Goal: Task Accomplishment & Management: Manage account settings

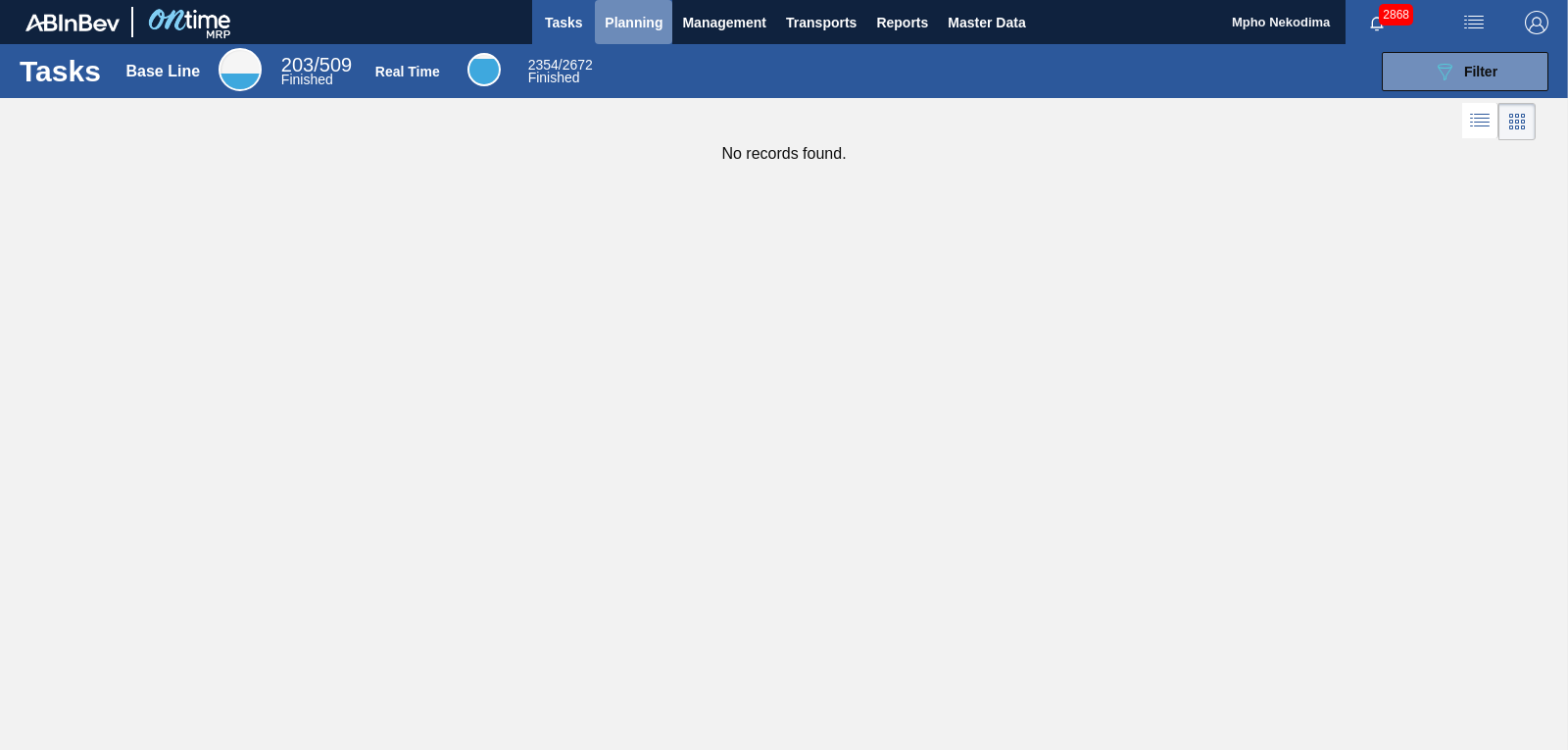
click at [624, 27] on span "Planning" at bounding box center [633, 23] width 57 height 24
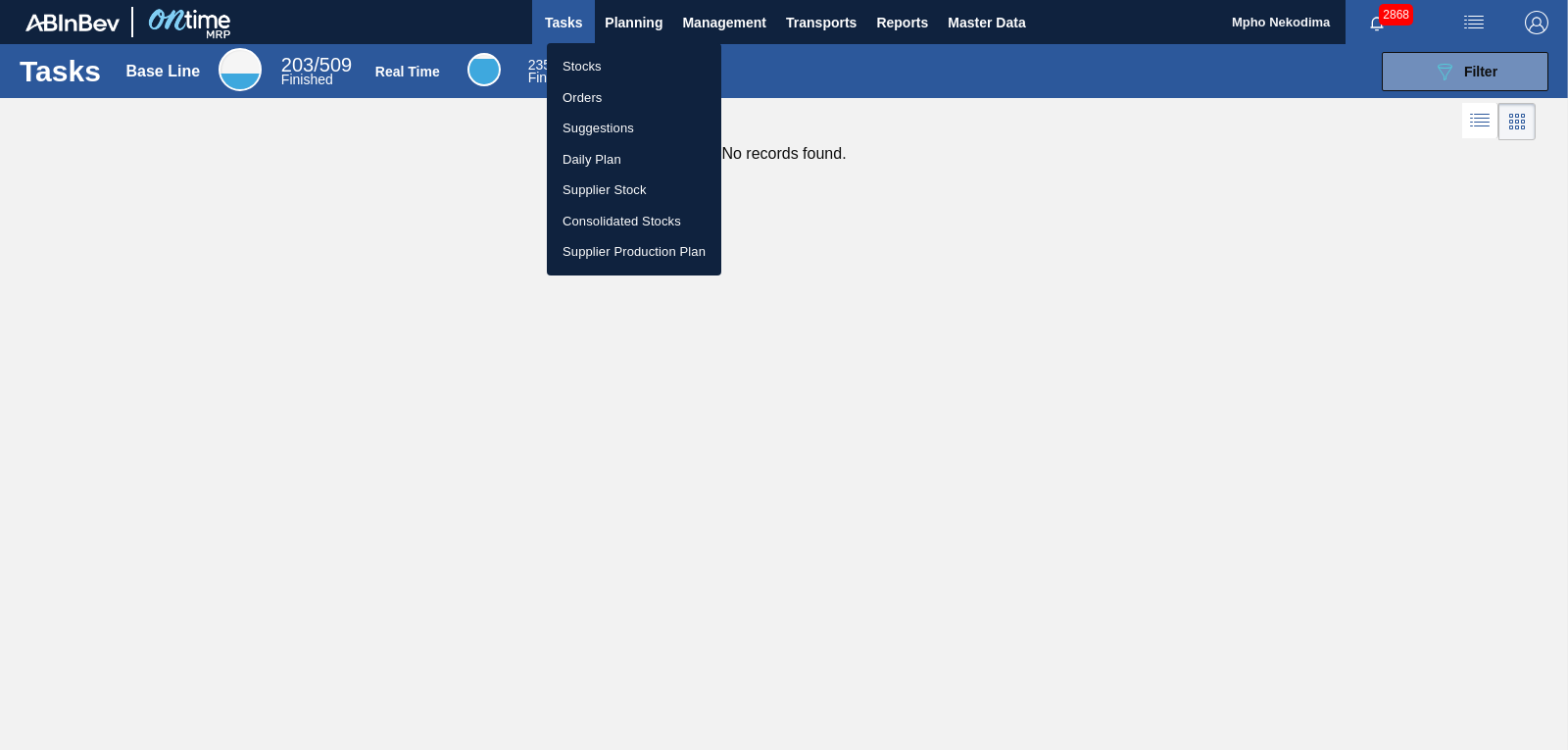
click at [600, 66] on li "Stocks" at bounding box center [634, 66] width 174 height 32
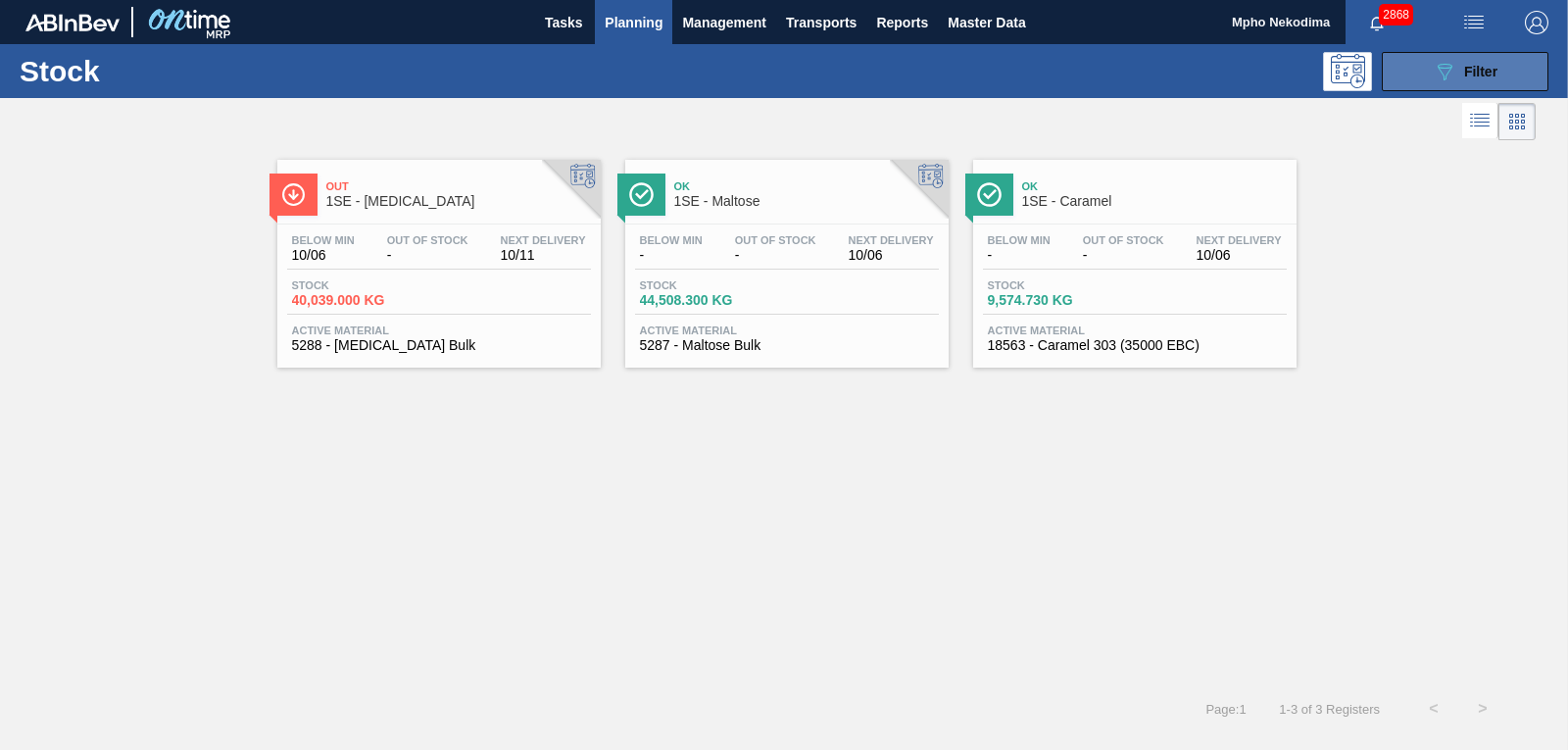
click at [1423, 66] on button "089F7B8B-B2A5-4AFE-B5C0-19BA573D28AC Filter" at bounding box center [1465, 71] width 166 height 40
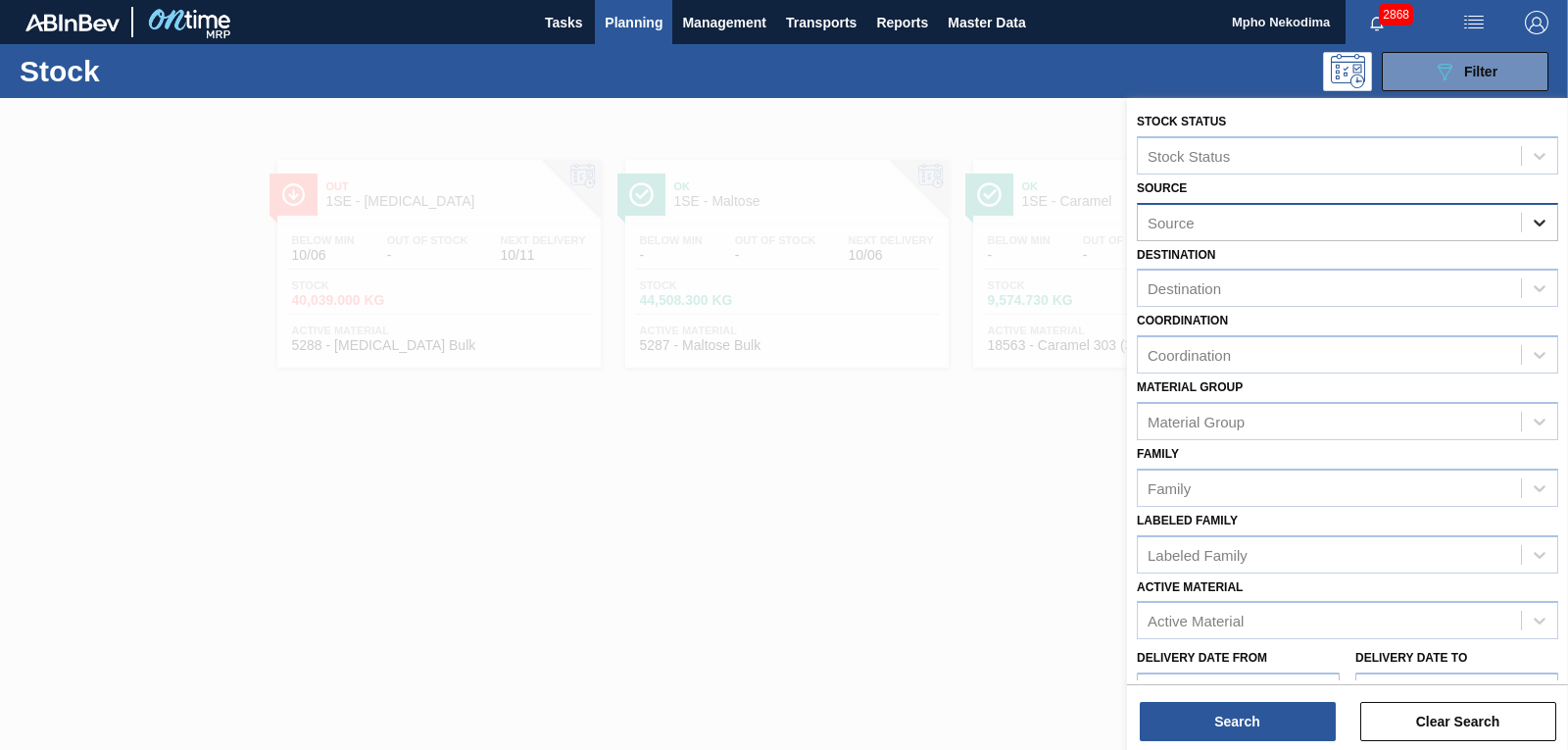
click at [1534, 224] on icon at bounding box center [1539, 223] width 12 height 7
click at [1340, 219] on div "Source" at bounding box center [1328, 222] width 383 height 29
type input "mcc"
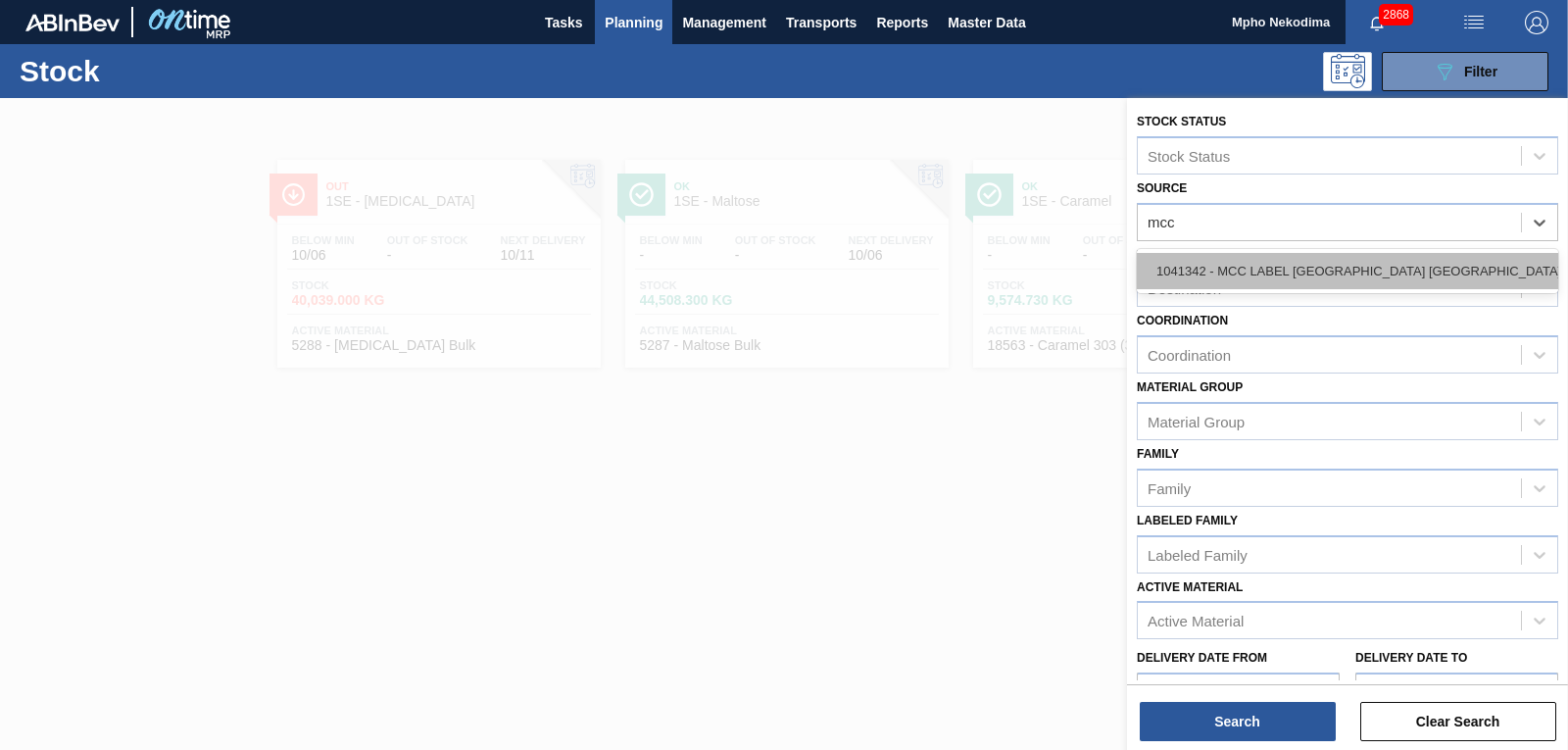
click at [1320, 277] on div "1041342 - MCC LABEL JOHANNESBURG SOUTH AFRICA" at bounding box center [1346, 270] width 421 height 37
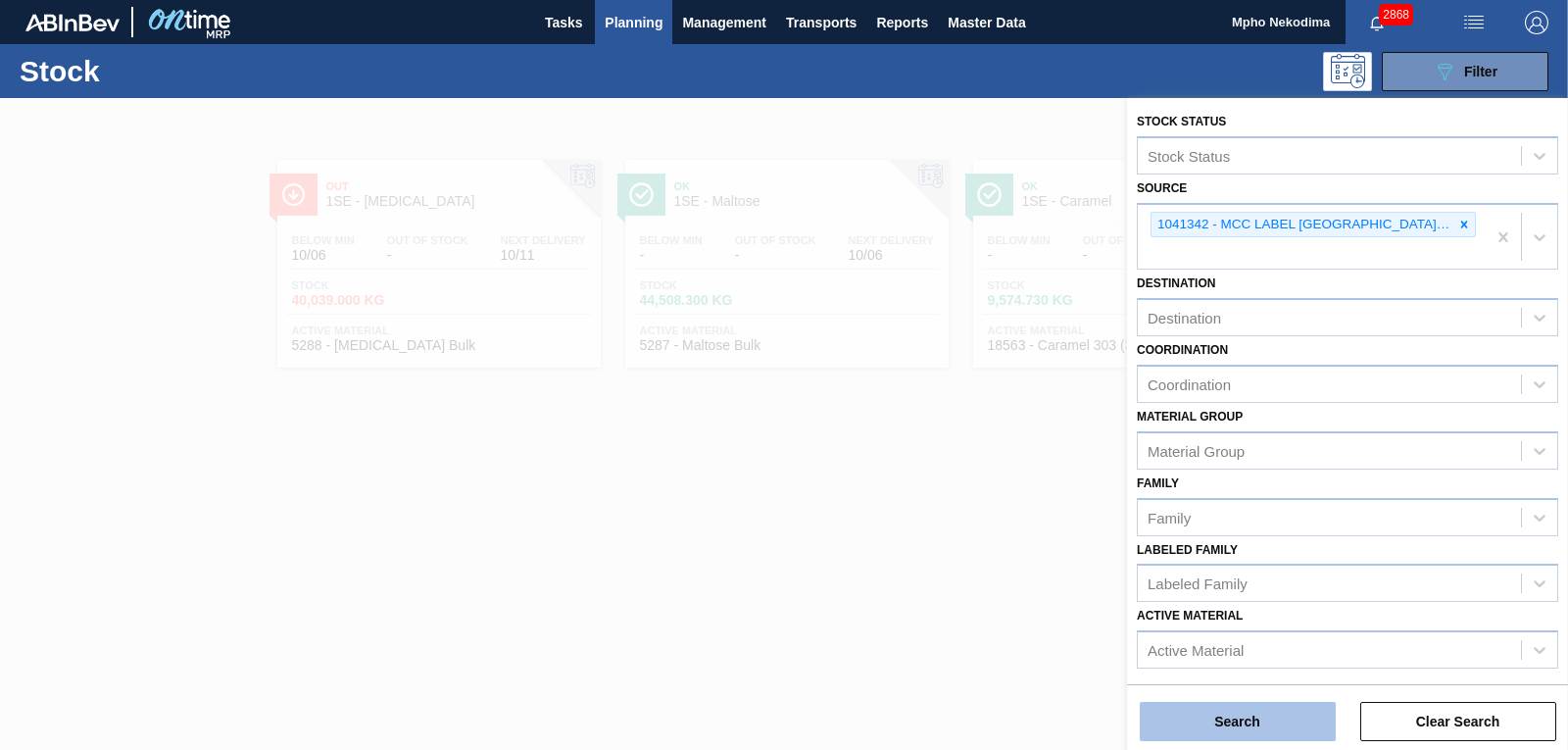
click at [1240, 719] on button "Search" at bounding box center [1237, 721] width 196 height 40
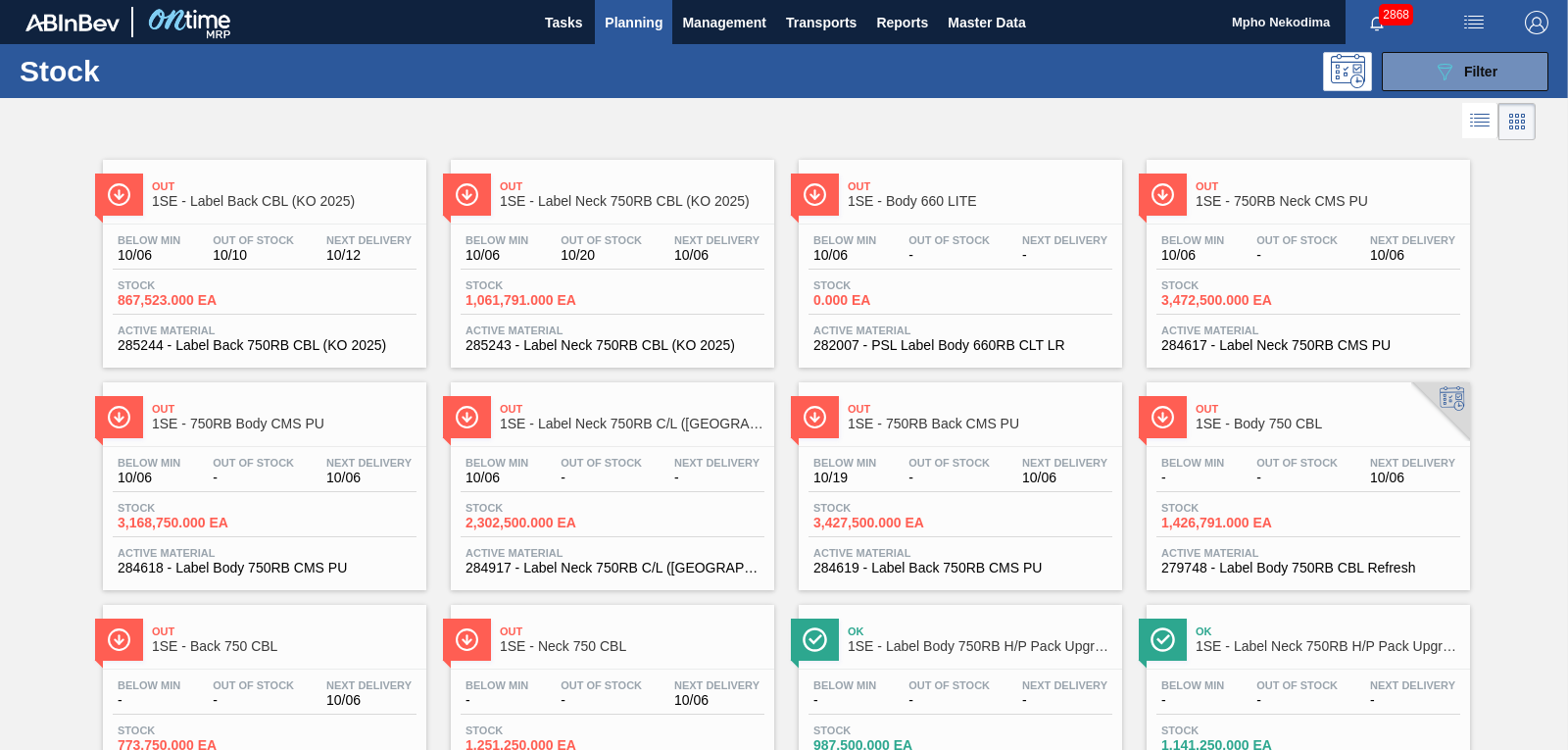
click at [1188, 127] on div at bounding box center [768, 121] width 1535 height 47
click at [1432, 79] on icon "089F7B8B-B2A5-4AFE-B5C0-19BA573D28AC" at bounding box center [1444, 71] width 24 height 24
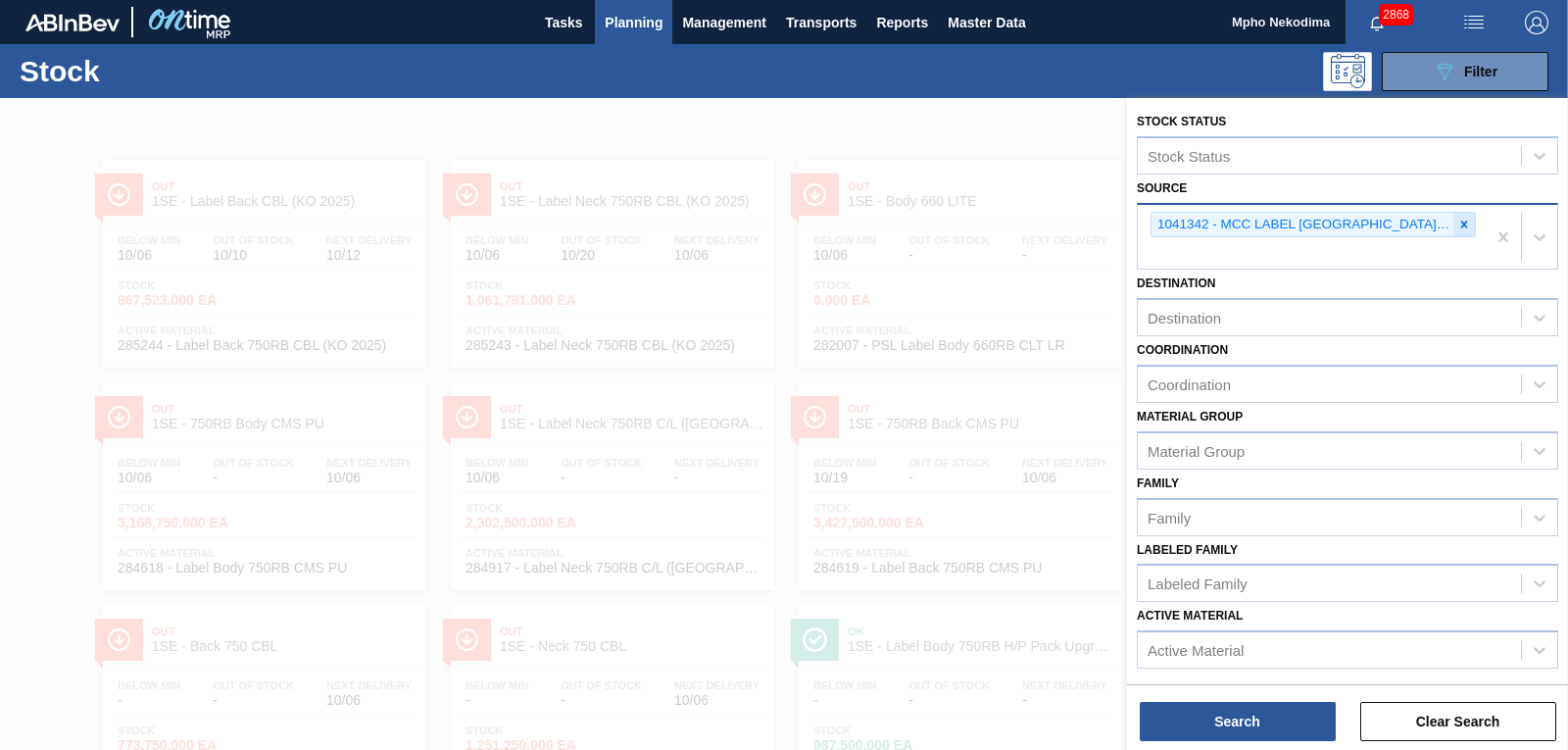
click at [1460, 228] on icon at bounding box center [1464, 225] width 14 height 14
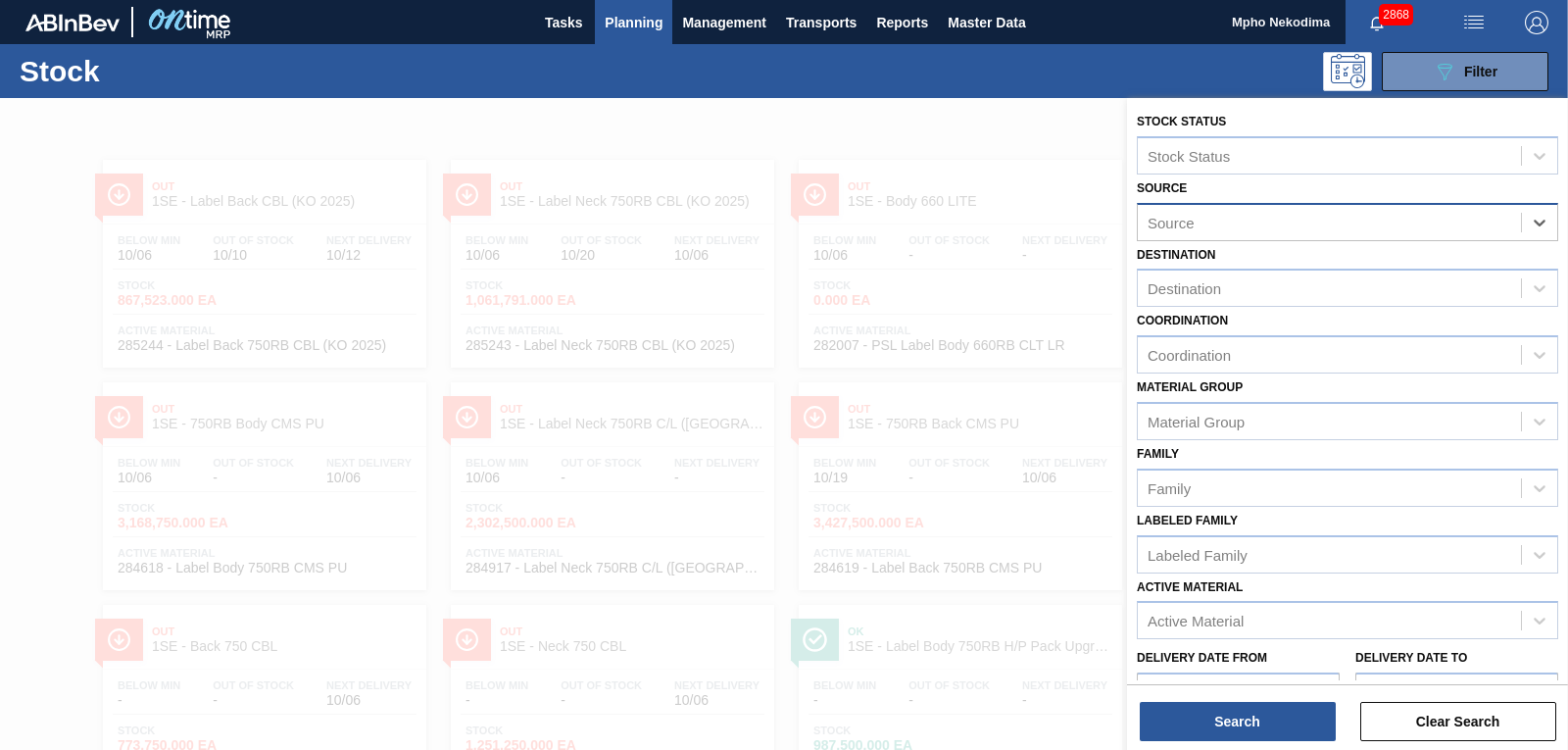
click at [1333, 217] on div "Source" at bounding box center [1328, 222] width 383 height 29
type input "thuthuk"
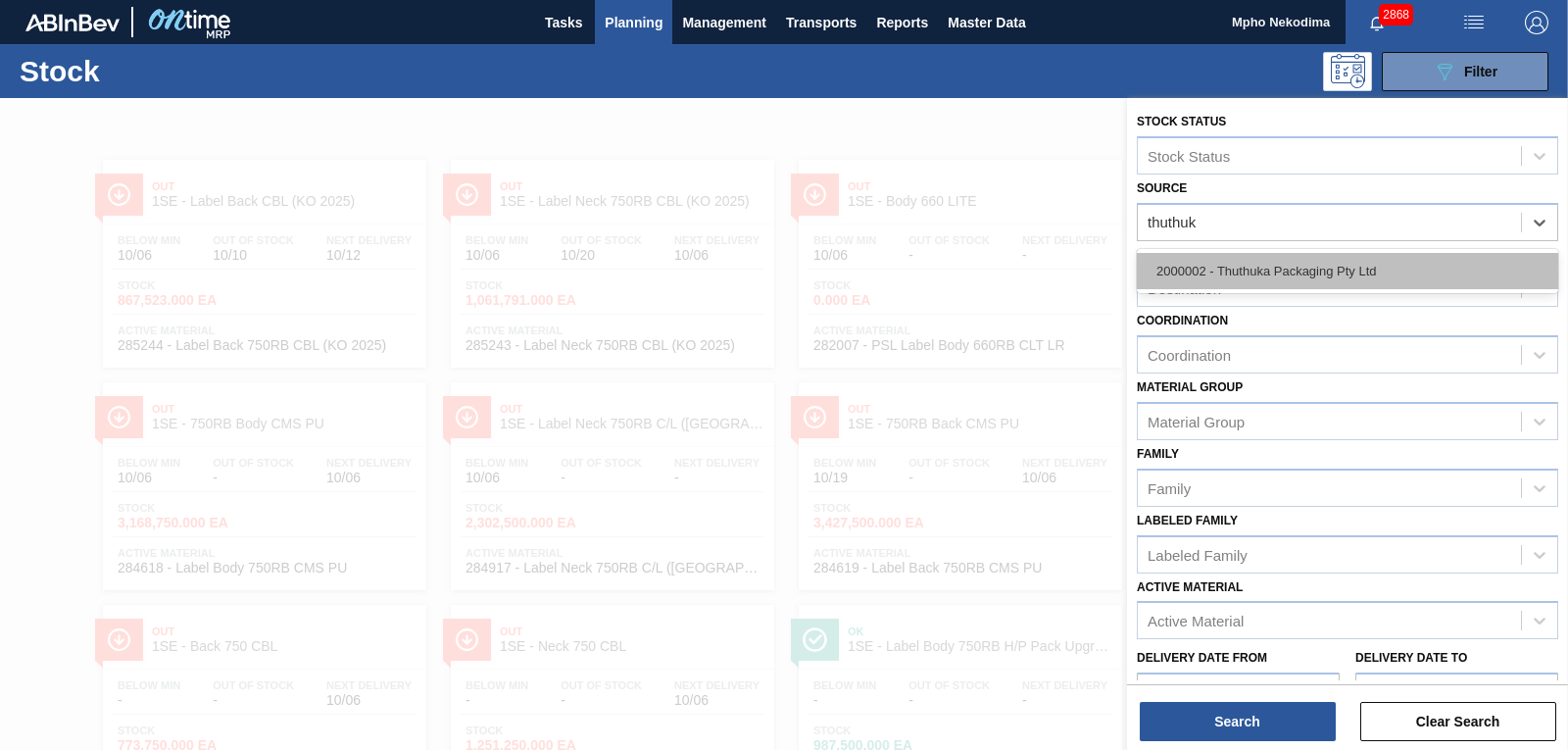
click at [1306, 270] on div "2000002 - Thuthuka Packaging Pty Ltd" at bounding box center [1346, 270] width 421 height 37
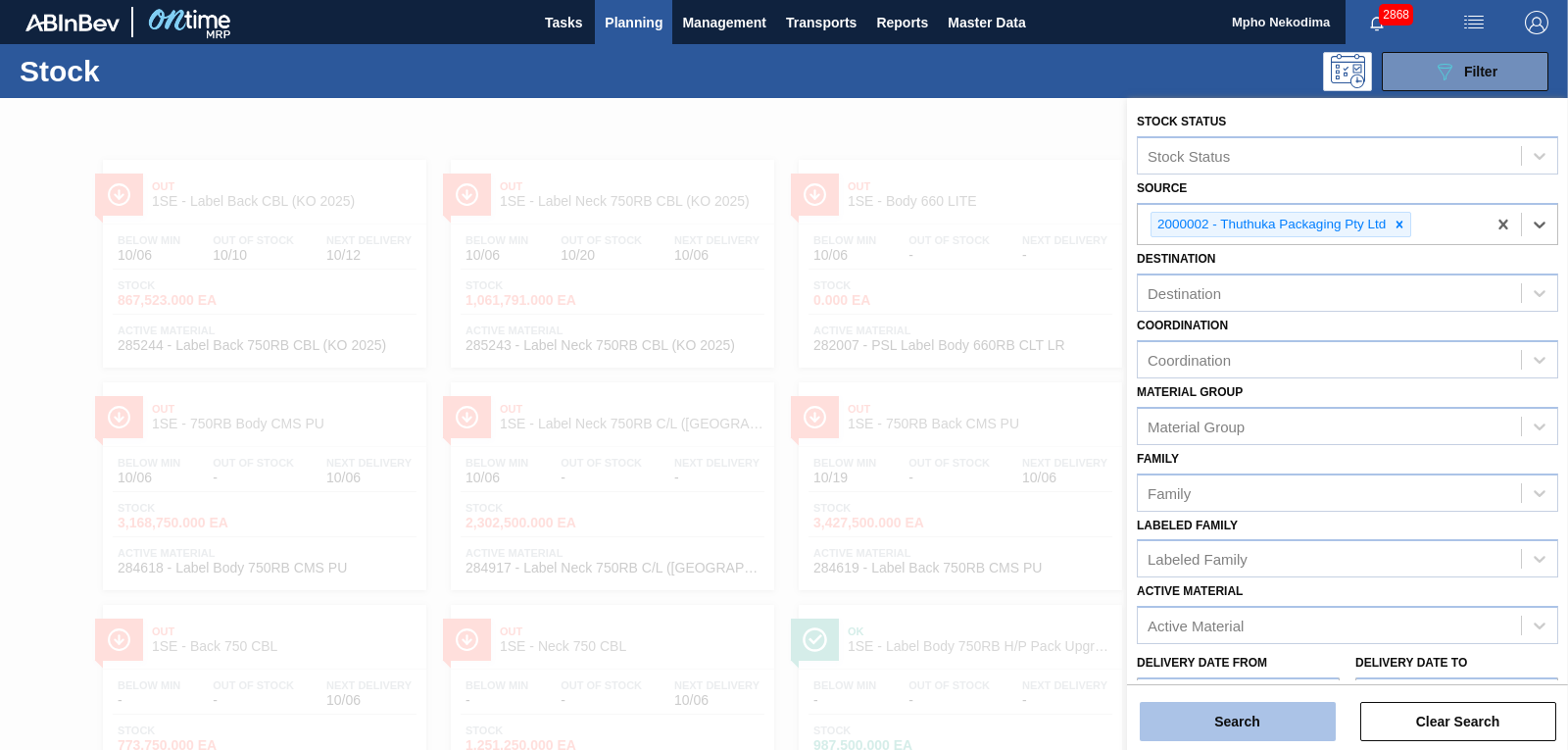
click at [1230, 719] on button "Search" at bounding box center [1237, 721] width 196 height 40
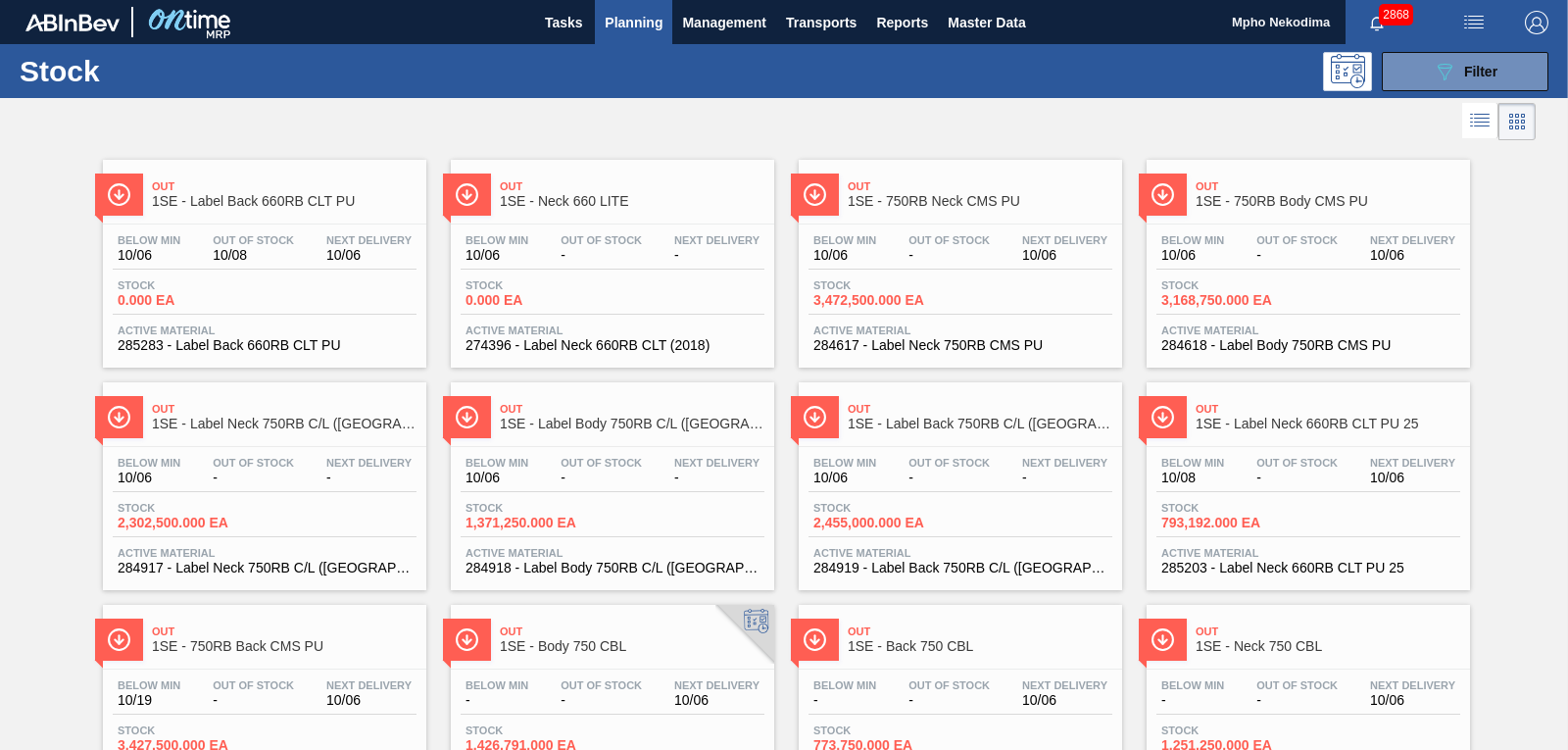
click at [1517, 320] on div "Out 1SE - Label Back 660RB CLT PU Below Min 10/06 Out Of Stock 10/08 Next Deliv…" at bounding box center [784, 589] width 1568 height 890
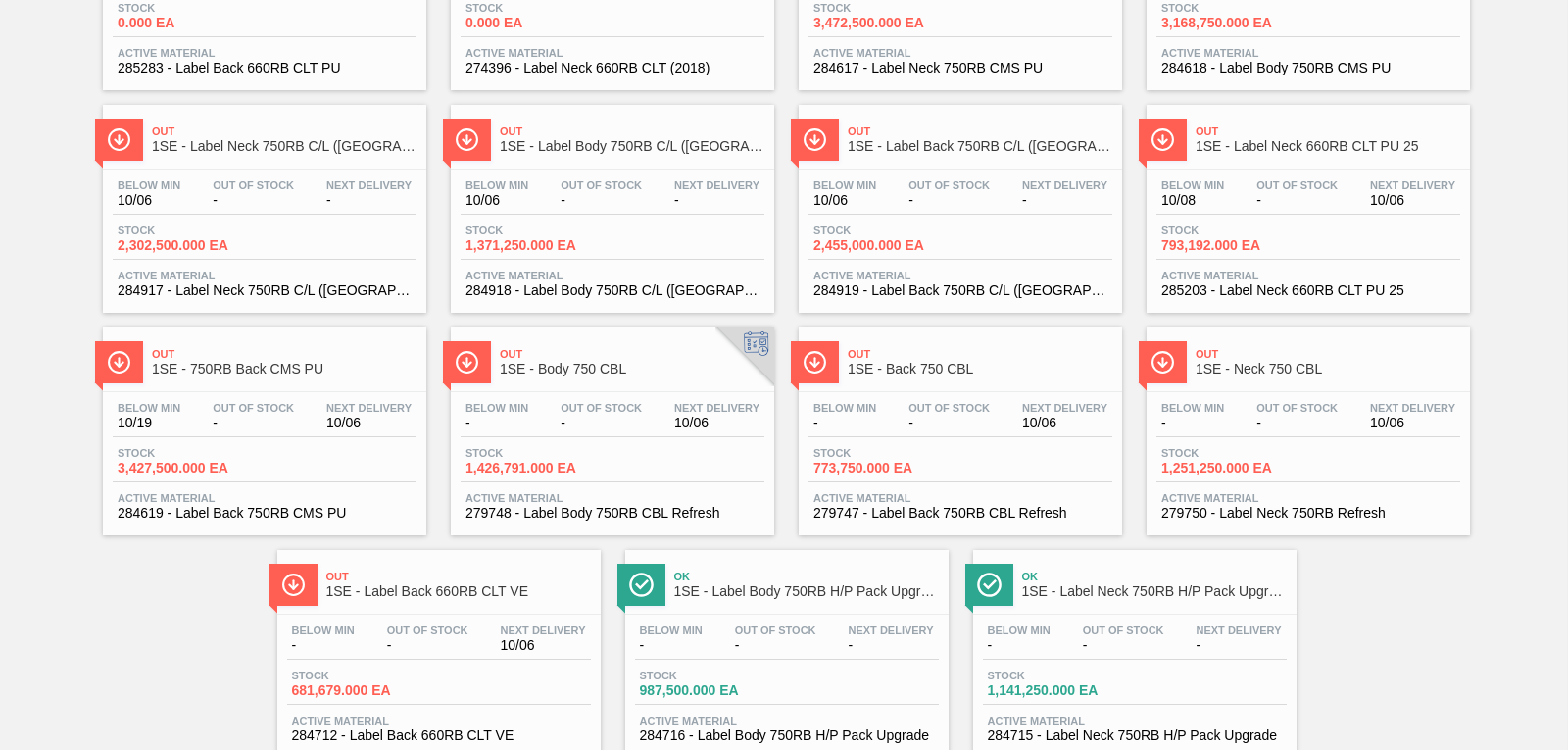
scroll to position [334, 0]
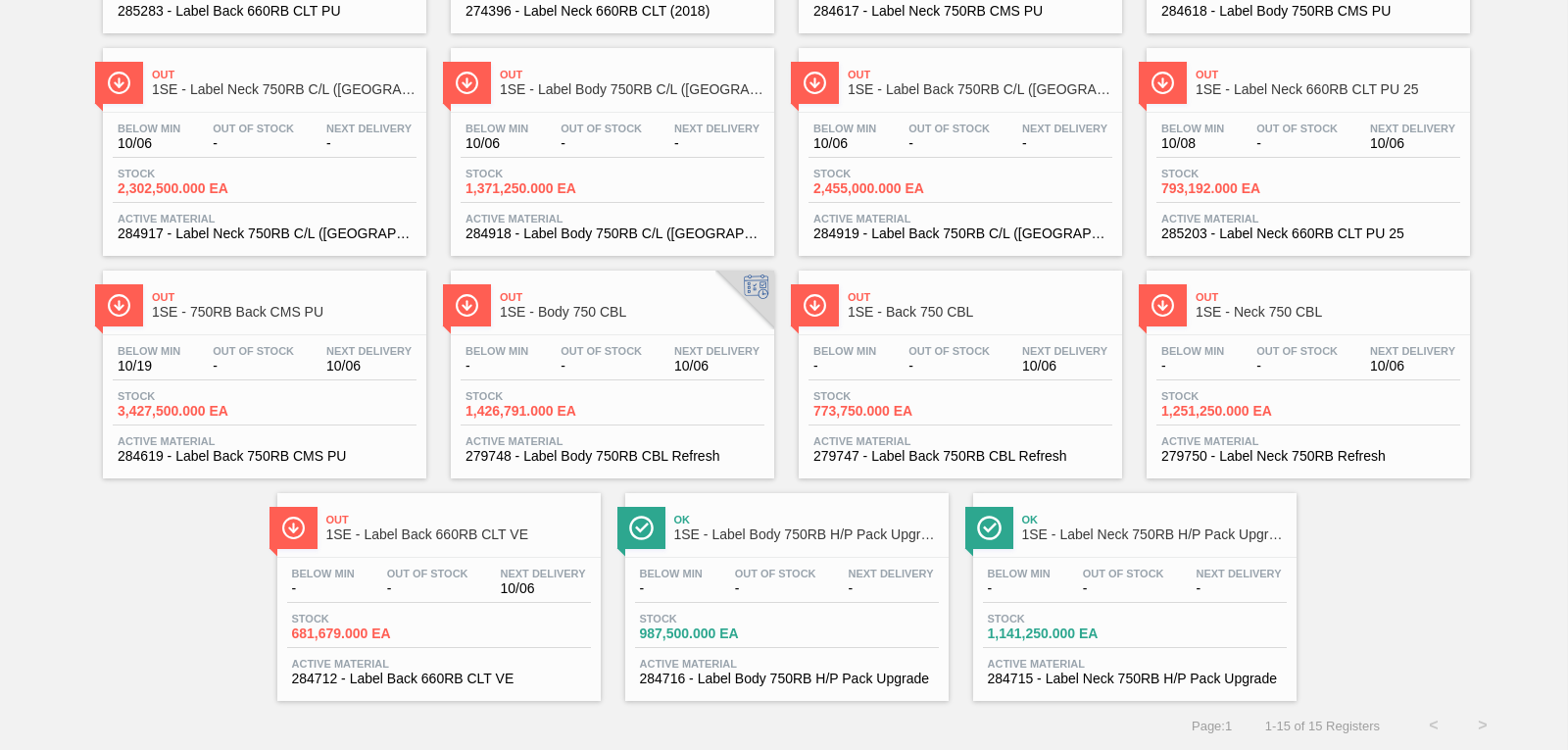
click at [1489, 269] on div "Out 1SE - Label Back 660RB CLT PU Below Min 10/06 Out Of Stock 10/08 Next Deliv…" at bounding box center [784, 256] width 1568 height 890
click at [1492, 187] on div "Out 1SE - Label Back 660RB CLT PU Below Min 10/06 Out Of Stock 10/08 Next Deliv…" at bounding box center [784, 256] width 1568 height 890
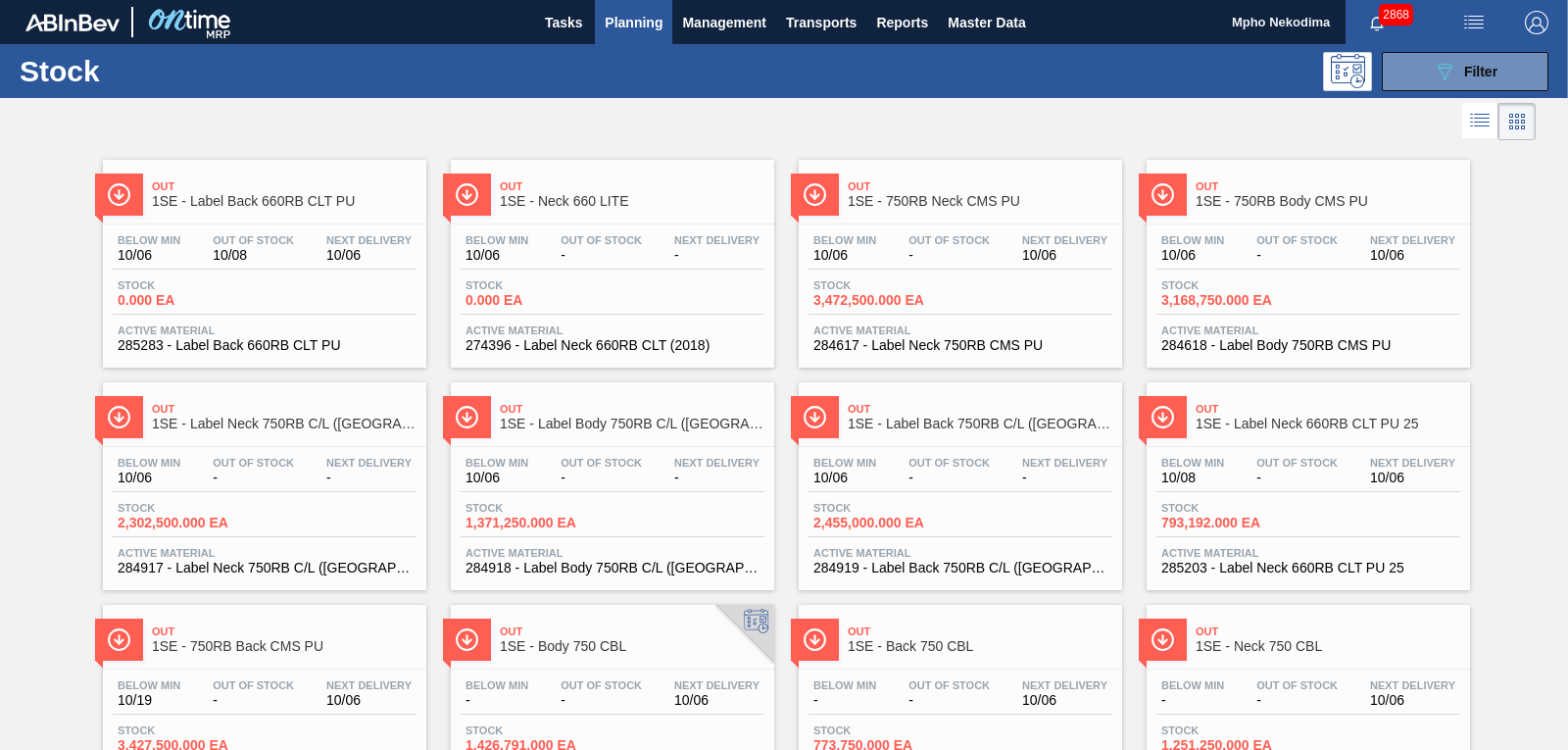
scroll to position [92, 0]
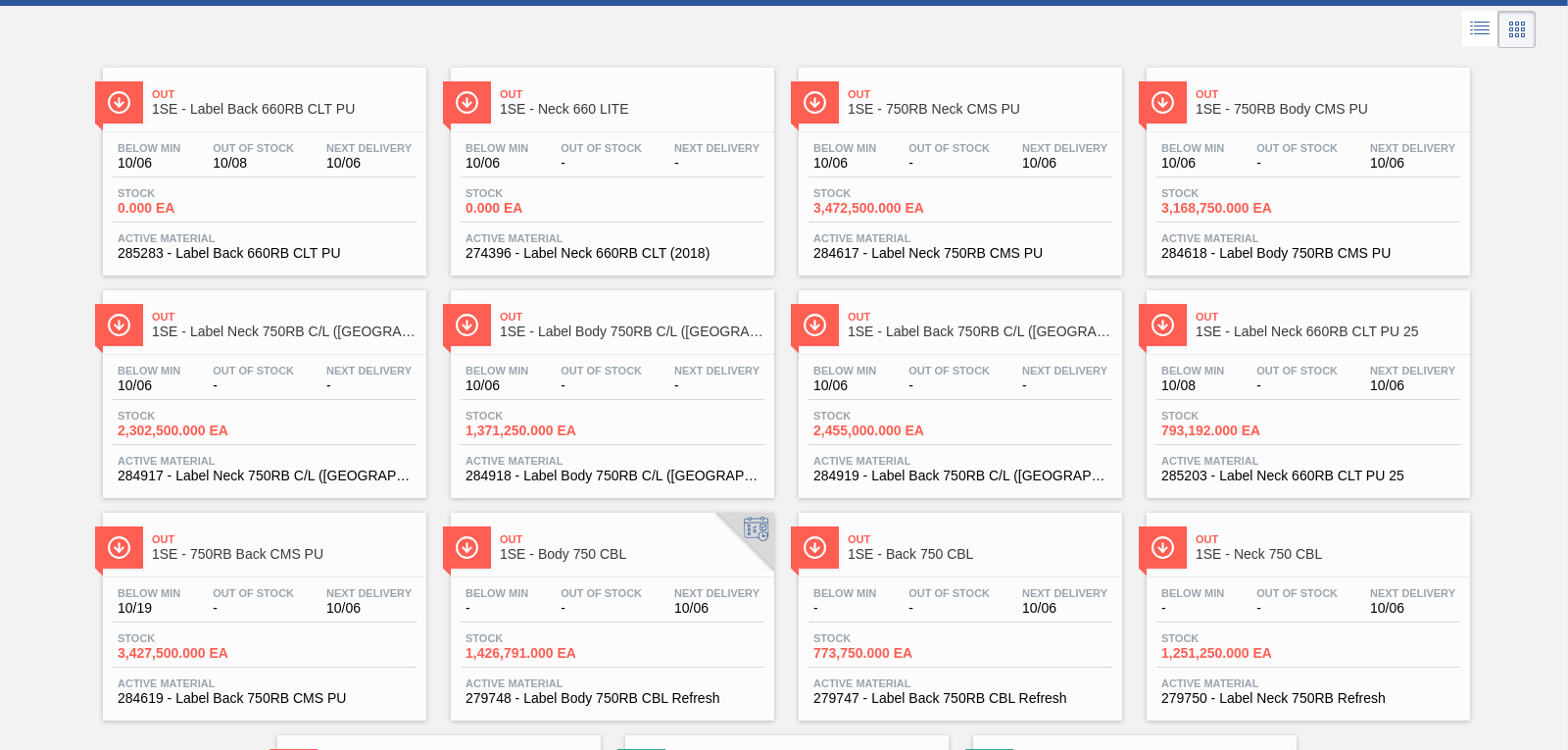
click at [253, 328] on span "1SE - Label Neck 750RB C/L ([GEOGRAPHIC_DATA])" at bounding box center [283, 331] width 264 height 15
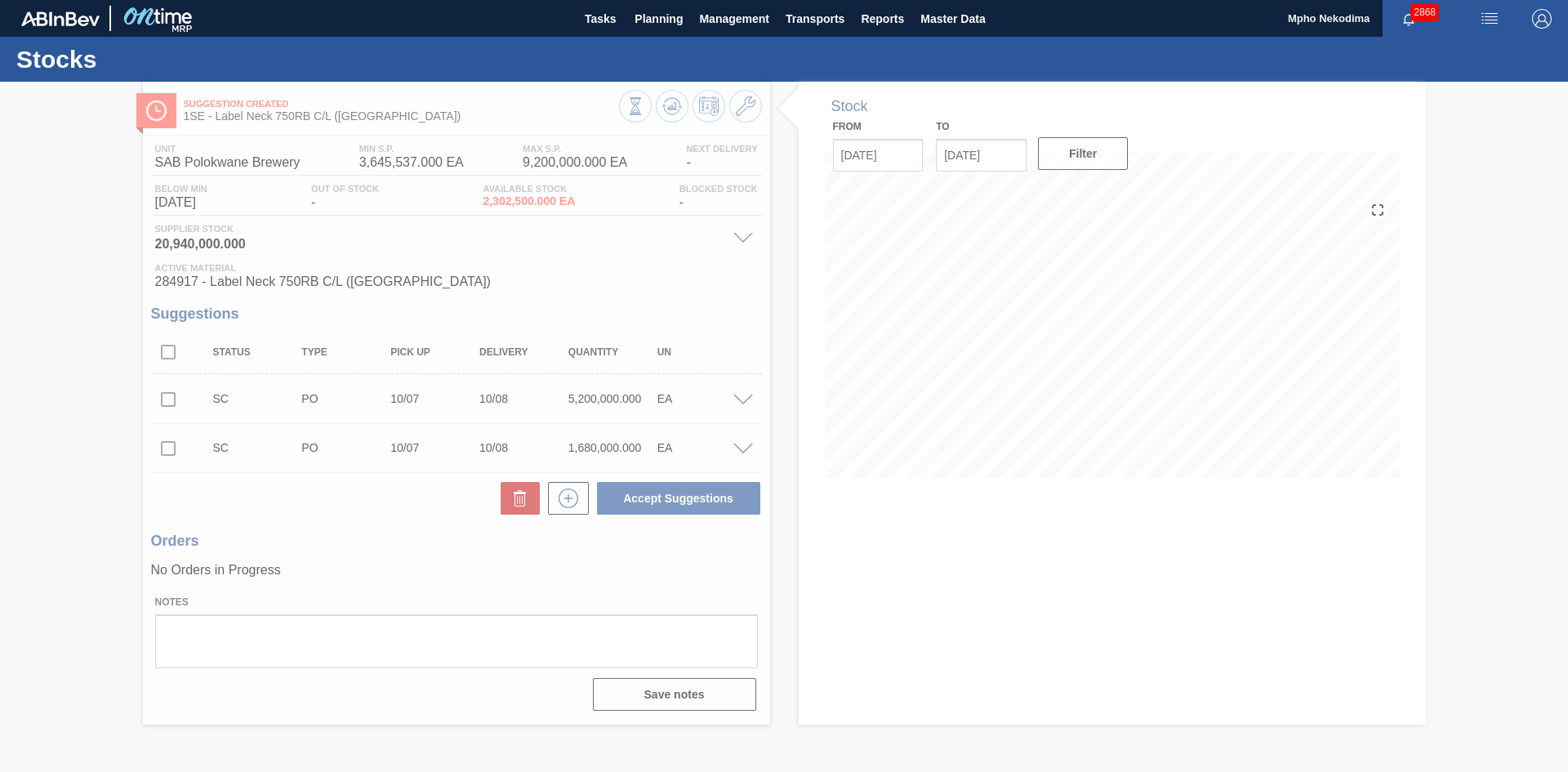
click at [165, 447] on div at bounding box center [784, 427] width 1568 height 690
click at [387, 557] on div at bounding box center [784, 427] width 1568 height 690
click at [163, 452] on div at bounding box center [784, 427] width 1568 height 690
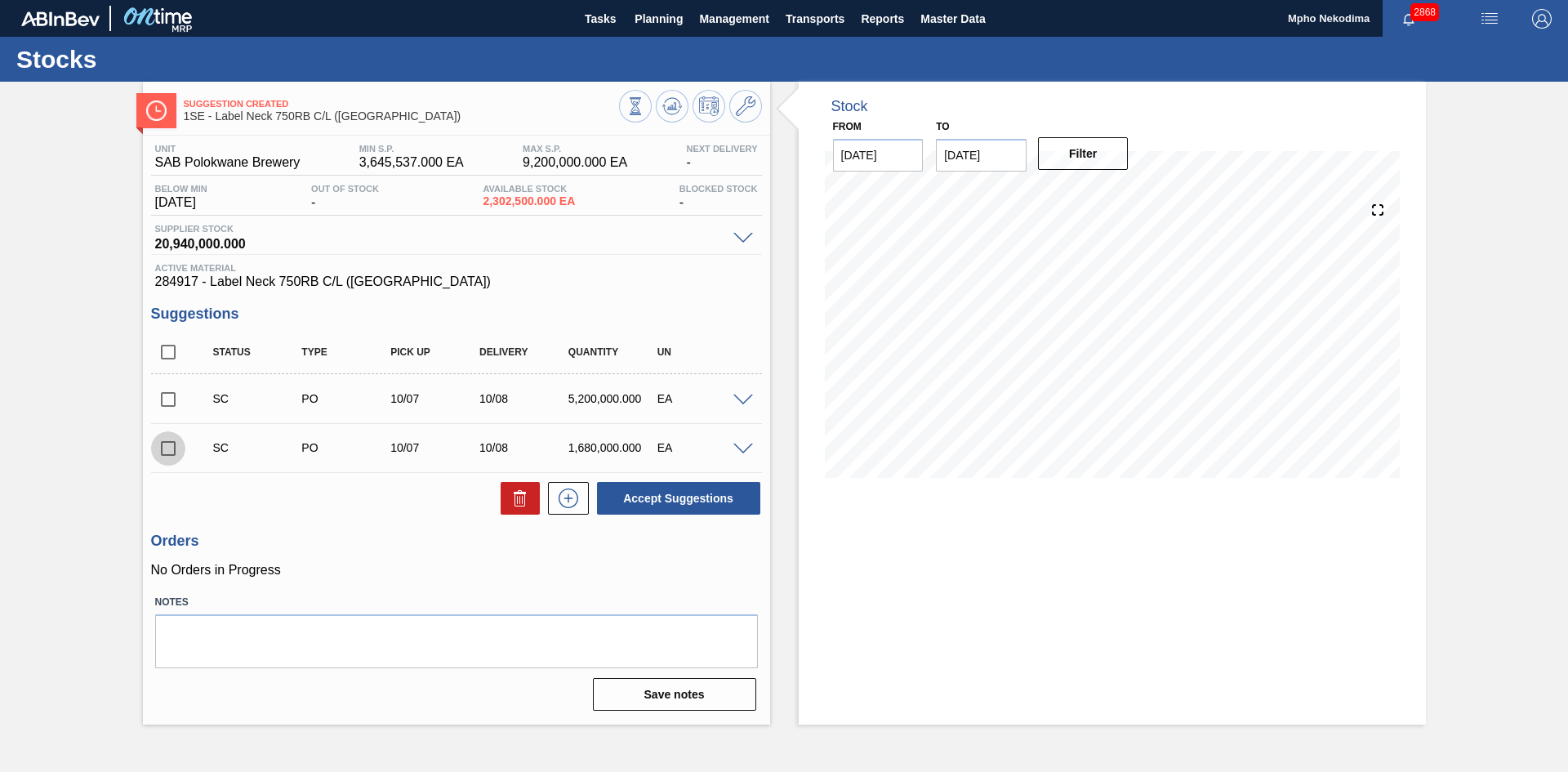
click at [170, 448] on input "checkbox" at bounding box center [168, 448] width 35 height 35
click at [639, 498] on button "Accept Suggestions" at bounding box center [679, 499] width 163 height 33
checkbox input "false"
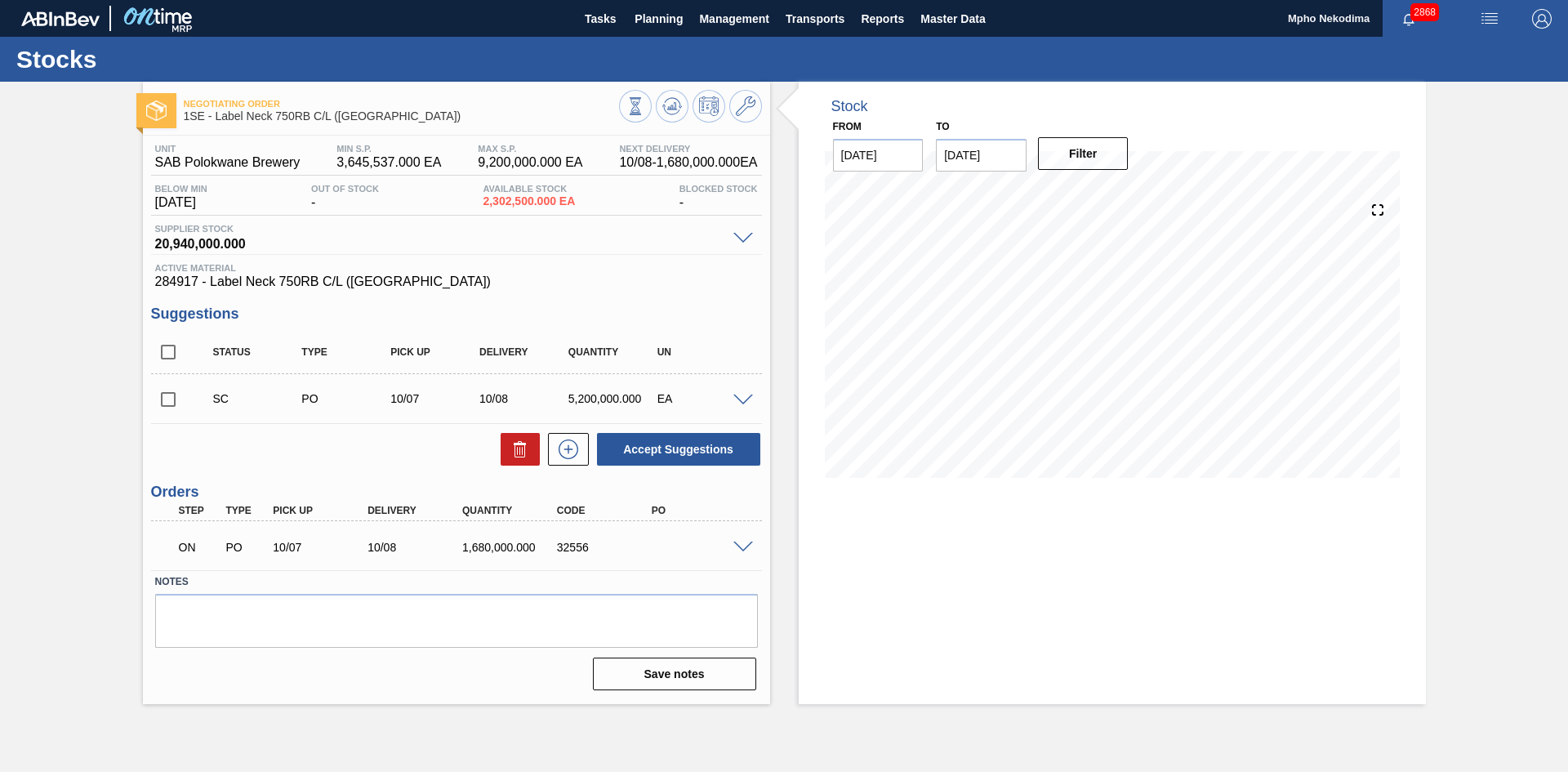
click at [736, 547] on span at bounding box center [743, 547] width 20 height 12
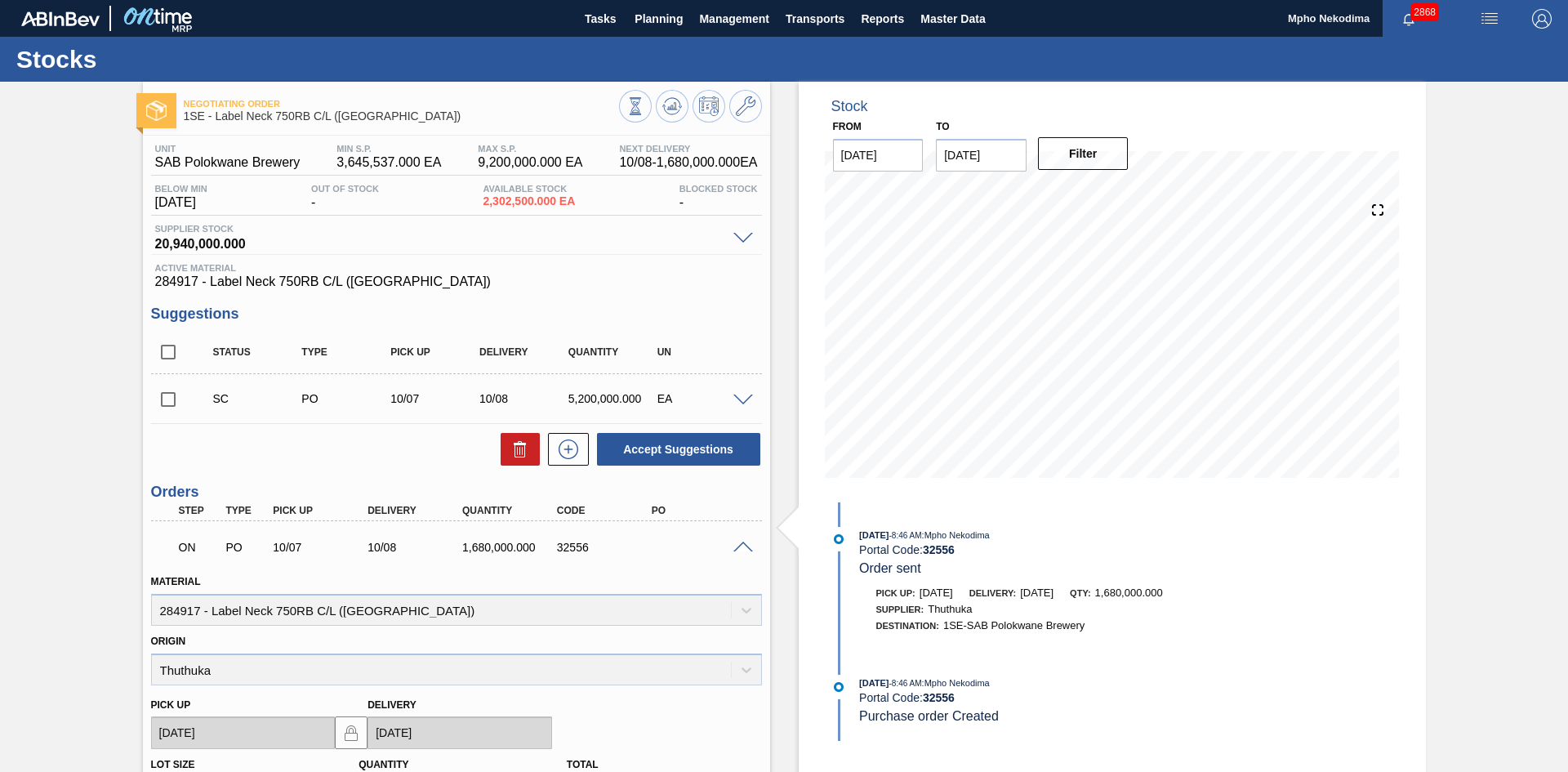
drag, startPoint x: 1564, startPoint y: 262, endPoint x: 1551, endPoint y: 363, distance: 101.8
click at [1306, 363] on div "Negotiating Order 1SE - Label Neck 750RB C/L (Hogwarts) Unit SAB Polokwane Brew…" at bounding box center [784, 590] width 1568 height 1018
drag, startPoint x: 1565, startPoint y: 357, endPoint x: 1567, endPoint y: 439, distance: 82.0
click at [1306, 439] on main "Tasks Planning Management Transports Reports Master Data Mpho Nekodima 2868 Mar…" at bounding box center [784, 386] width 1568 height 772
click at [1175, 511] on div "10/06/2025 - 8:46 AM : Mpho Nekodima Portal Code: 32556 Order sent Pick up: 10/…" at bounding box center [1037, 621] width 420 height 239
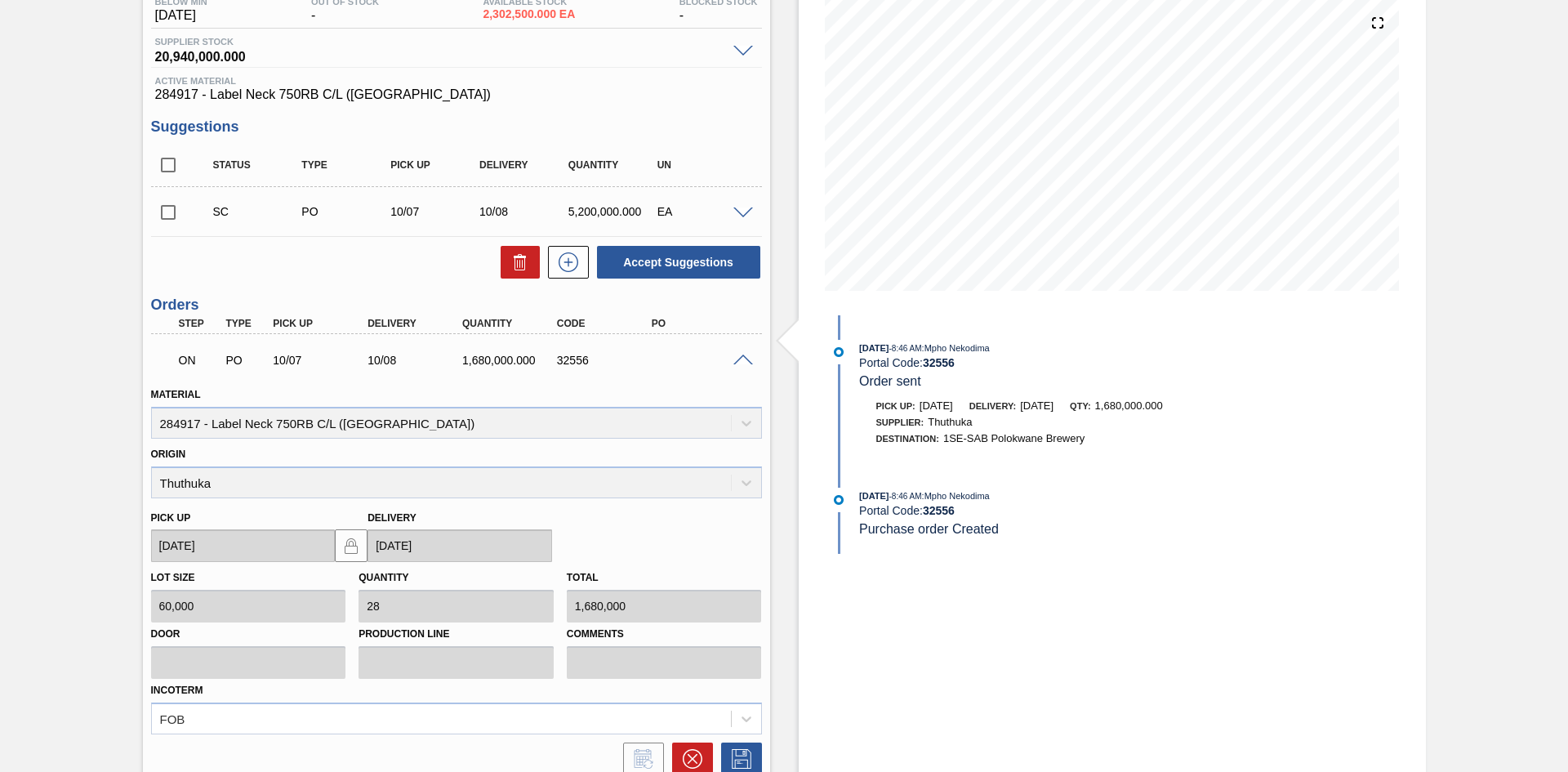
scroll to position [229, 0]
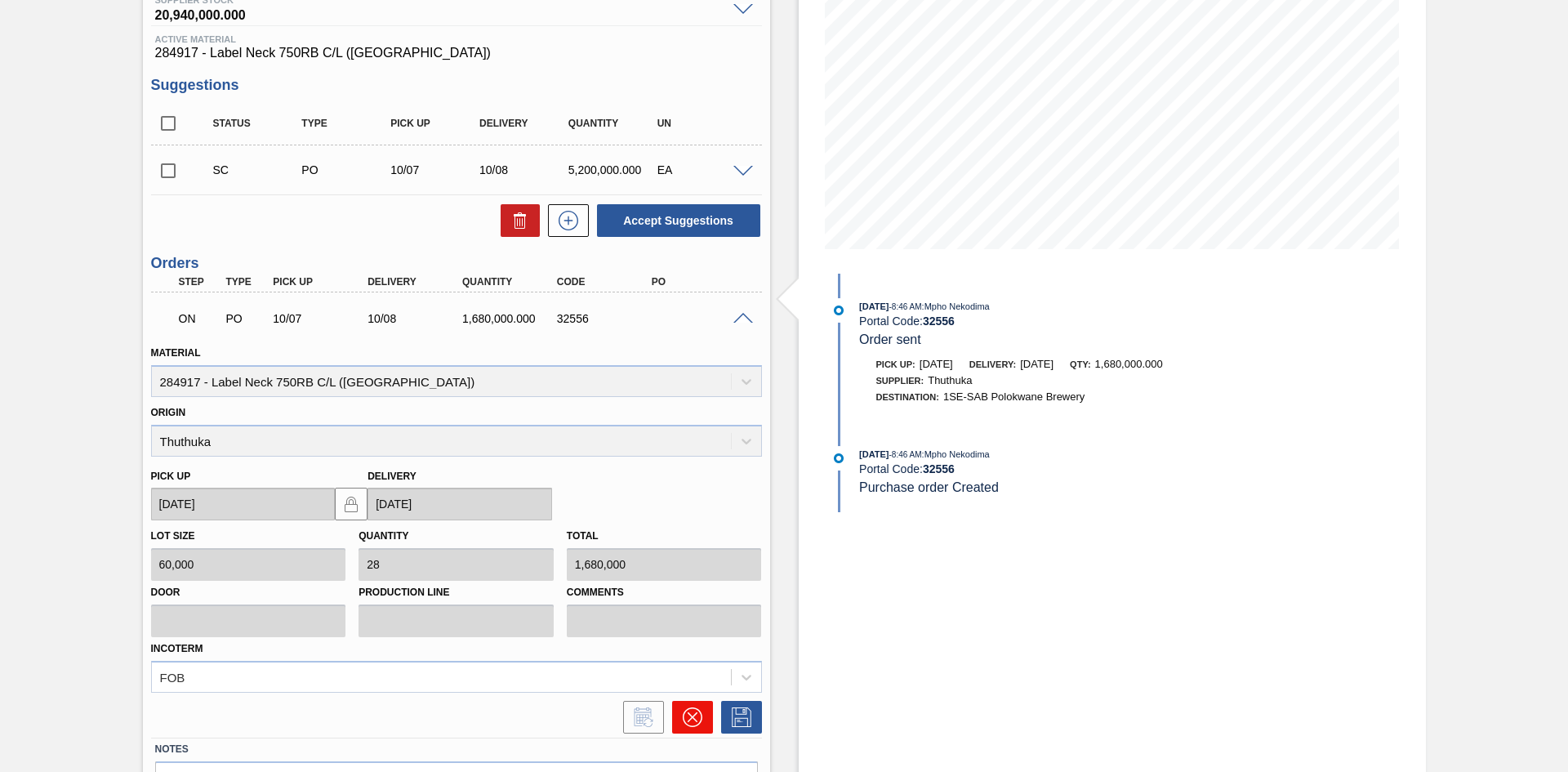
click at [693, 624] on icon at bounding box center [693, 718] width 20 height 20
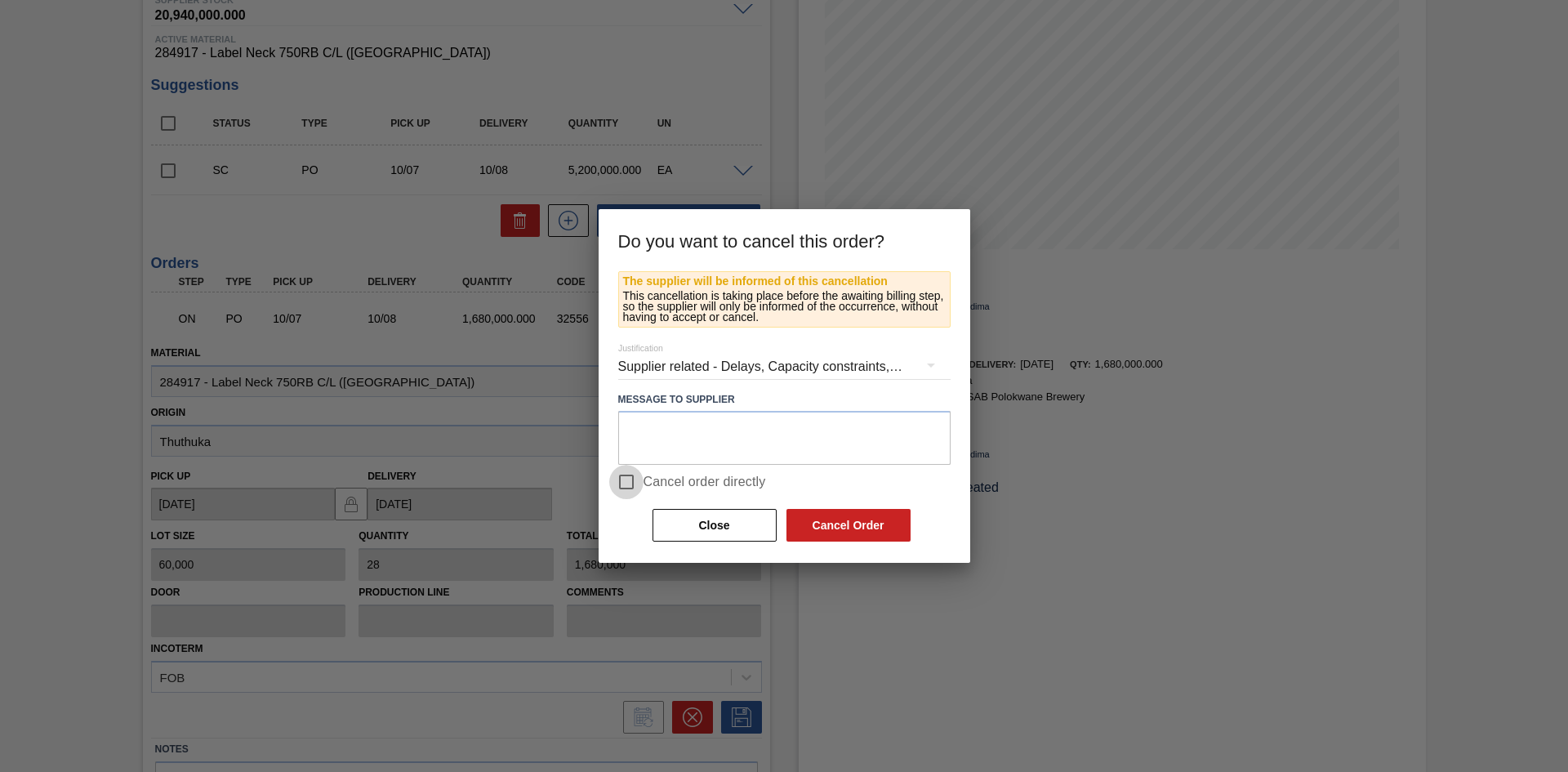
click at [623, 478] on input "Cancel order directly" at bounding box center [627, 482] width 35 height 35
checkbox input "true"
click at [883, 523] on button "Cancel Order" at bounding box center [848, 525] width 124 height 33
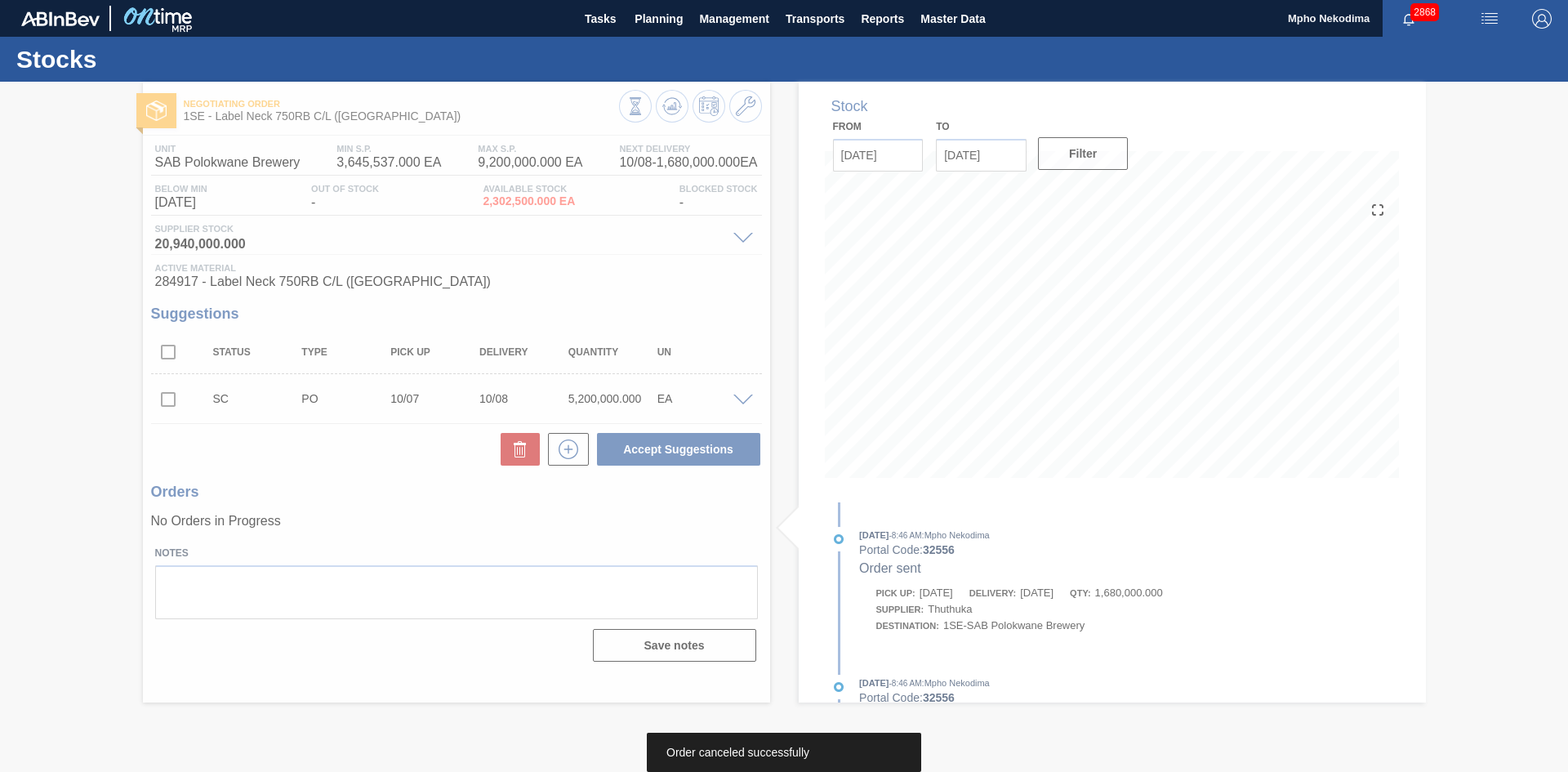
scroll to position [0, 0]
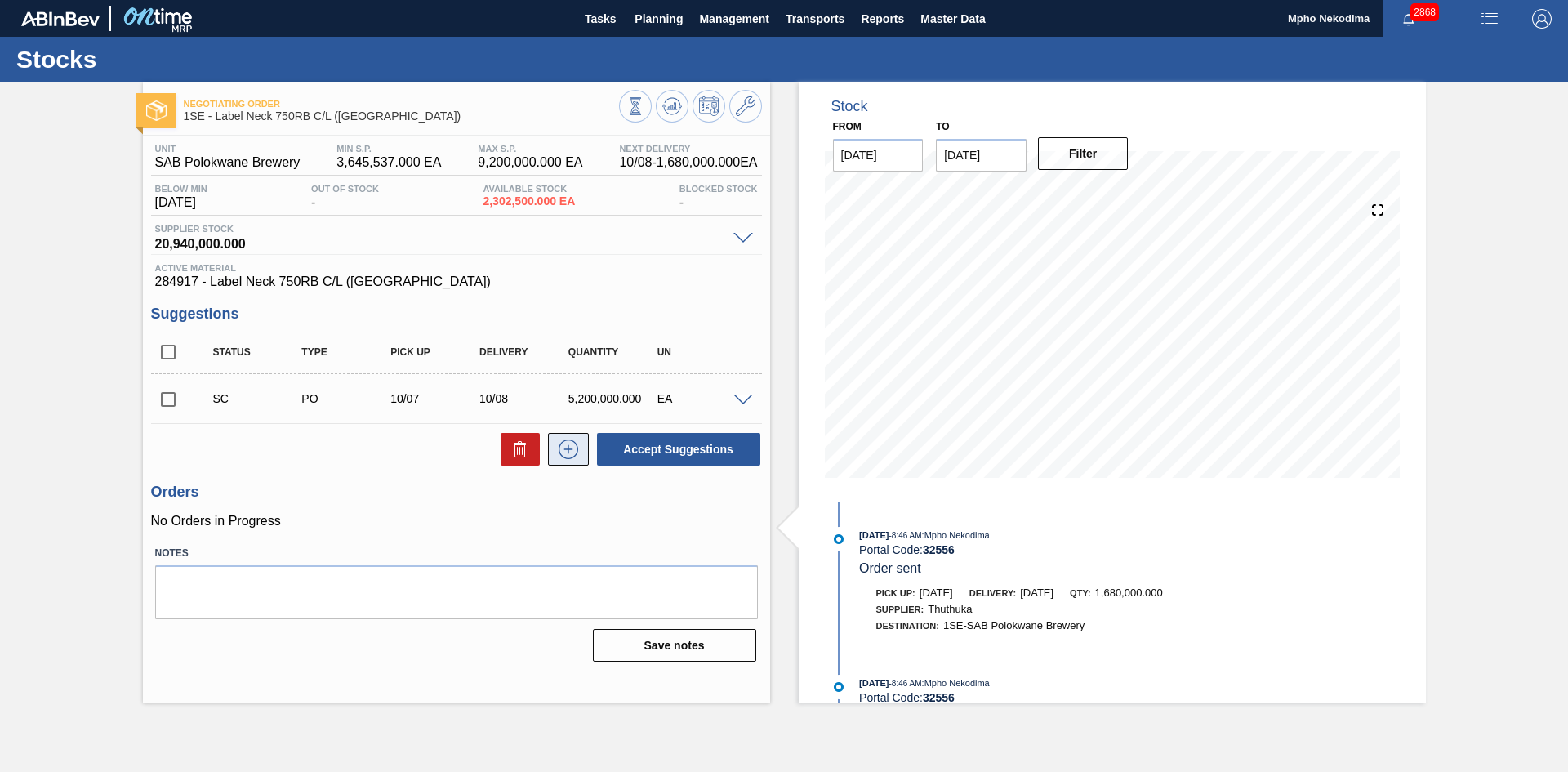
click at [574, 452] on icon at bounding box center [569, 449] width 26 height 20
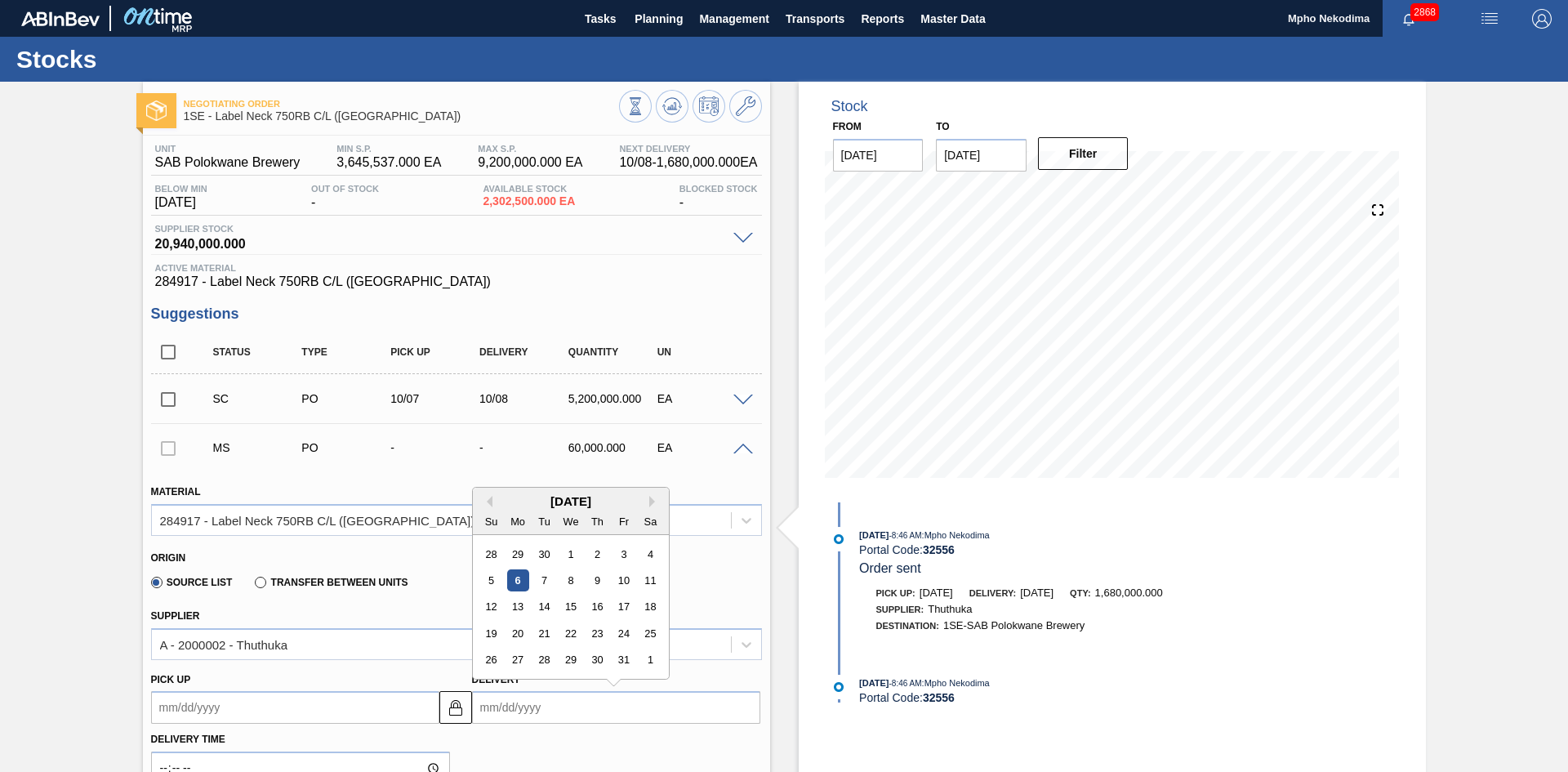
click at [521, 624] on input "Delivery" at bounding box center [616, 708] width 288 height 33
click at [562, 577] on div "8" at bounding box center [571, 580] width 22 height 22
type up3260421952 "[DATE]"
type input "[DATE]"
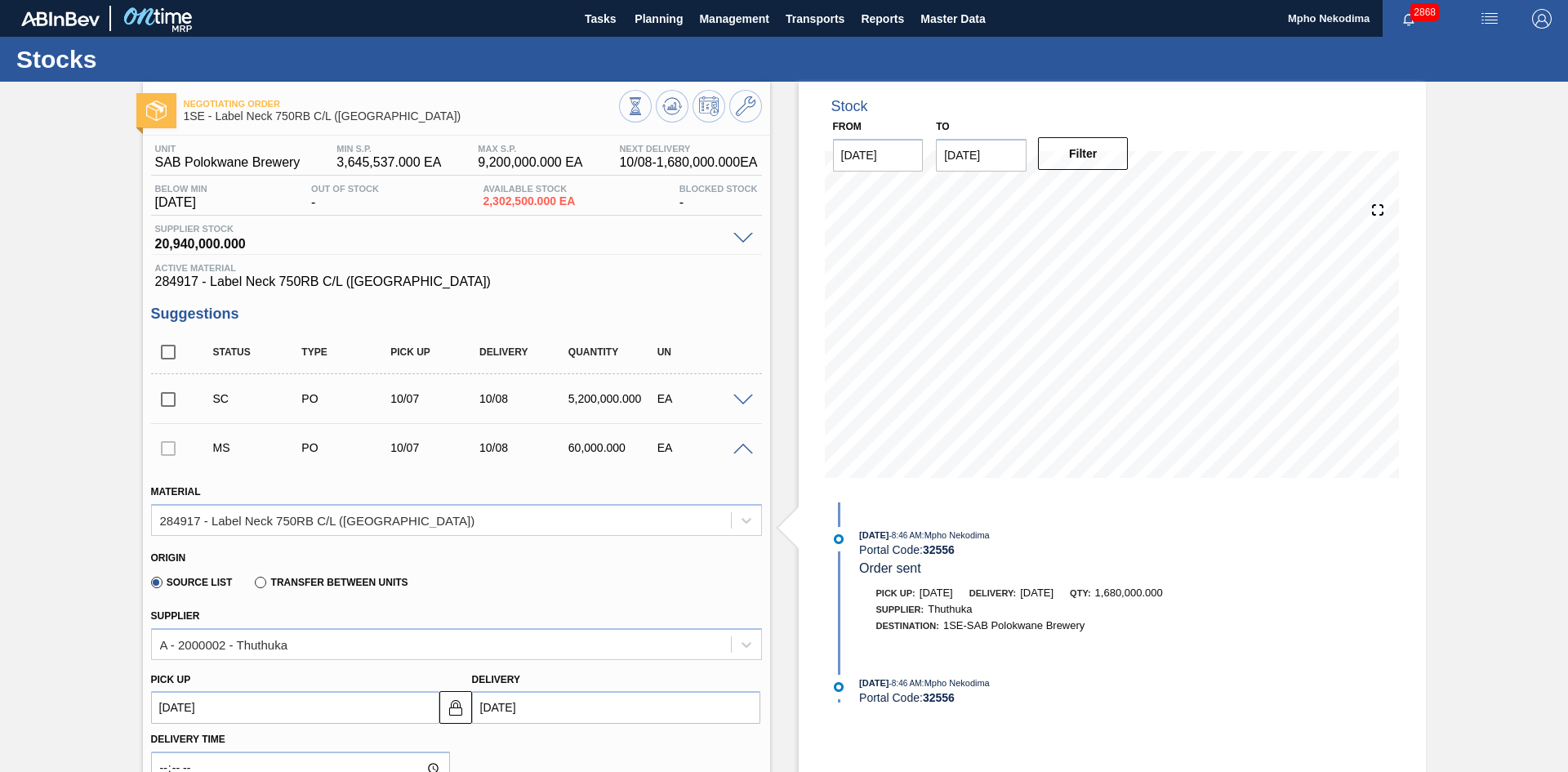
click at [1306, 614] on div "Stock From 10/06/2025 to 10/20/2025 Filter 10/20 Stock Projection 7,502,500 SAP…" at bounding box center [1112, 737] width 628 height 1312
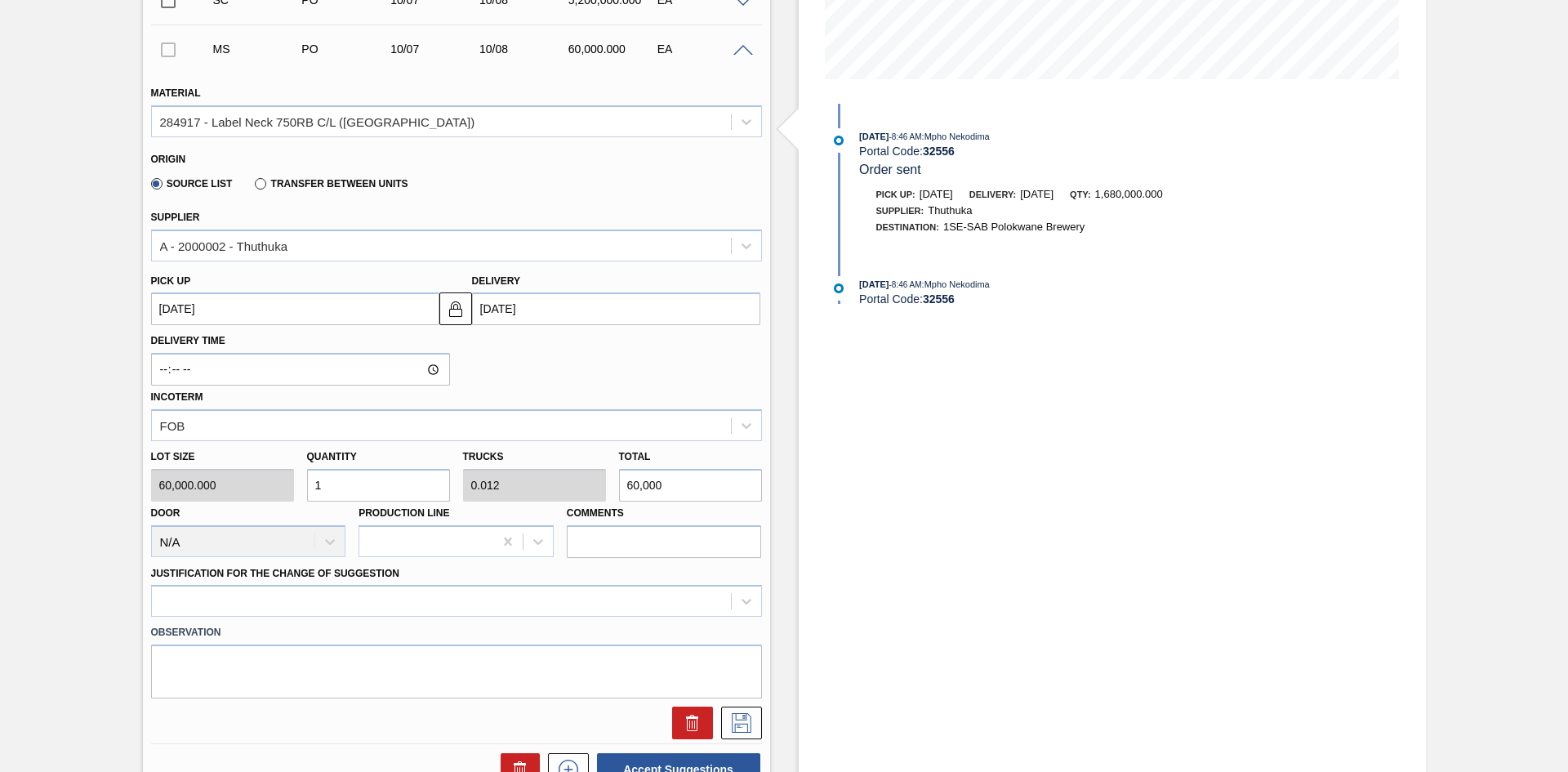
scroll to position [490, 0]
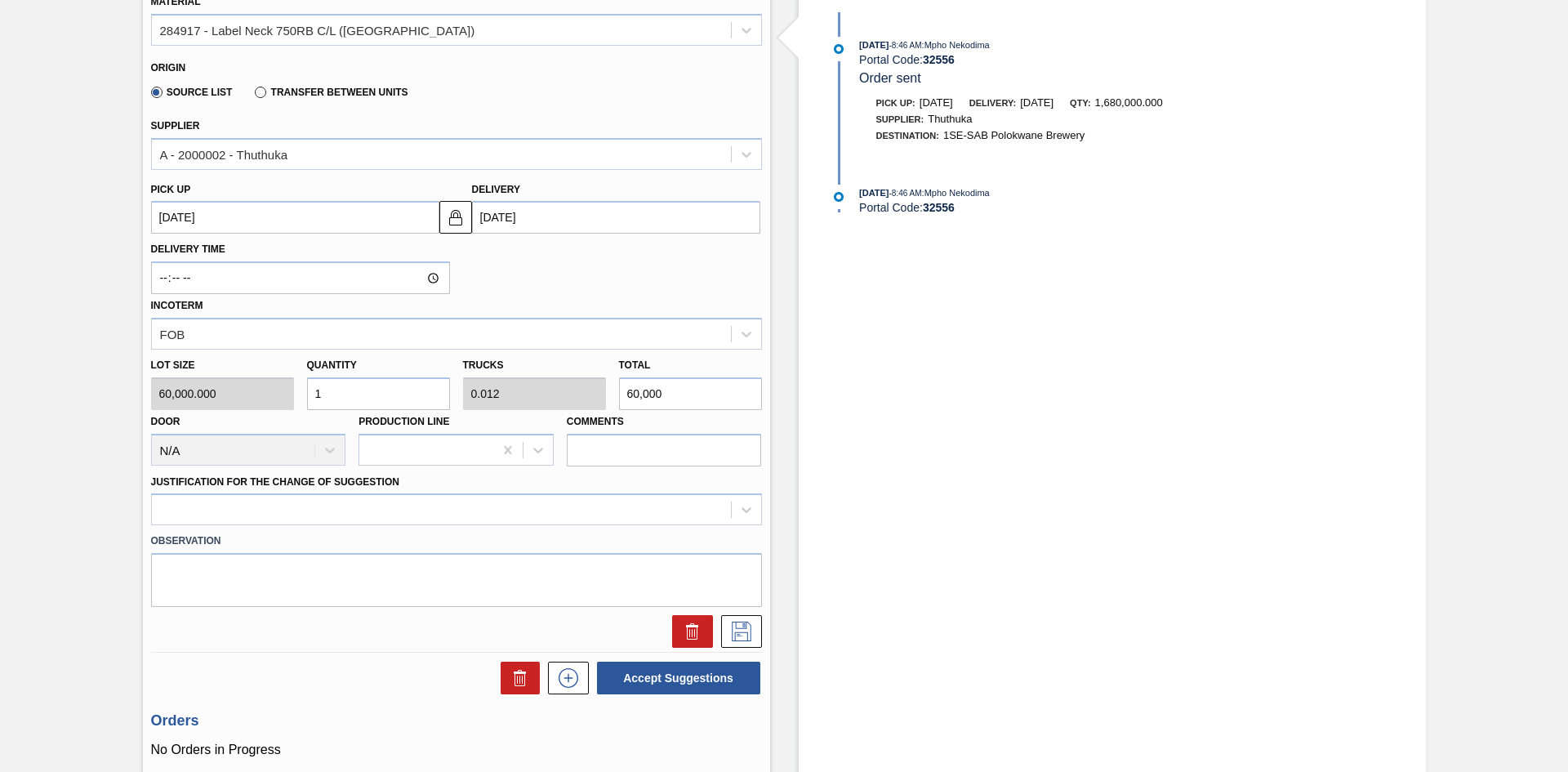
click at [268, 400] on div "Lot size 60,000.000 Quantity 1 Trucks 0.012 Total 60,000 Door N/A Production Li…" at bounding box center [457, 407] width 624 height 116
type input "18"
type input "0.208"
type input "1,080,000"
type input "180"
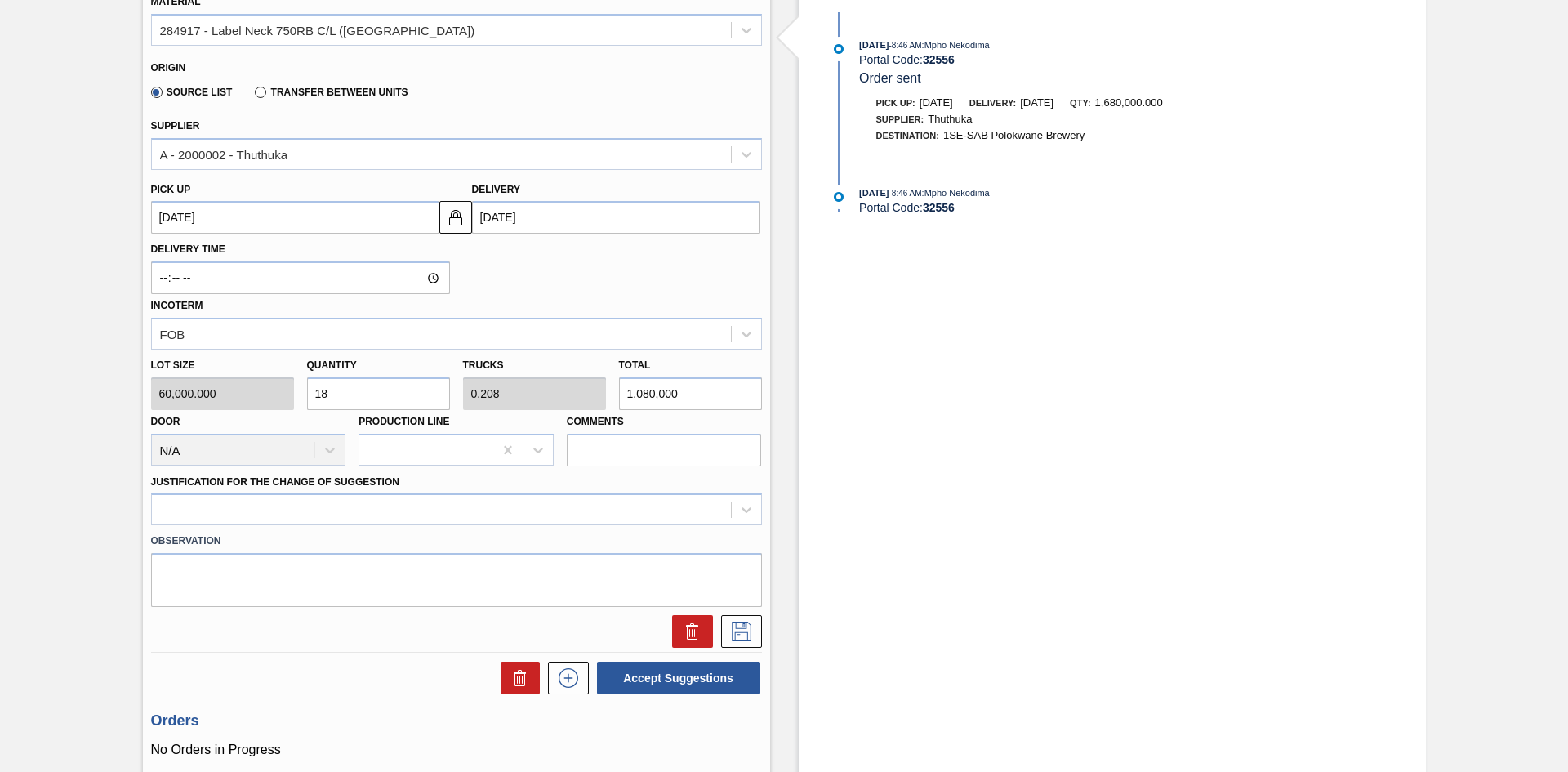
type input "2.077"
type input "10,800,000"
type input "1,800"
type input "20.769"
type input "108,000,000"
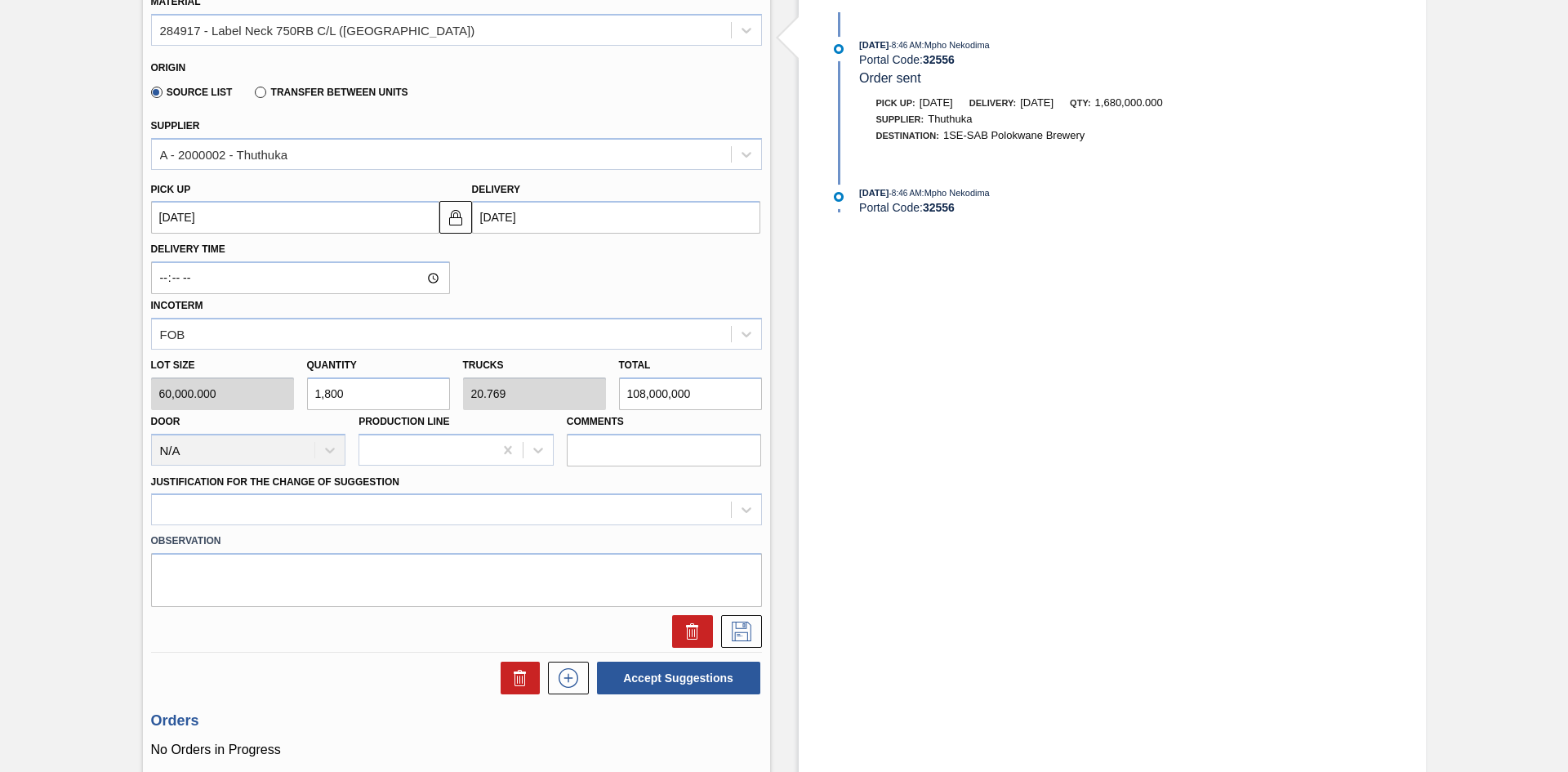
type input "18,000"
type input "207.692"
type input "1,080,000,000"
type input "180,000"
type input "2,076.923"
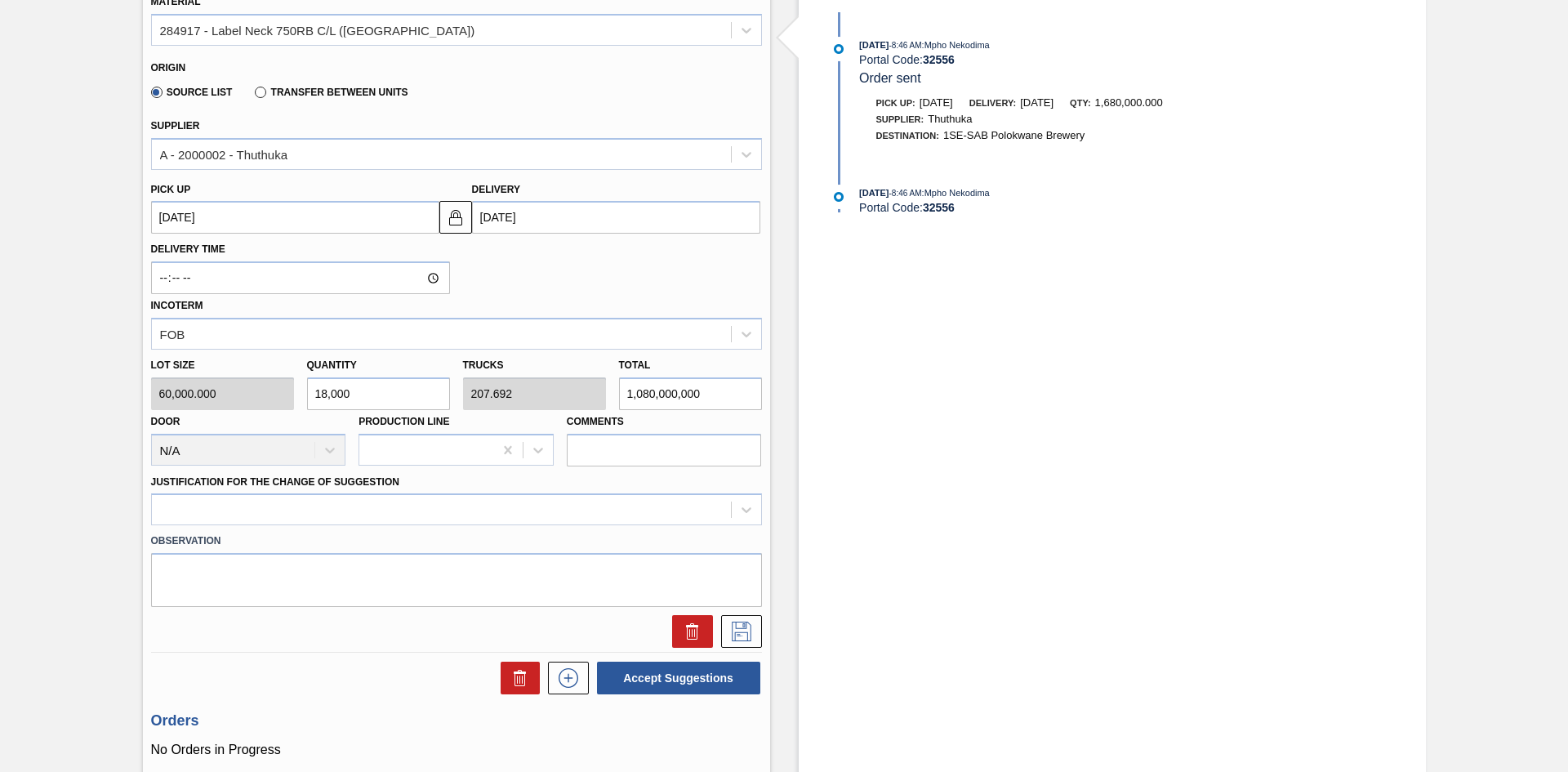
type input "10,800,000,000"
type input "1,800,000"
type input "20,769.231"
type input "108,000,000,000"
type input "1,800,000"
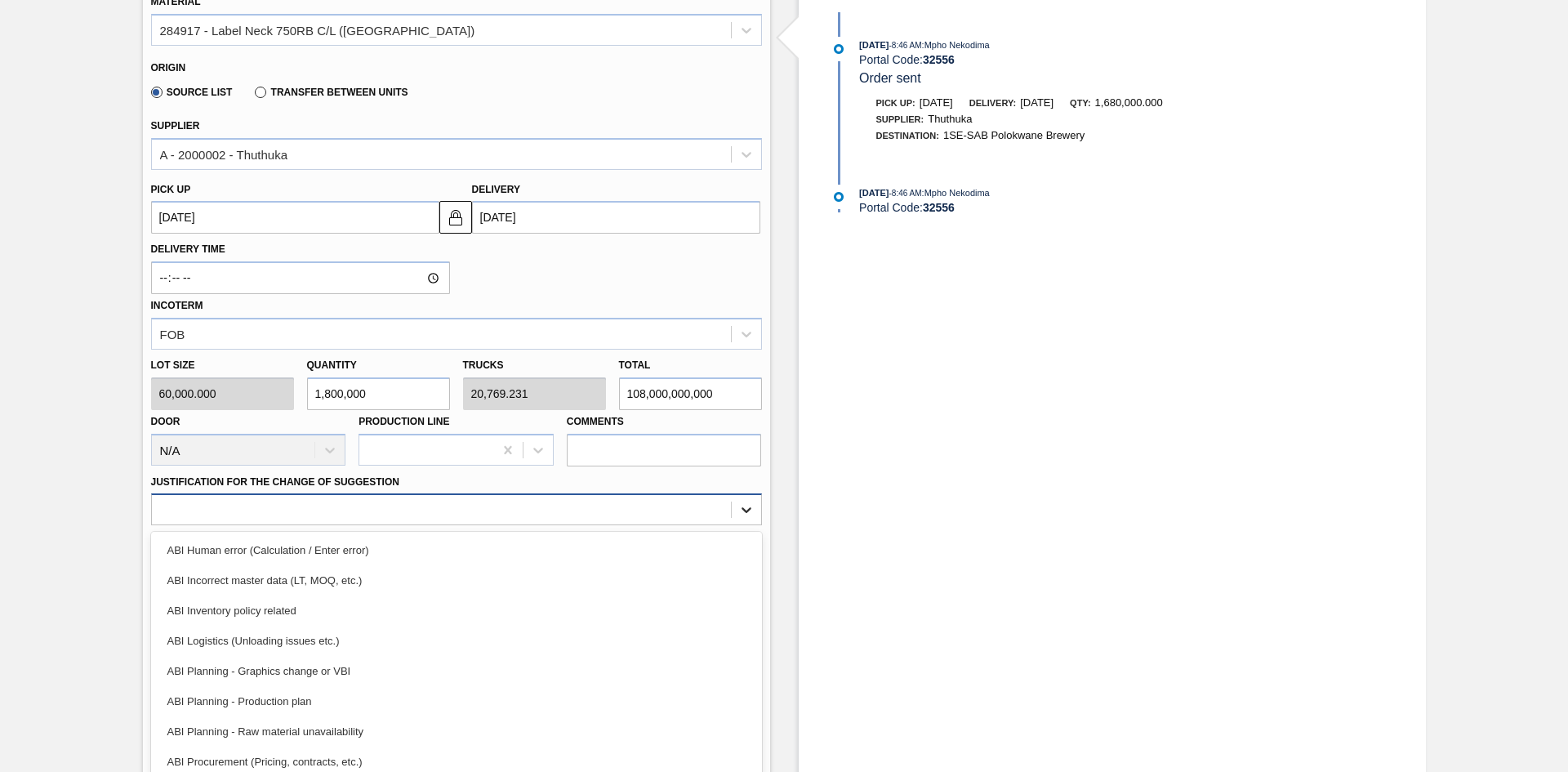
scroll to position [501, 0]
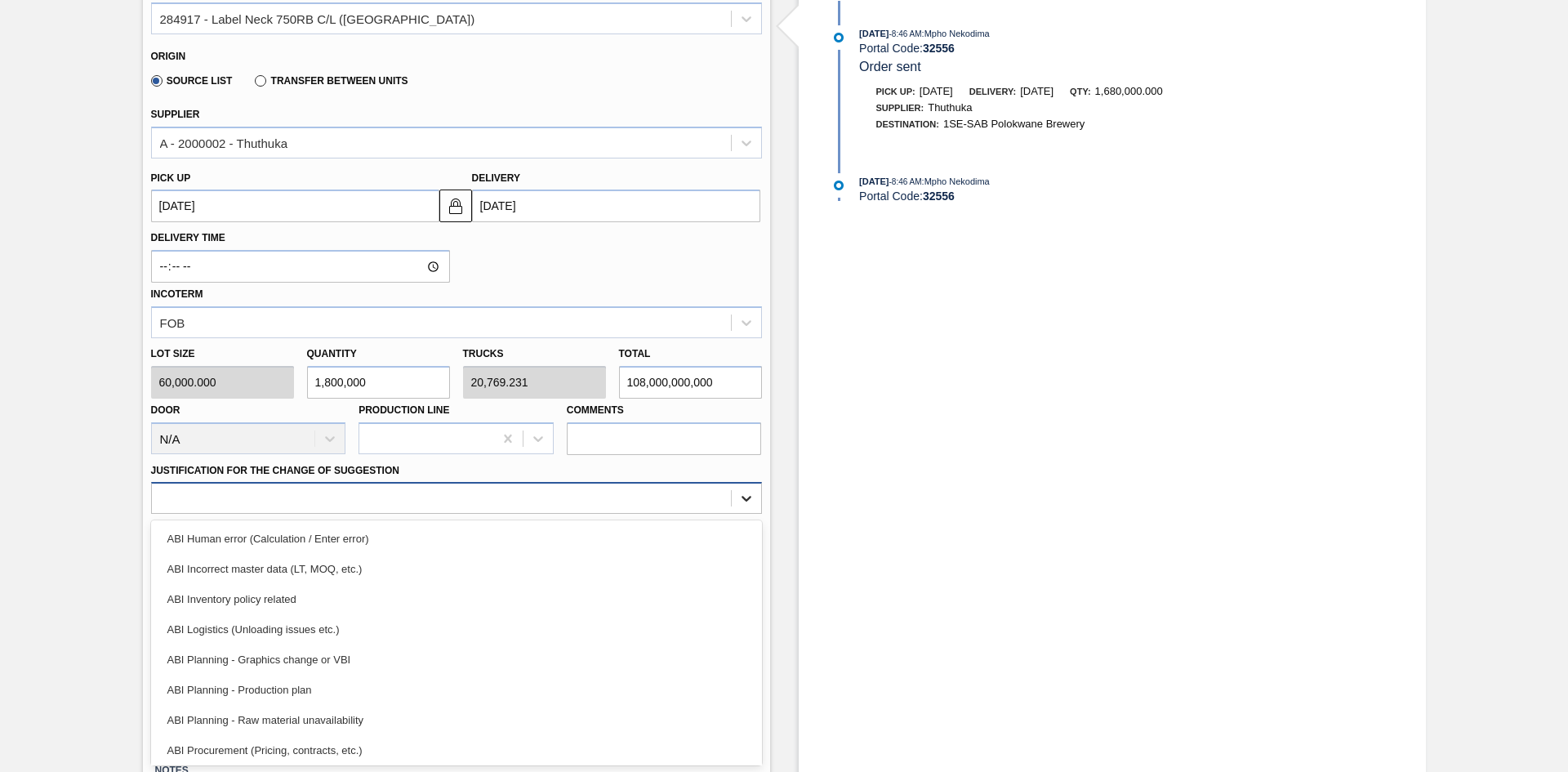
click at [739, 512] on div at bounding box center [746, 499] width 30 height 30
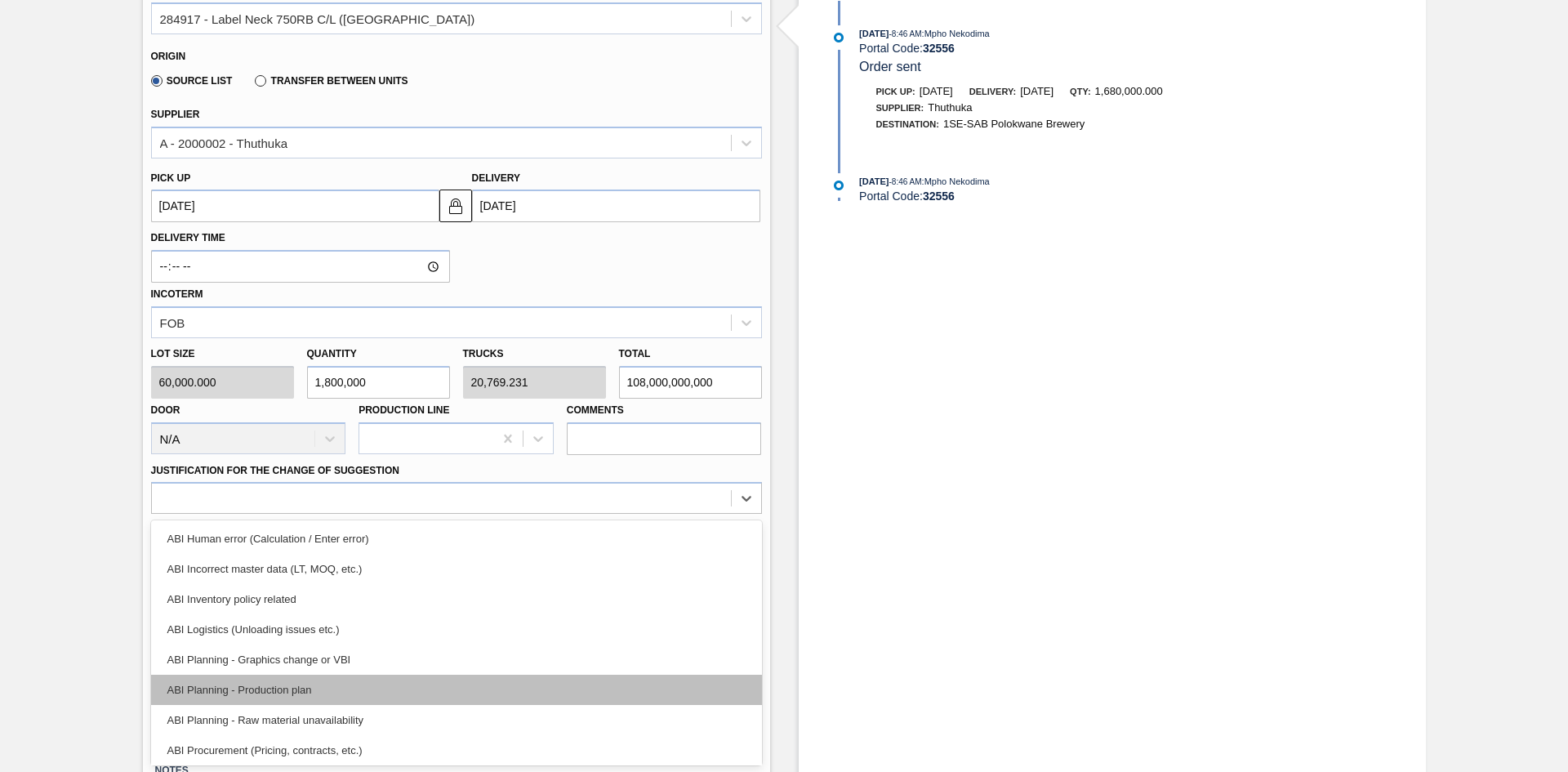
click at [347, 624] on div "ABI Planning - Production plan" at bounding box center [457, 689] width 611 height 31
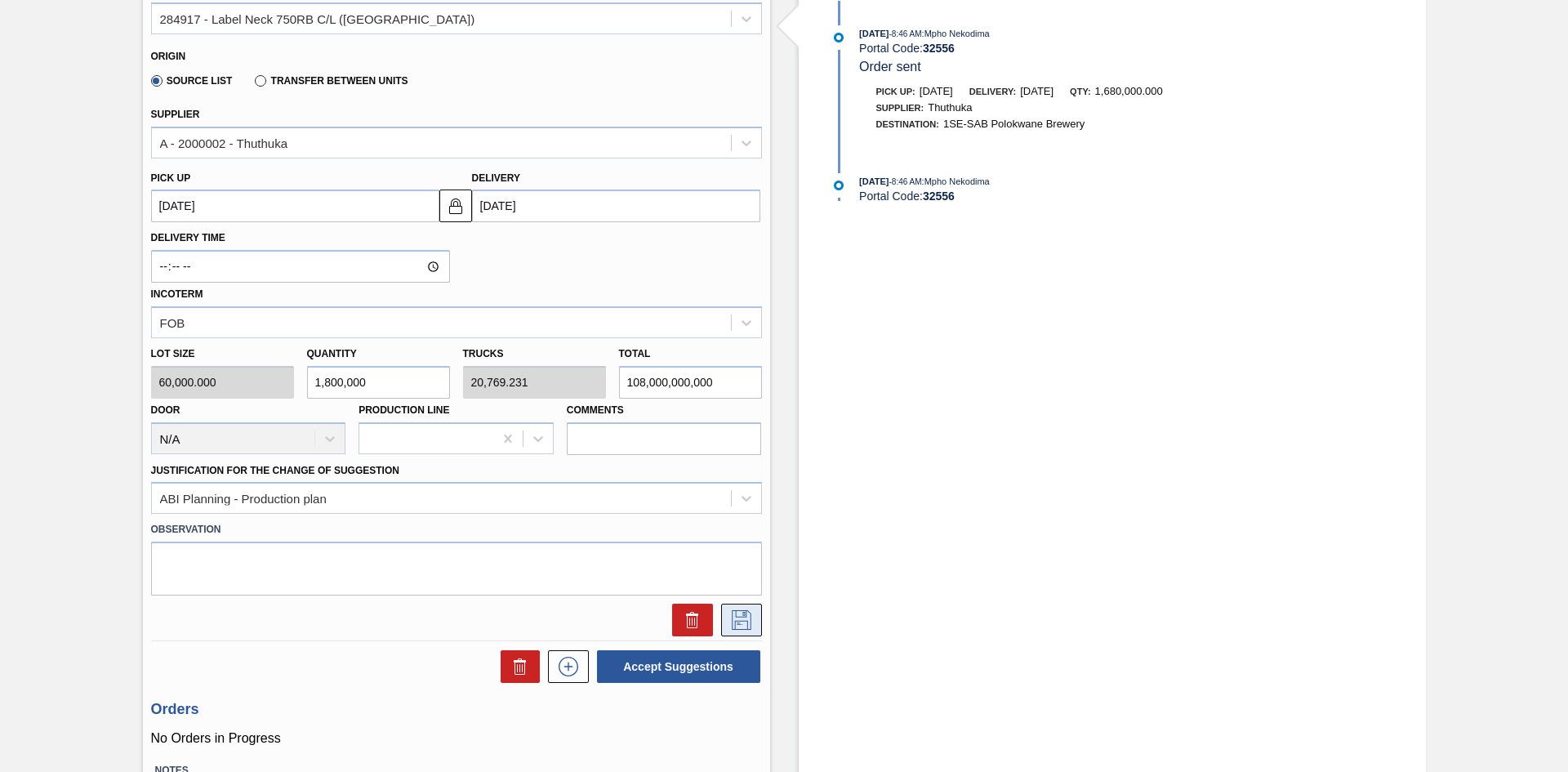
click at [745, 620] on icon at bounding box center [741, 620] width 26 height 20
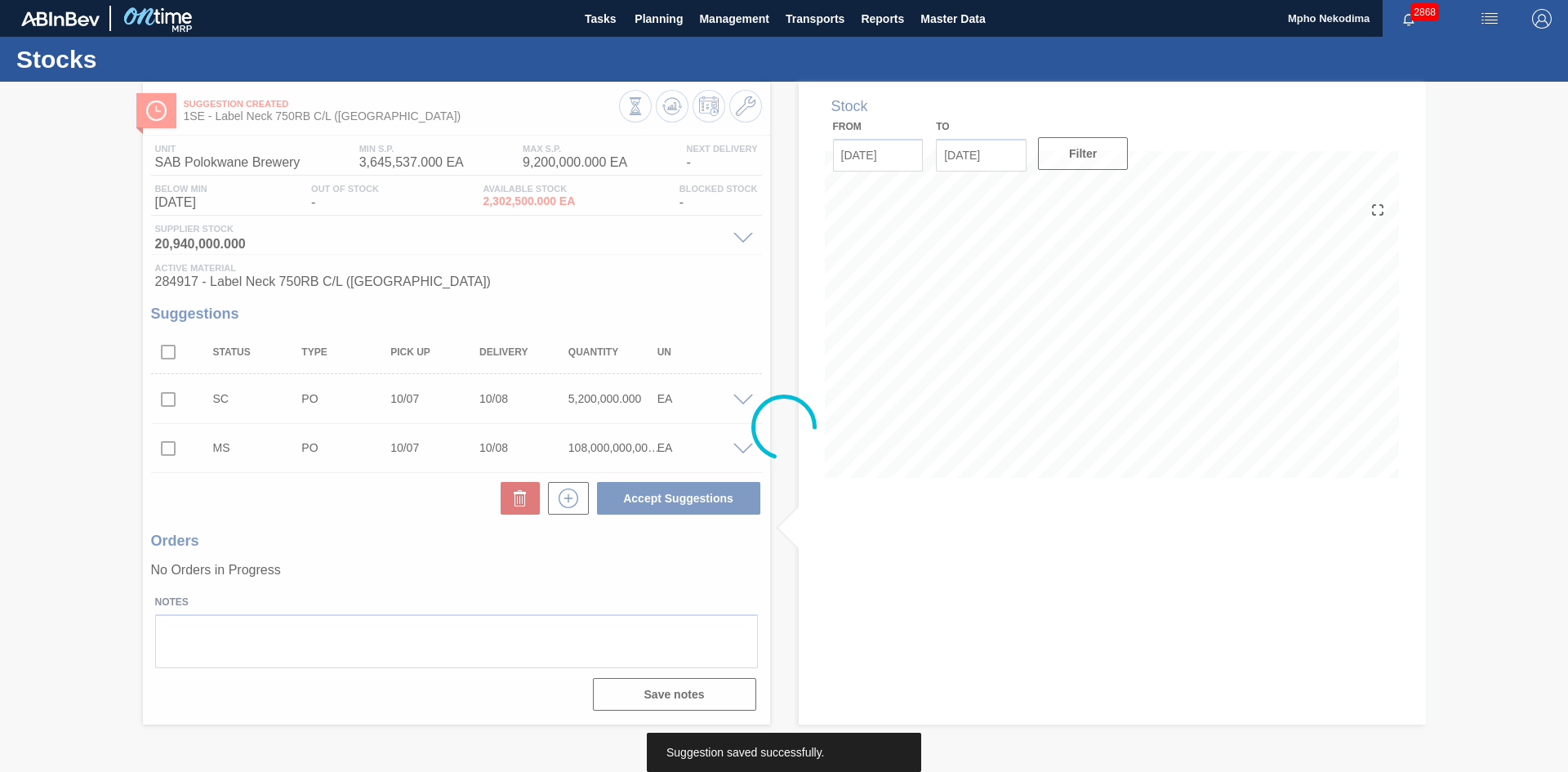
scroll to position [0, 0]
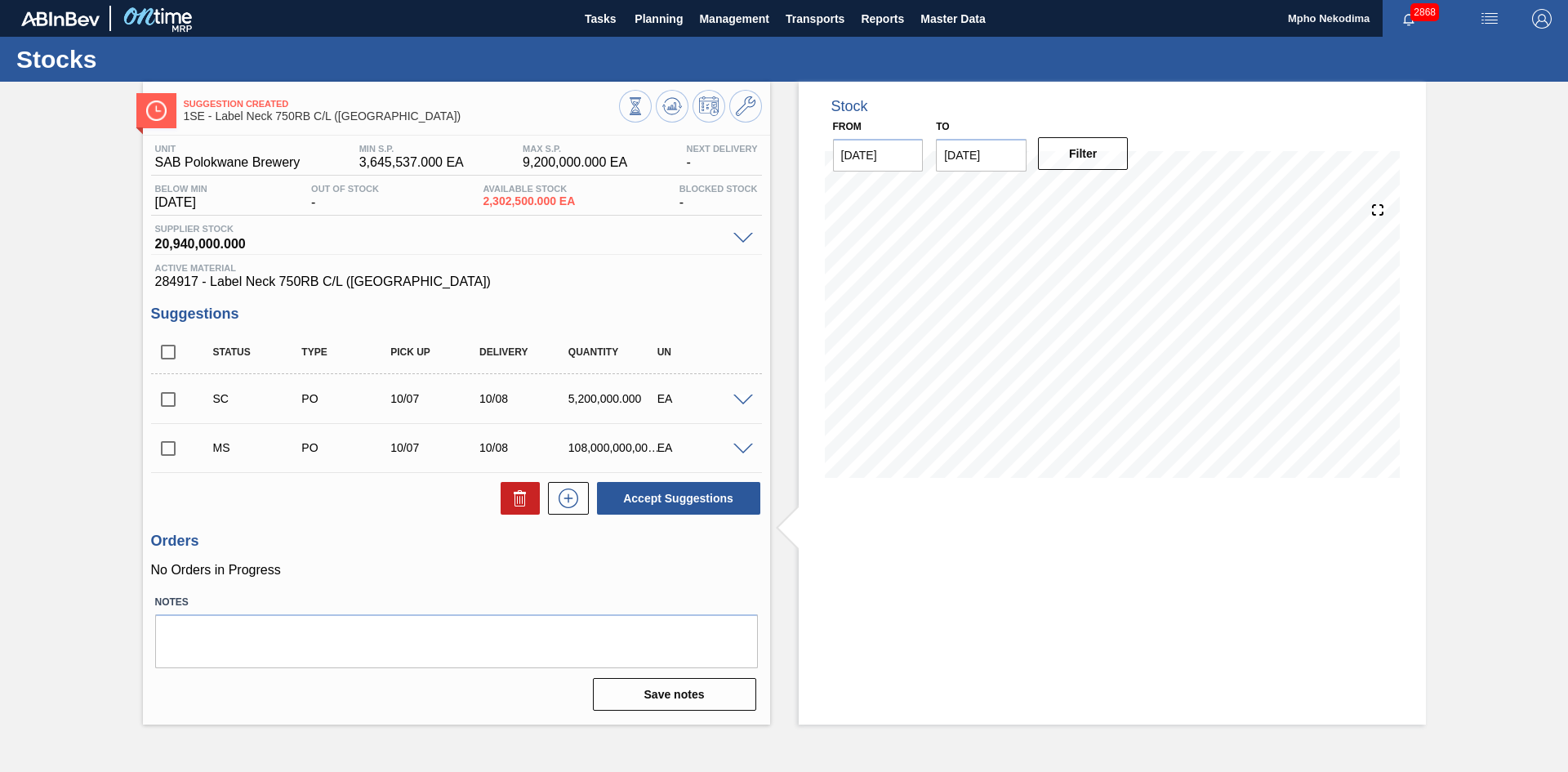
click at [169, 451] on input "checkbox" at bounding box center [168, 448] width 35 height 35
click at [161, 446] on input "checkbox" at bounding box center [168, 448] width 35 height 35
click at [165, 446] on input "checkbox" at bounding box center [168, 448] width 35 height 35
click at [512, 497] on icon at bounding box center [520, 498] width 20 height 20
checkbox input "false"
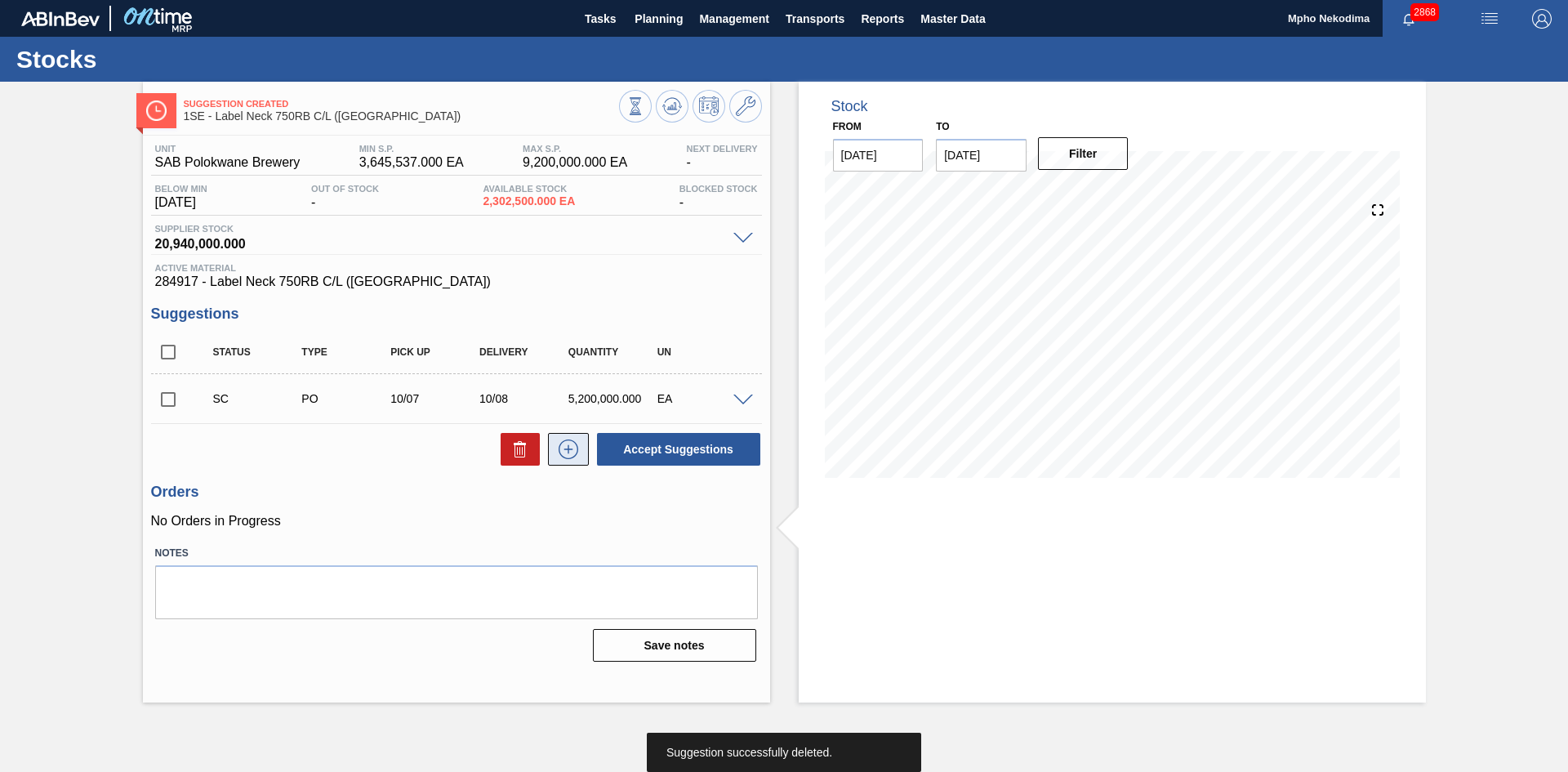
click at [569, 457] on icon at bounding box center [569, 449] width 26 height 20
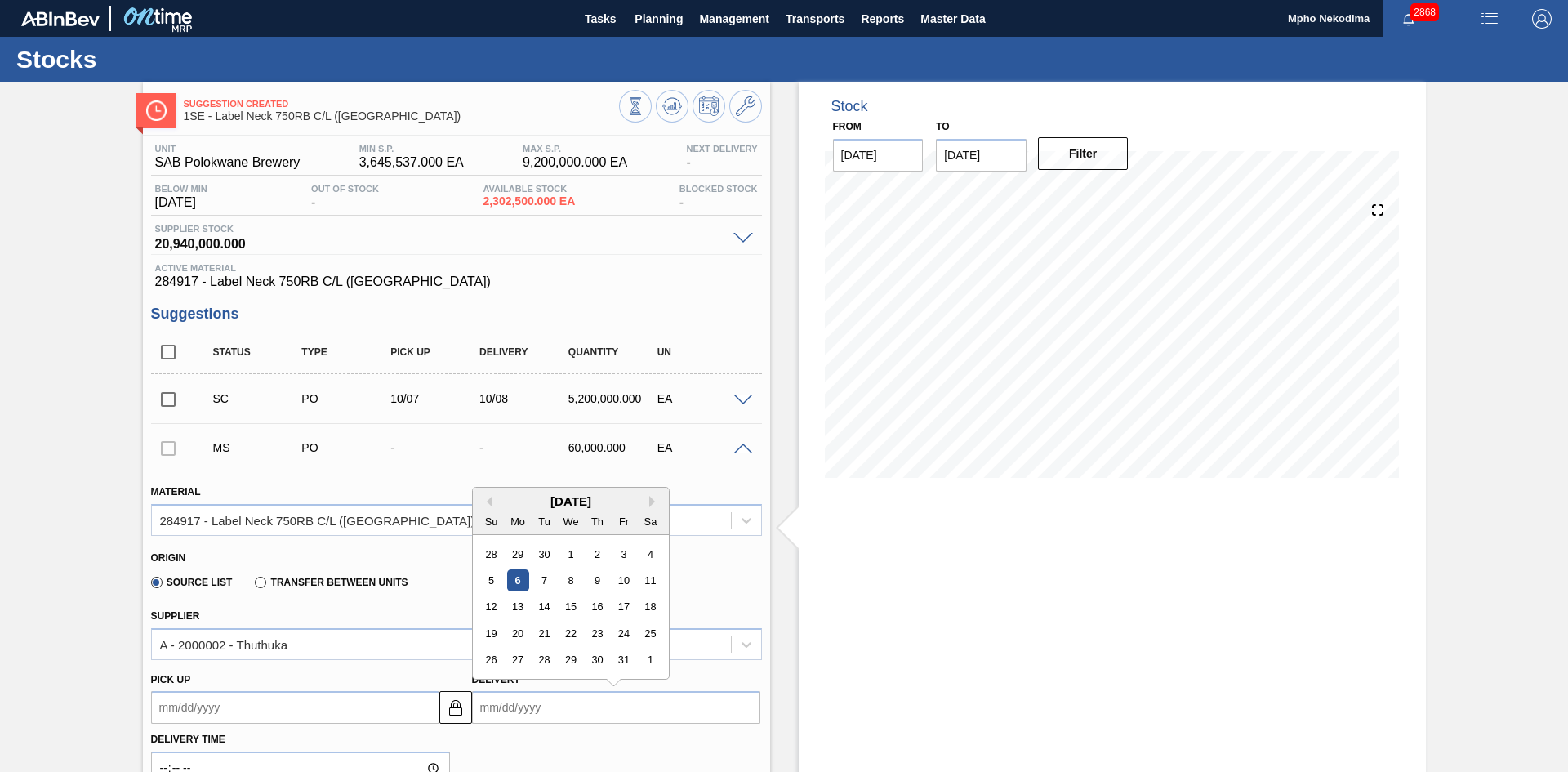
click at [490, 624] on input "Delivery" at bounding box center [616, 708] width 288 height 33
click at [590, 575] on div "9" at bounding box center [596, 580] width 22 height 22
type up3260421953 "[DATE]"
type input "[DATE]"
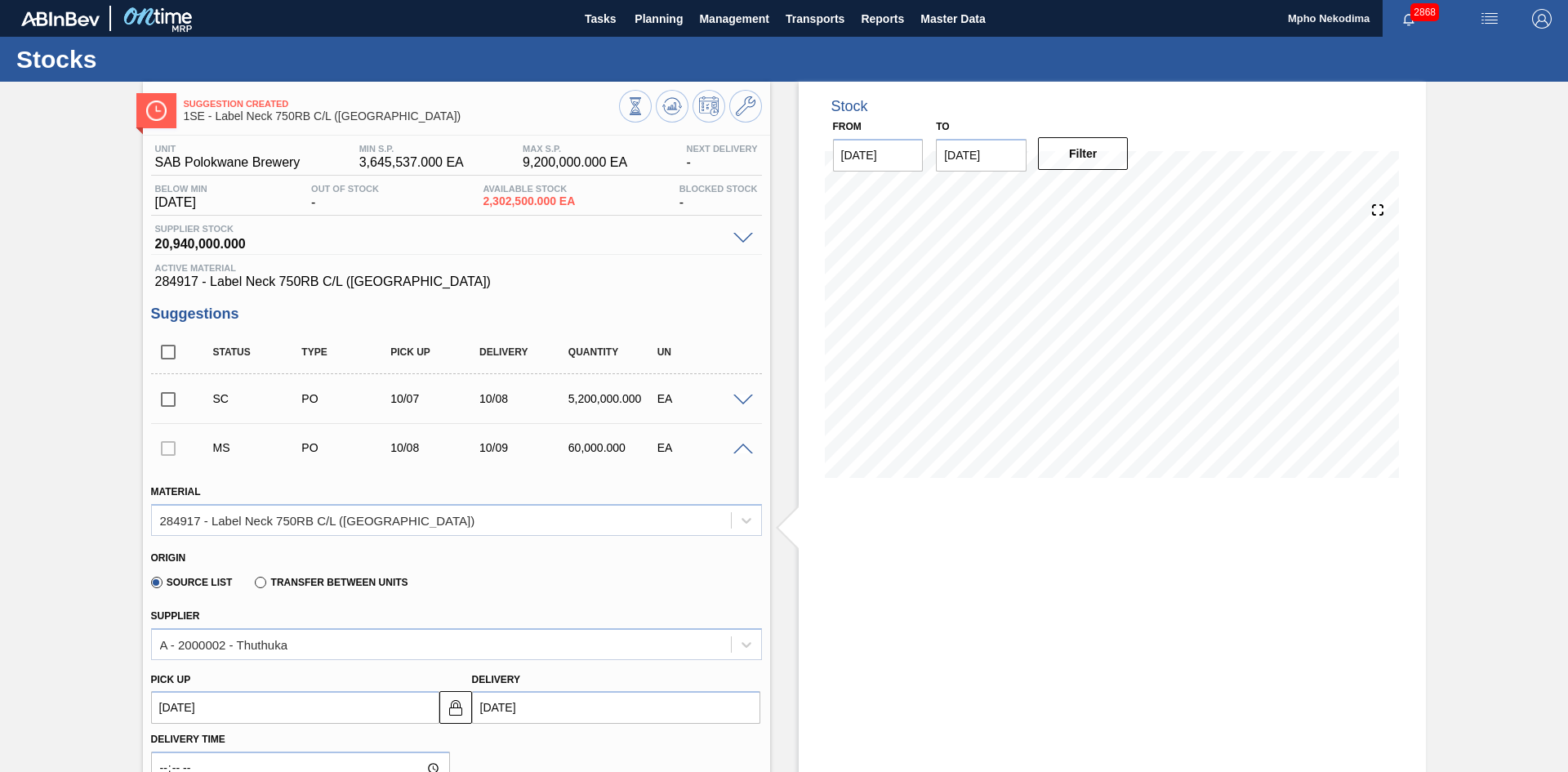
click at [827, 604] on div "Stock From 10/06/2025 to 10/20/2025 Filter 10/20 Stock Projection 7,502,500 SAP…" at bounding box center [1112, 737] width 628 height 1312
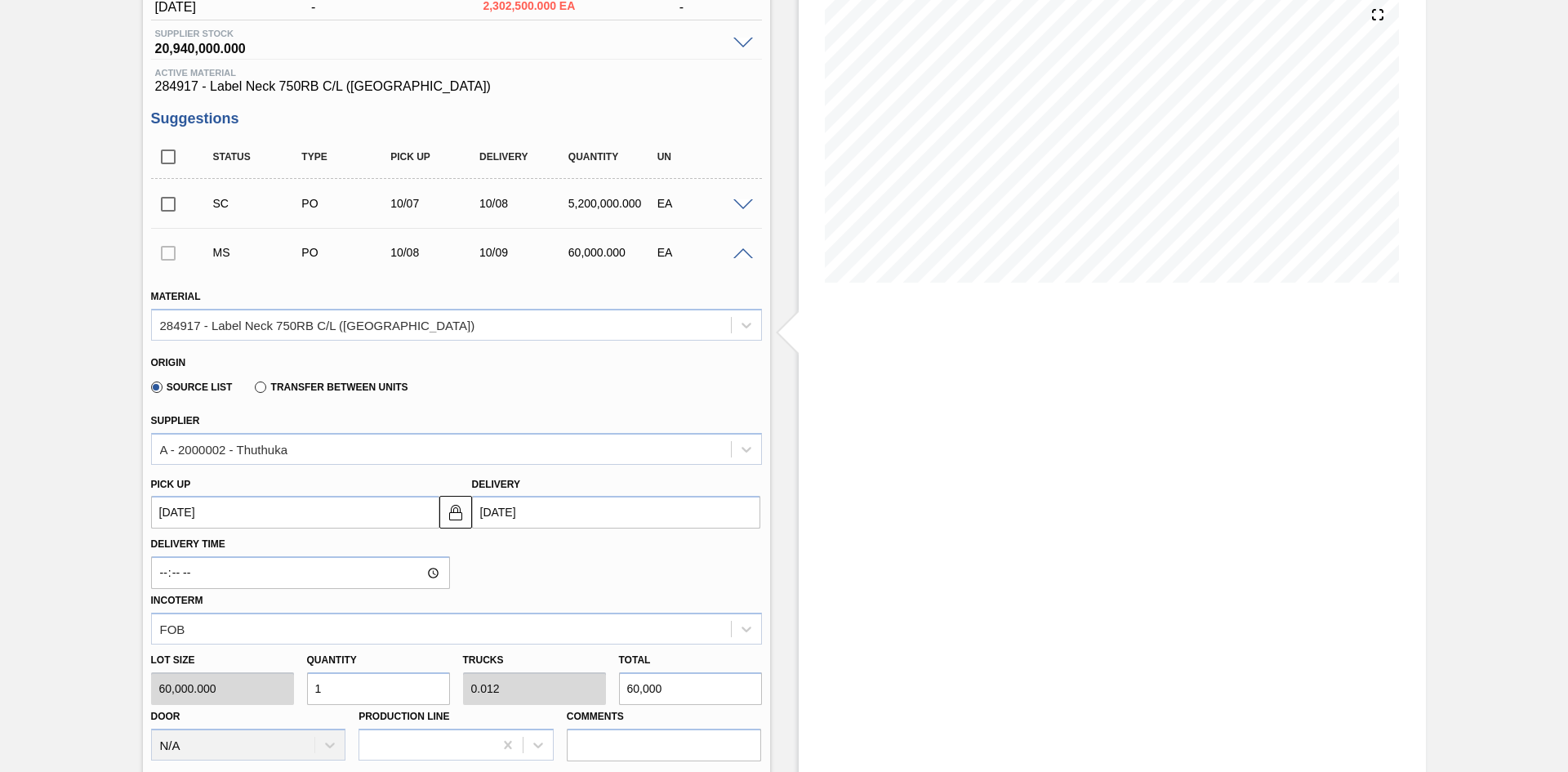
scroll to position [196, 0]
click at [260, 624] on div "Lot size 60,000.000 Quantity 1 Trucks 0.012 Total 60,000 Door N/A Production Li…" at bounding box center [457, 701] width 624 height 116
type input "18"
type input "0.208"
type input "1,080,000"
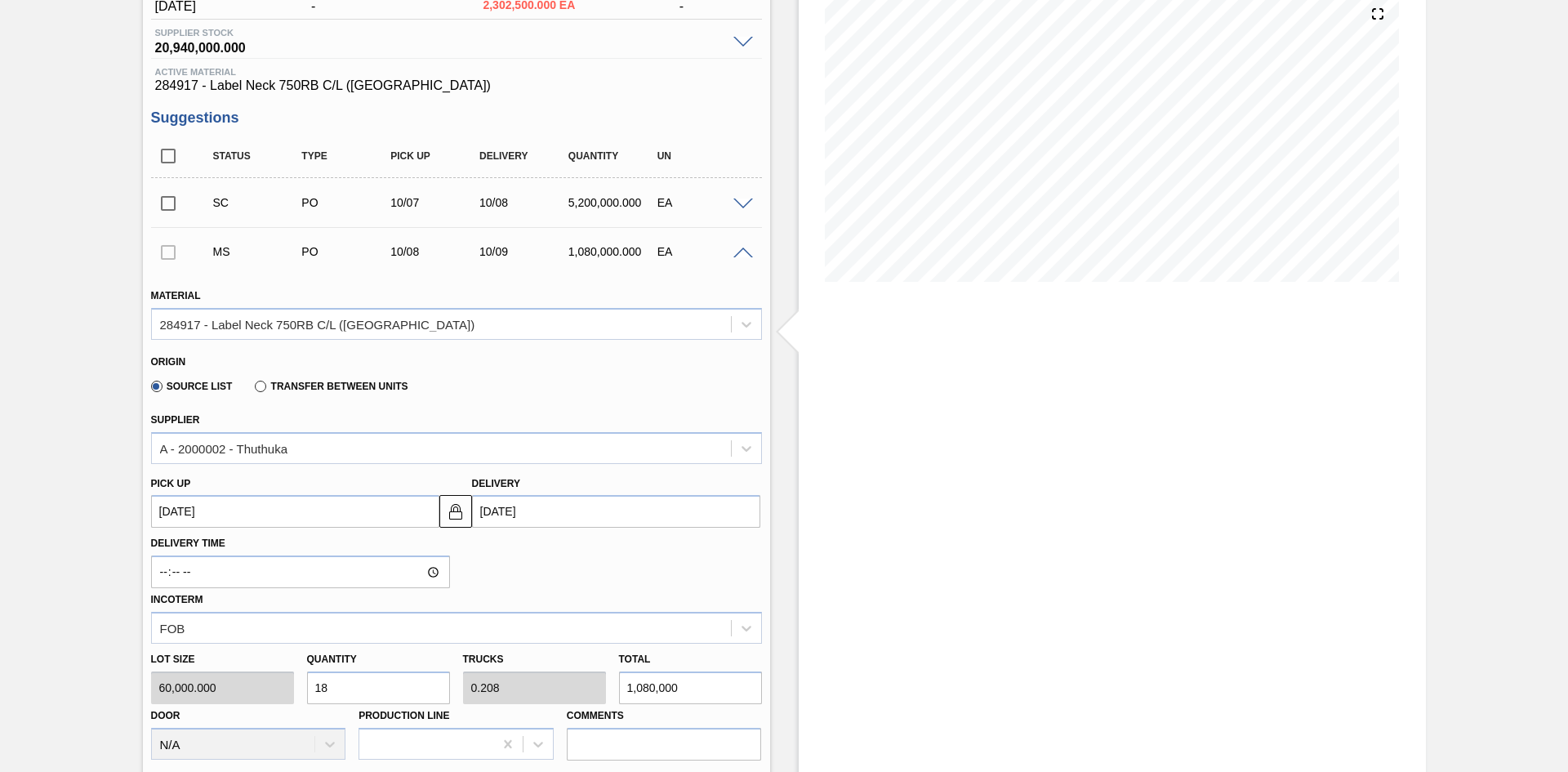
type input "180"
type input "2.077"
type input "10,800,000"
type input "1,800"
type input "20.769"
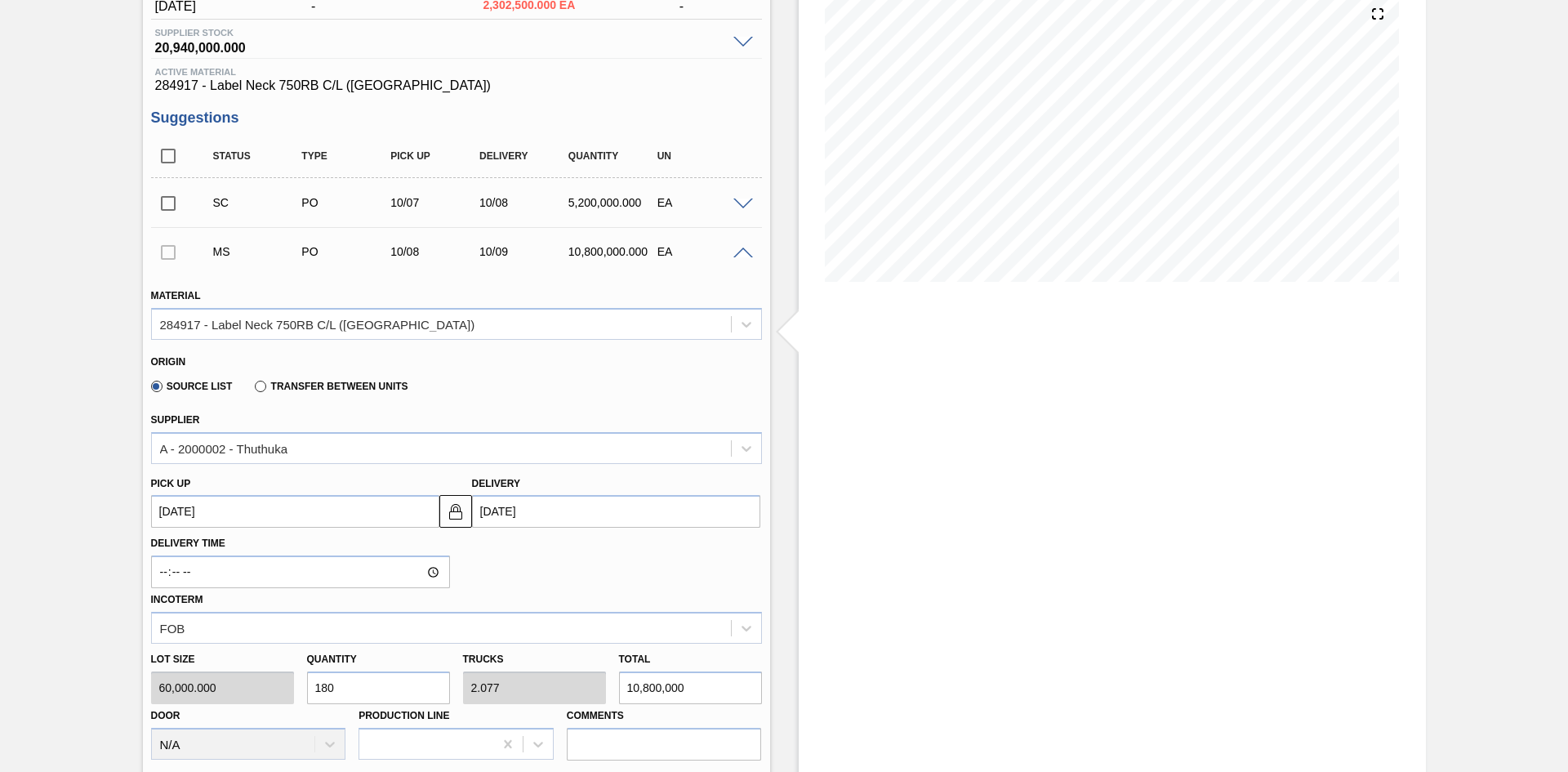
type input "108,000,000"
type input "18,000"
type input "207.692"
type input "1,080,000,000"
type input "180,000"
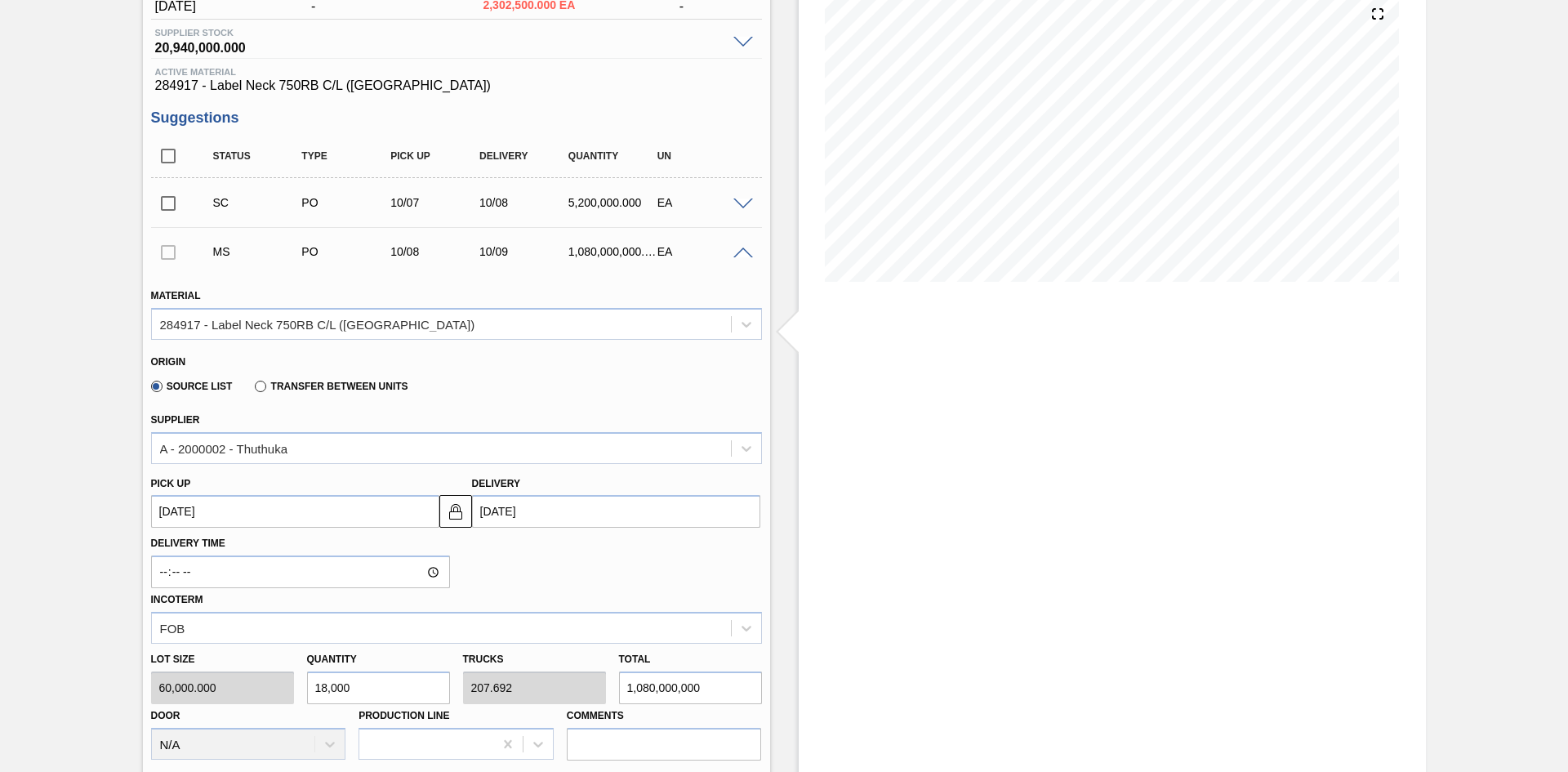
type input "2,076.923"
type input "10,800,000,000"
type input "1,800,000"
type input "20,769.231"
type input "108,000,000,000"
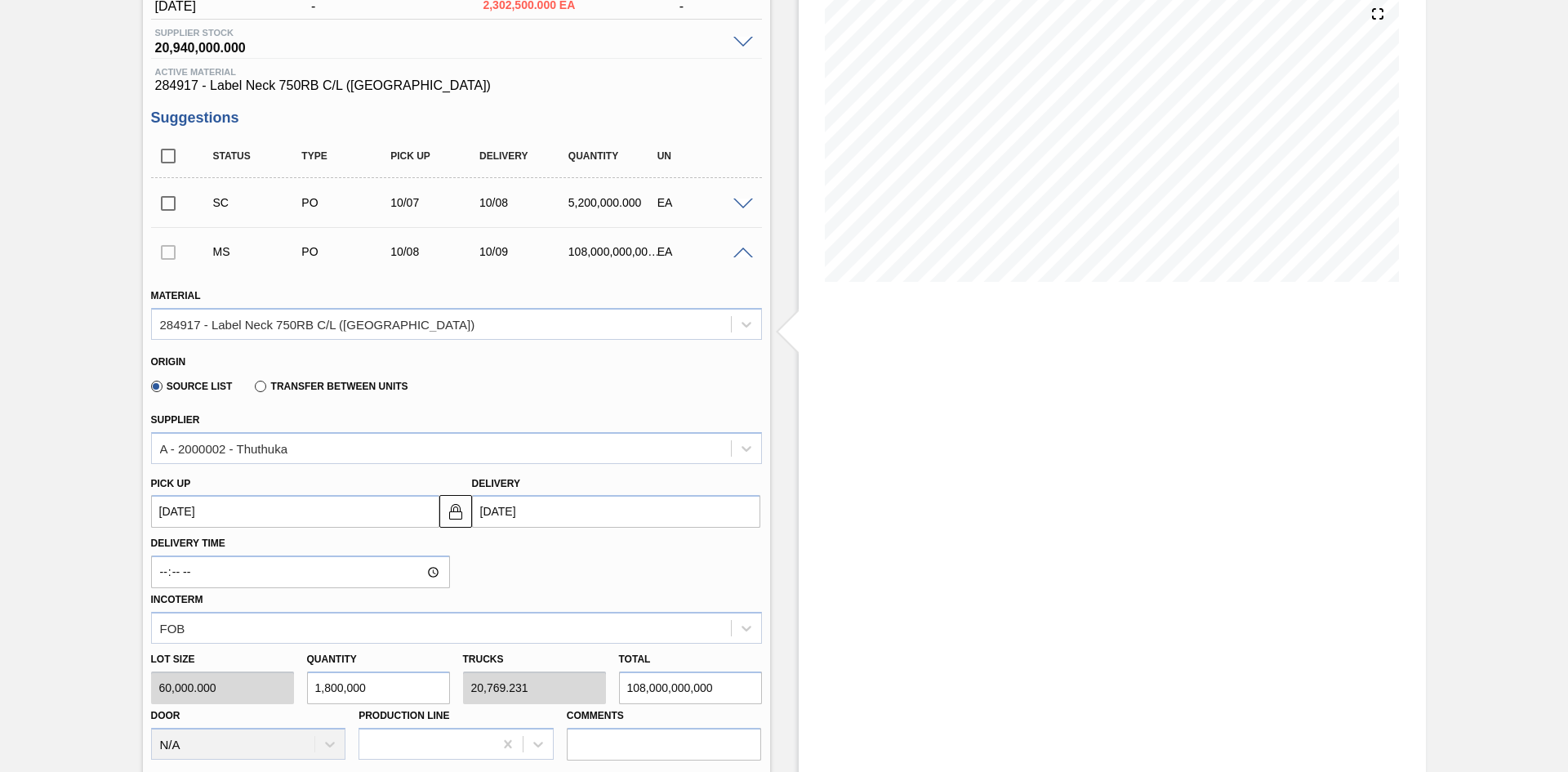
click at [590, 624] on div "Lot size 60,000.000 Quantity 1,800,000 Trucks 20,769.231 Total 108,000,000,000 …" at bounding box center [457, 701] width 624 height 116
type input "0"
type input "18"
type input "0.003"
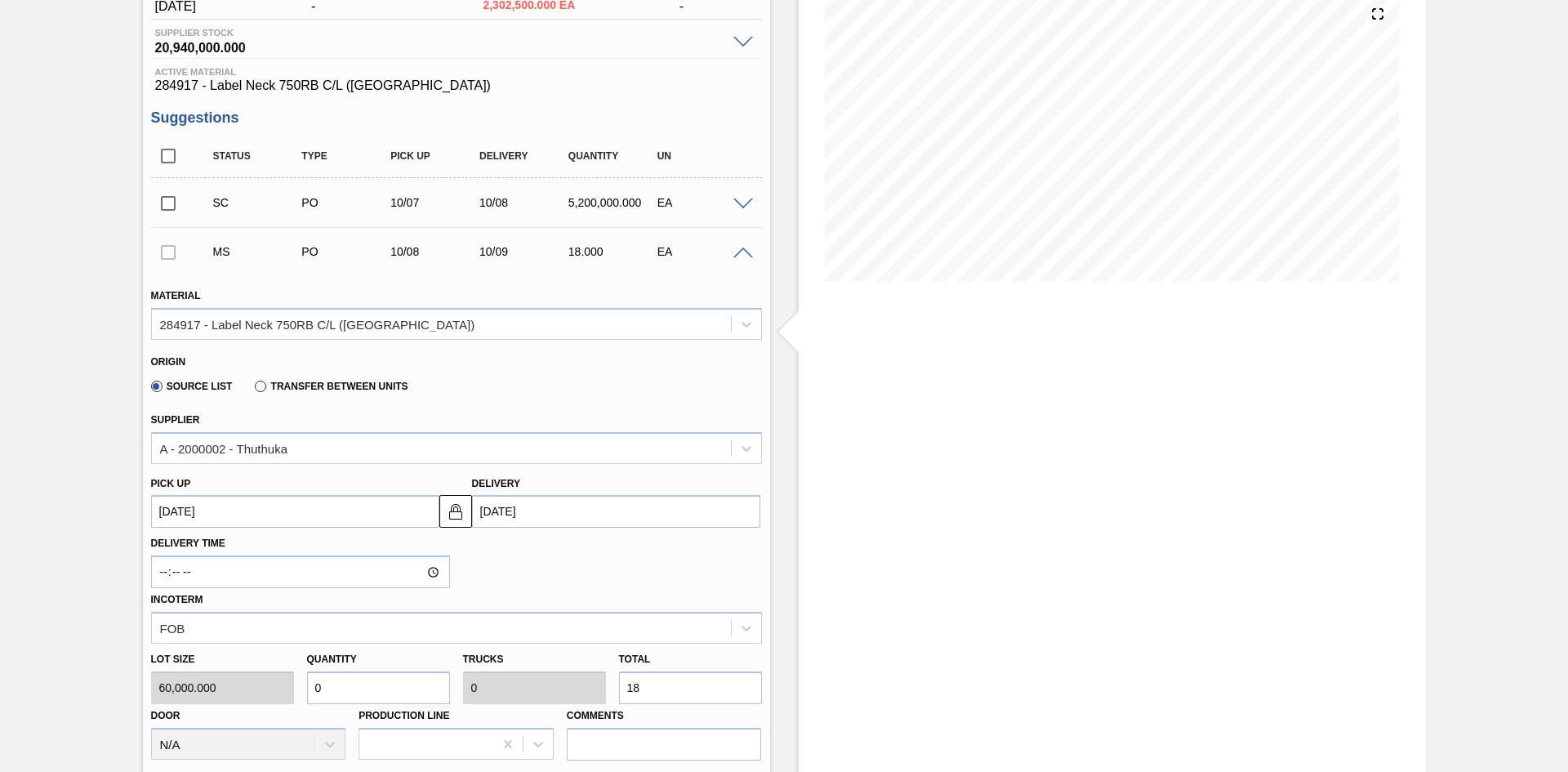
type input "180"
type input "0.03"
type input "1,800"
type input "0.3"
type input "0.003"
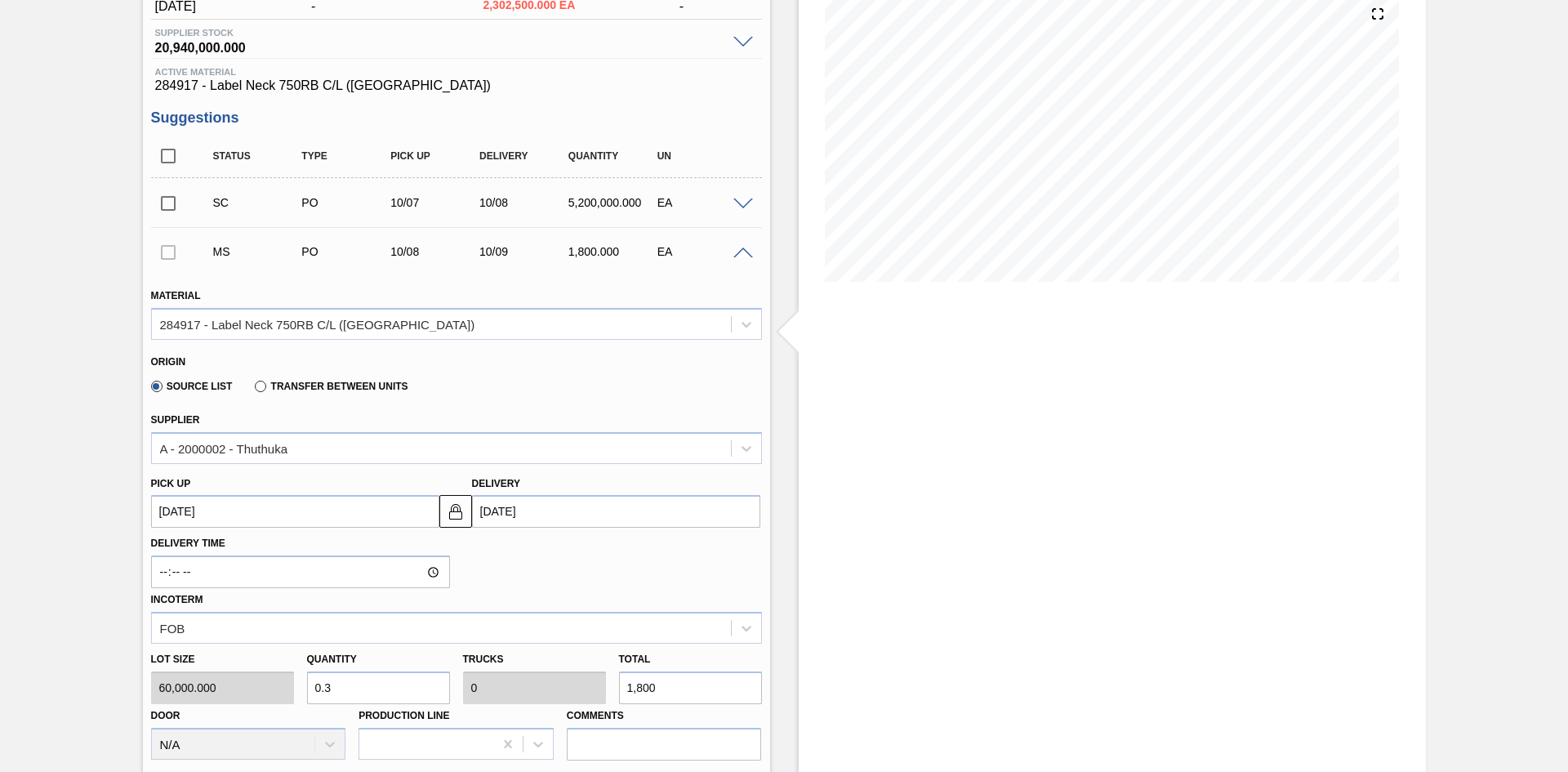
type input "18,000"
type input "3"
type input "0.035"
type input "180,000"
type input "0.3"
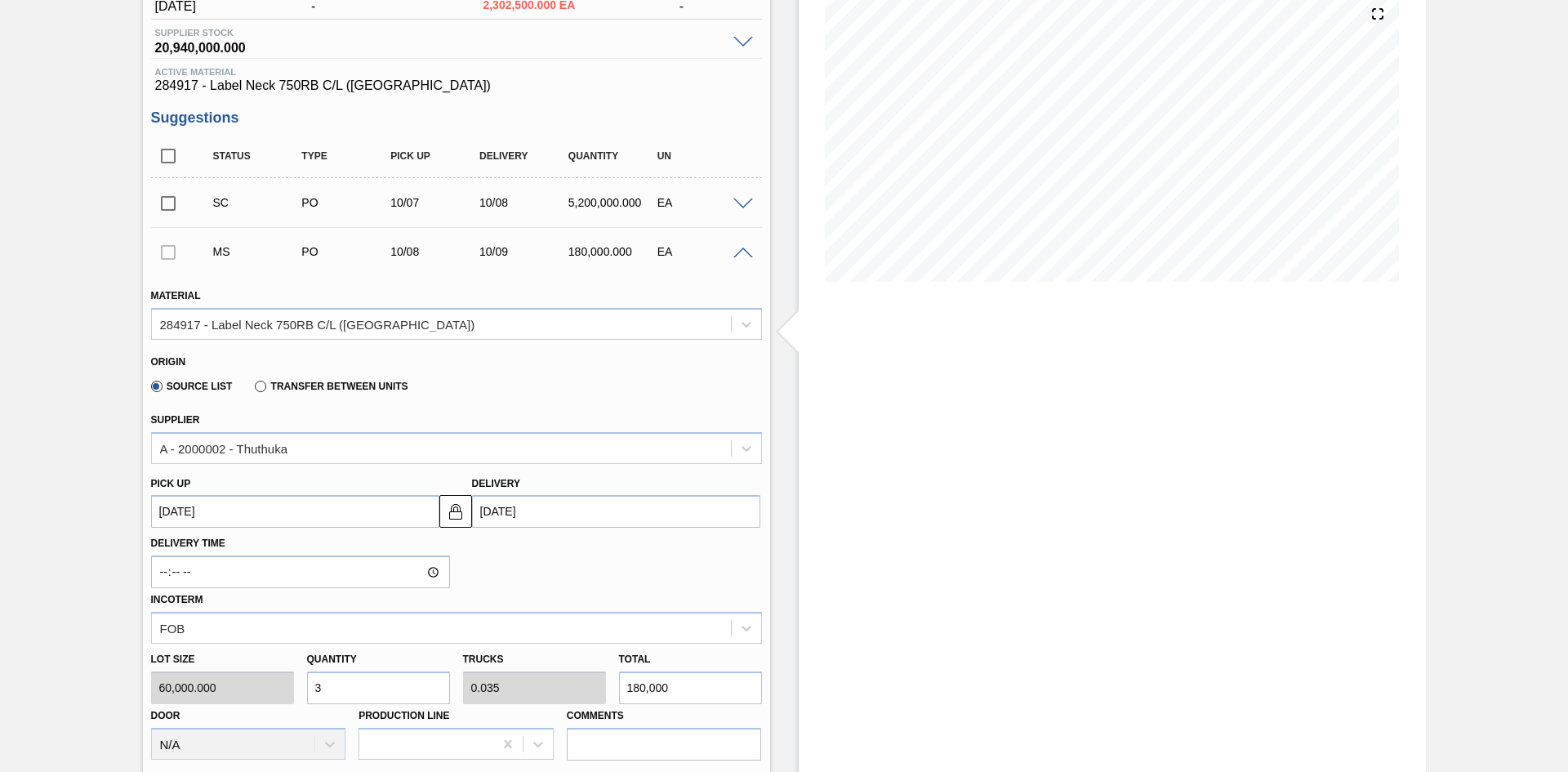
type input "0.003"
type input "18,000"
type input "0.03"
type input "0"
type input "1,800"
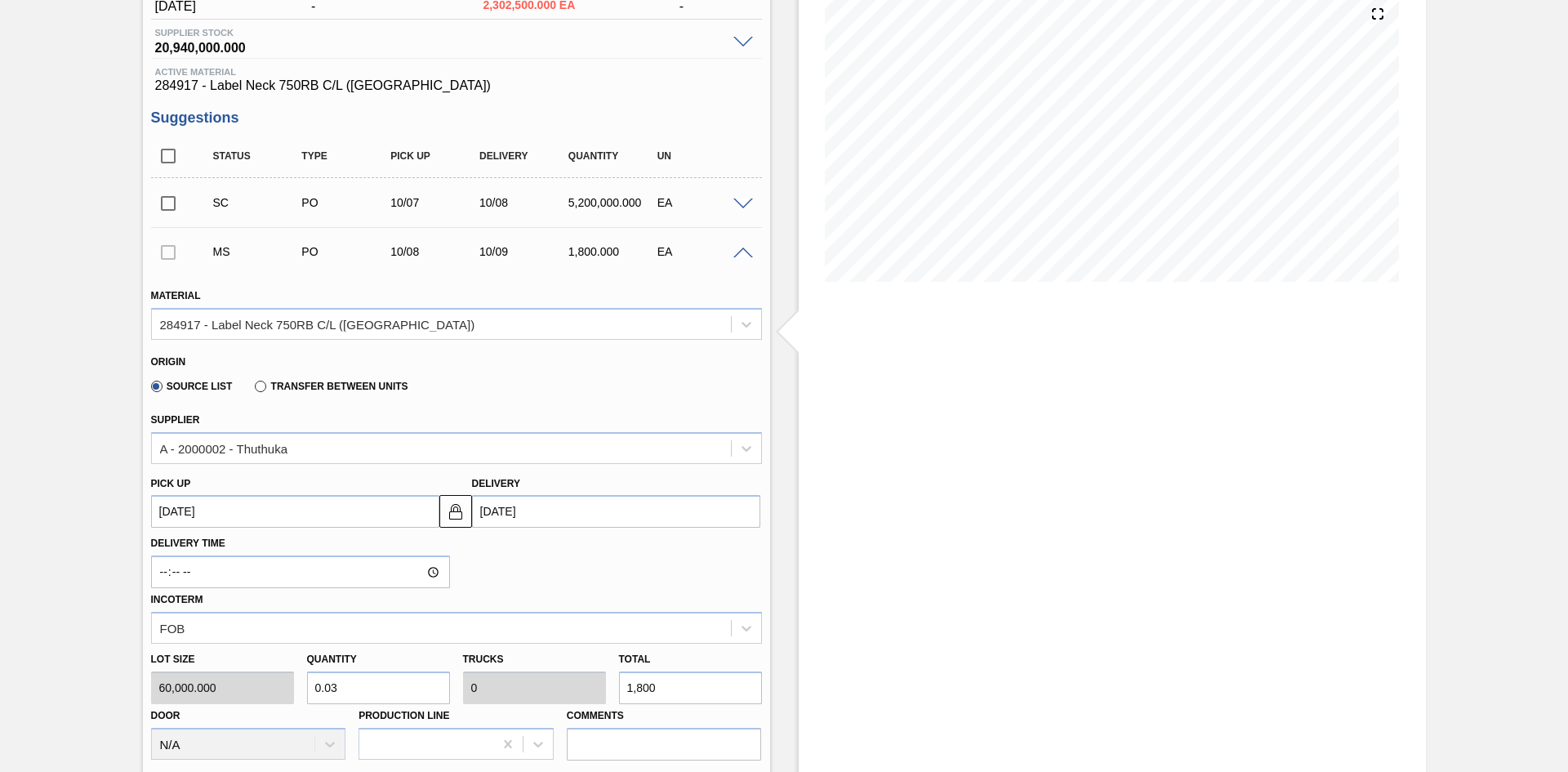
type input "0.003"
type input "180"
type input "0"
type input "1"
click at [570, 561] on div "Delivery Time Incoterm FOB" at bounding box center [457, 585] width 624 height 116
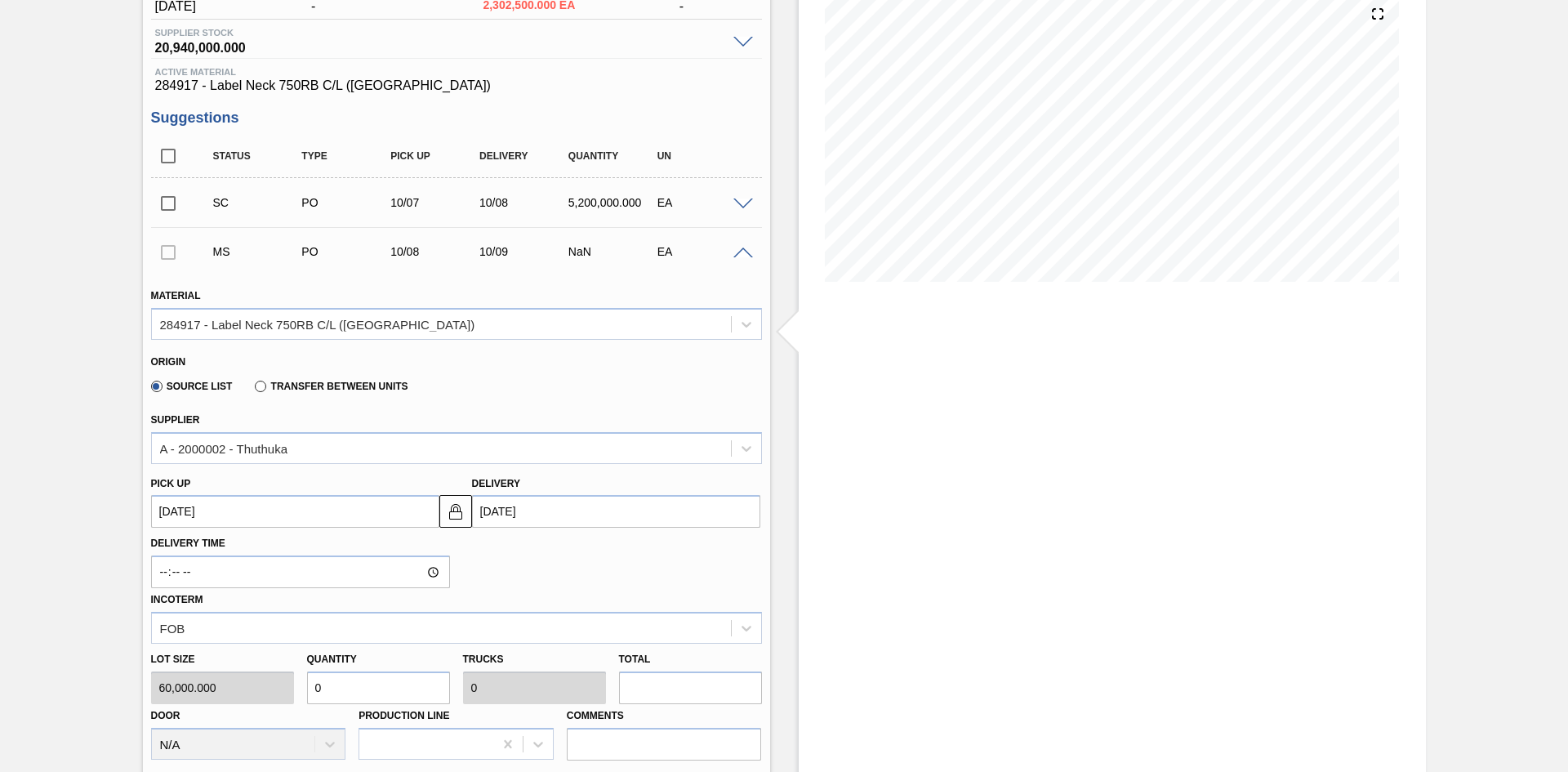
click at [253, 624] on div "Lot size 60,000.000 Quantity 0 Trucks 0 Total Door N/A Production Line Comments" at bounding box center [457, 701] width 624 height 116
type input "1"
type input "0.012"
type input "60,000"
type input "18"
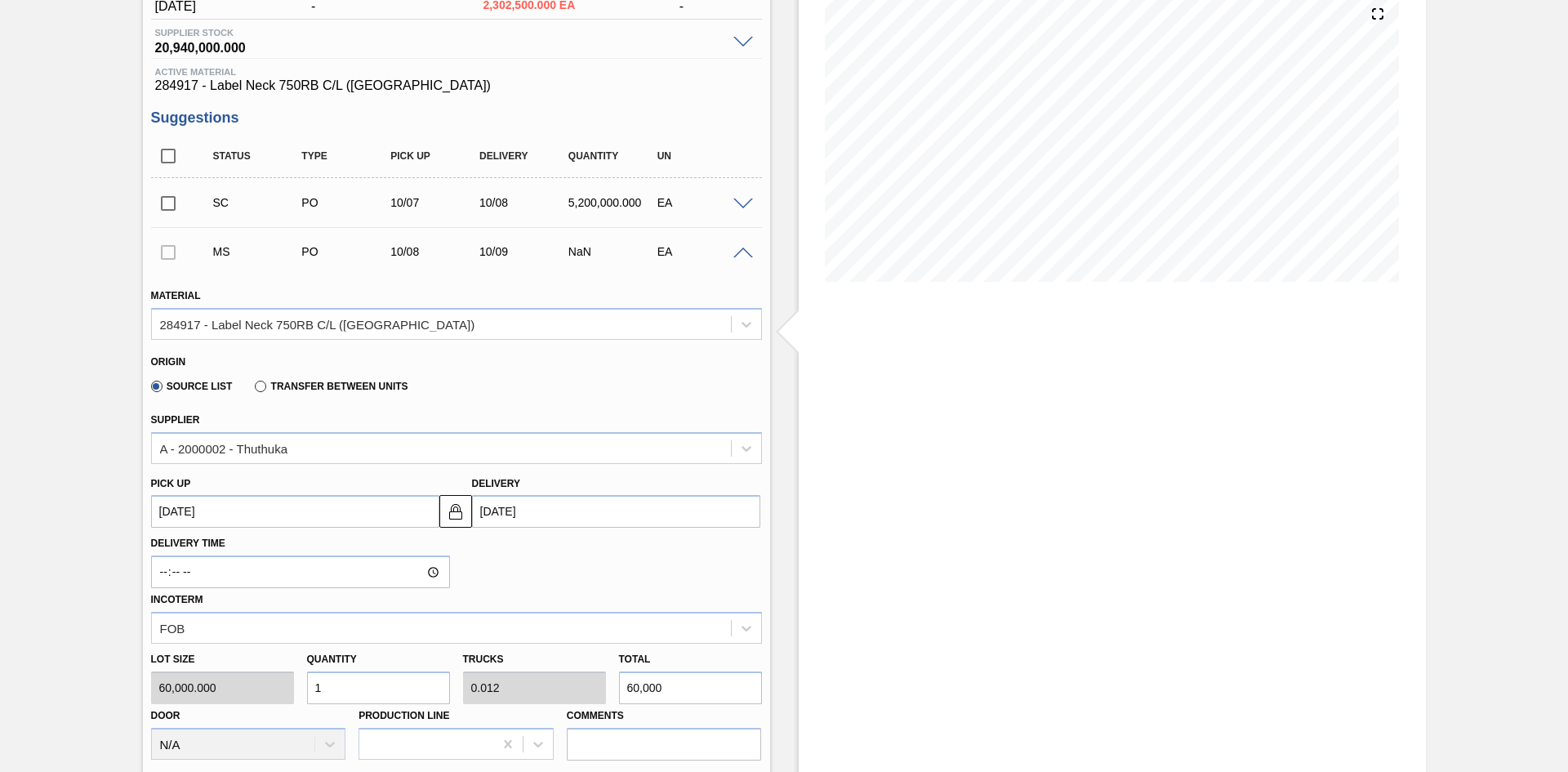
type input "0.208"
type input "1,080,000"
type input "180"
type input "2.077"
type input "10,800,000"
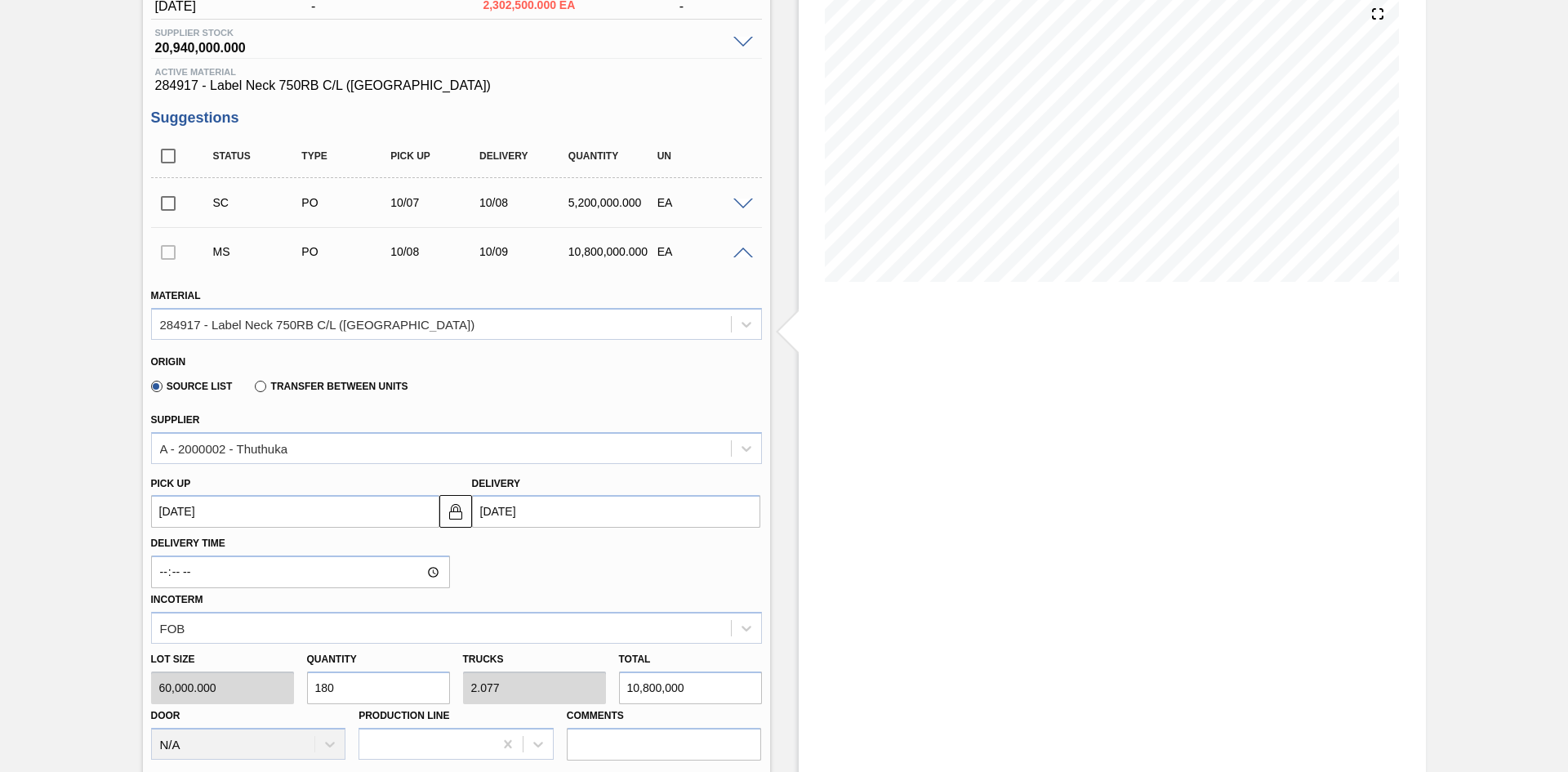
type input "1,800"
type input "20.769"
type input "108,000,000"
type input "18,000"
type input "207.692"
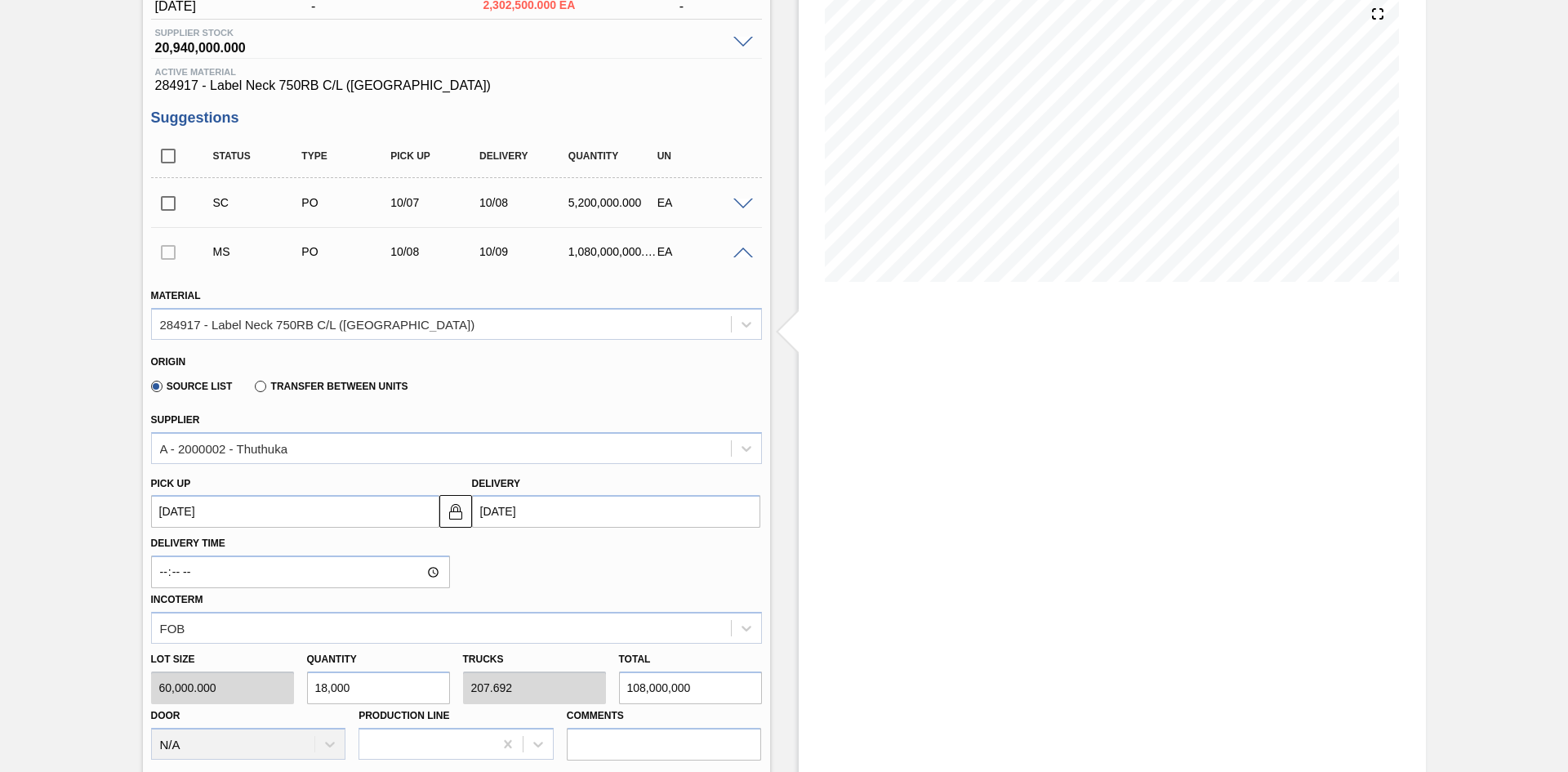
type input "1,080,000,000"
type input "180,000"
type input "2,076.923"
type input "10,800,000,000"
type input "1,800,000"
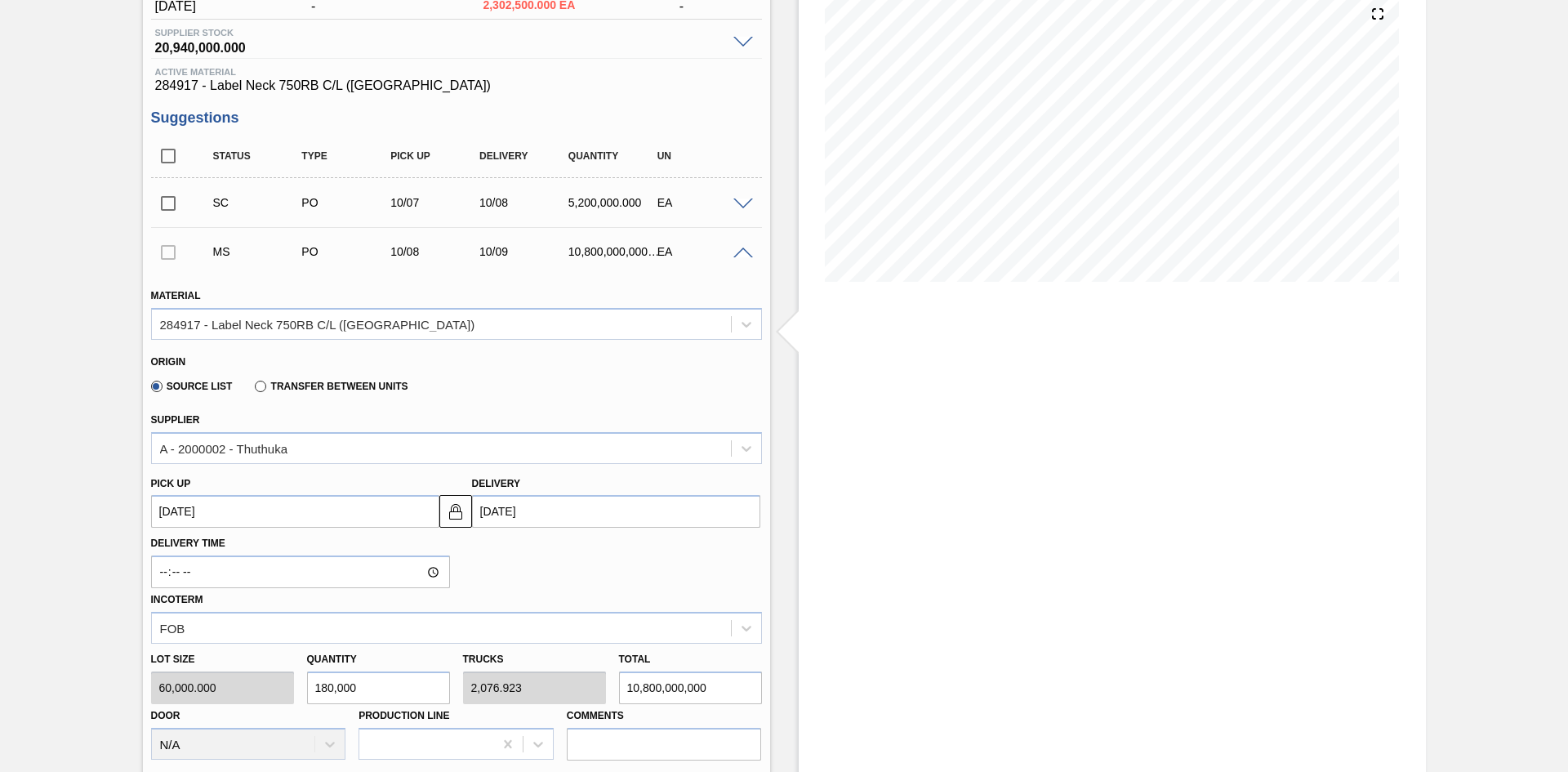
type input "20,769.231"
type input "108,000,000,000"
click at [282, 624] on div "Lot size 60,000.000 Quantity 1,800,000 Trucks 20,769.231 Total 108,000,000,000 …" at bounding box center [457, 701] width 624 height 116
type input "2"
type input "0.023"
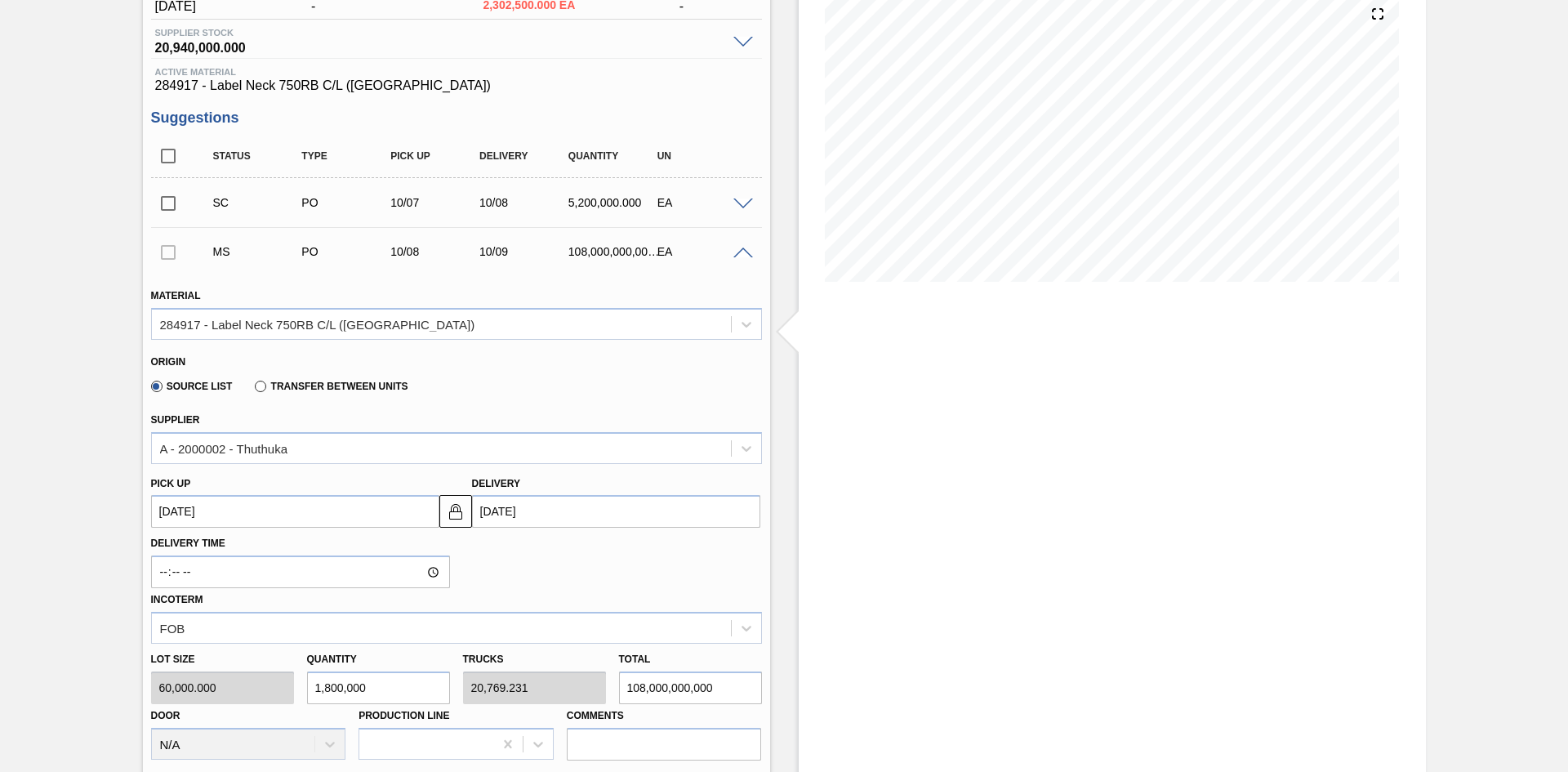
type input "120,000"
type input "24"
type input "0.277"
type input "1,440,000"
type input "240"
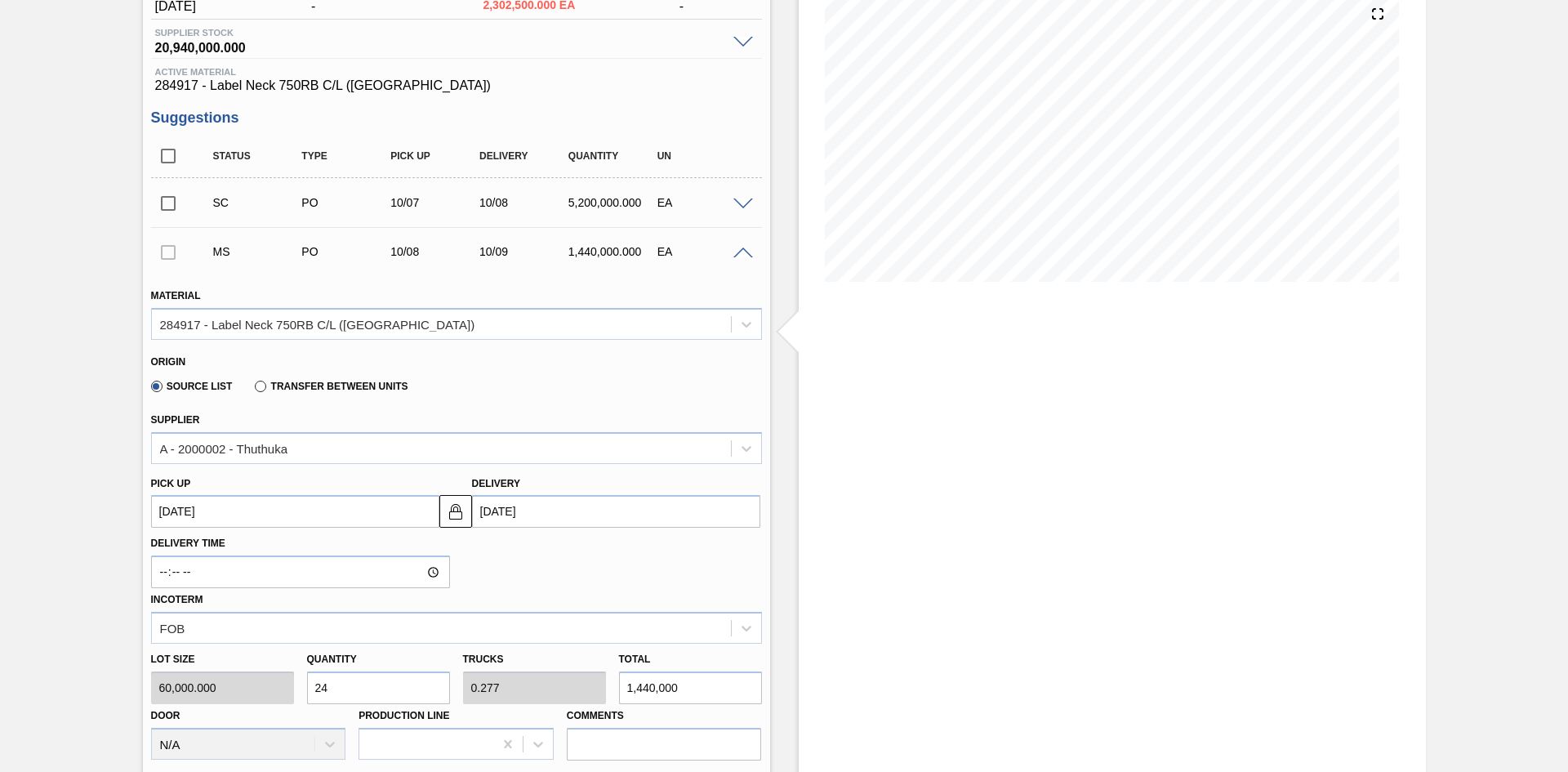
type input "2.769"
type input "14,400,000"
type input "2,400"
type input "27.692"
type input "144,000,000"
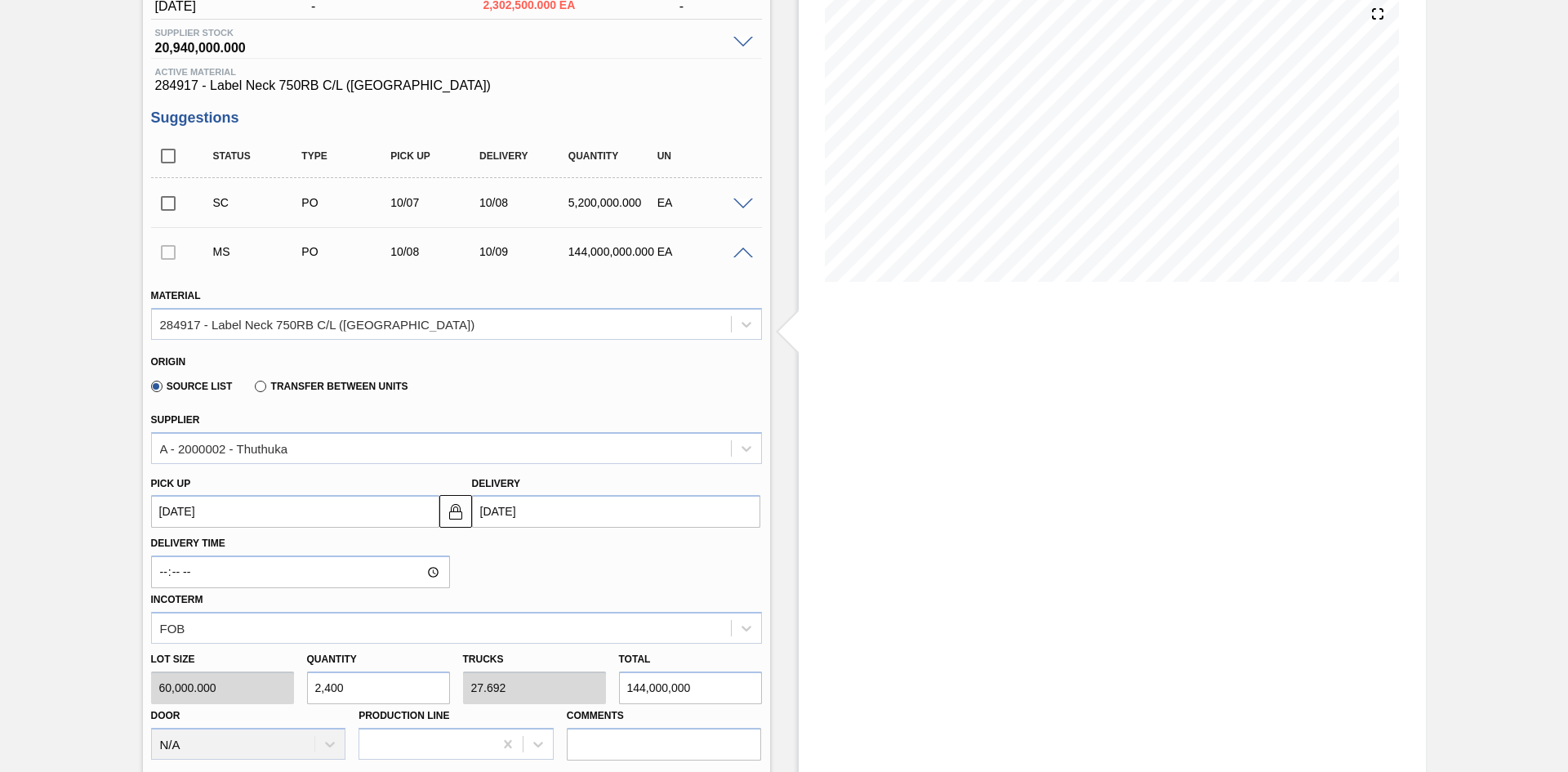
type input "24,000"
type input "276.923"
type input "1,440,000,000"
type input "240,000"
type input "2,769.231"
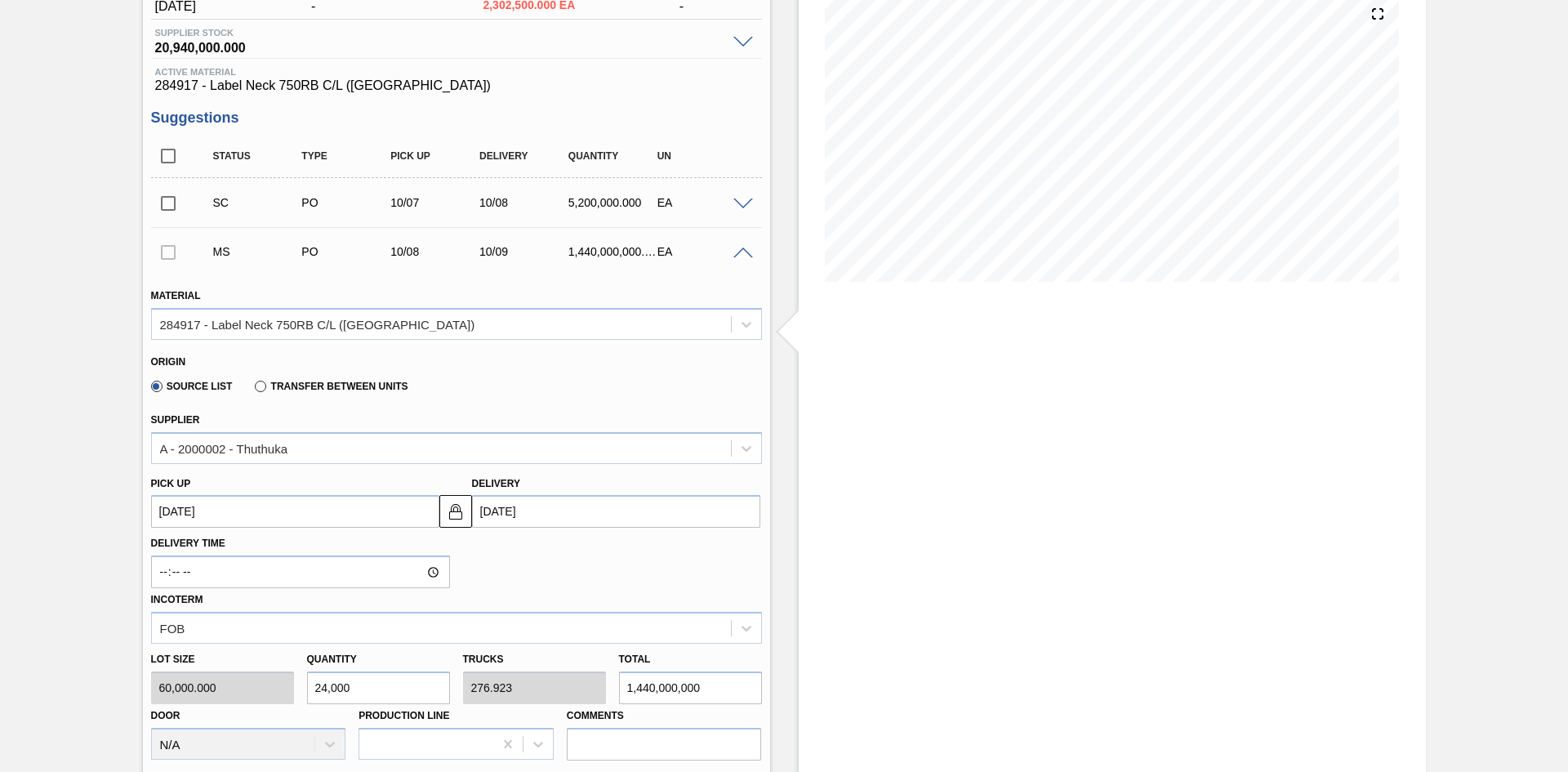
type input "14,400,000,000"
type input "2,400,000"
type input "27,692.308"
type input "144,000,000,000"
click at [480, 547] on div "Delivery Time Incoterm FOB" at bounding box center [457, 585] width 624 height 116
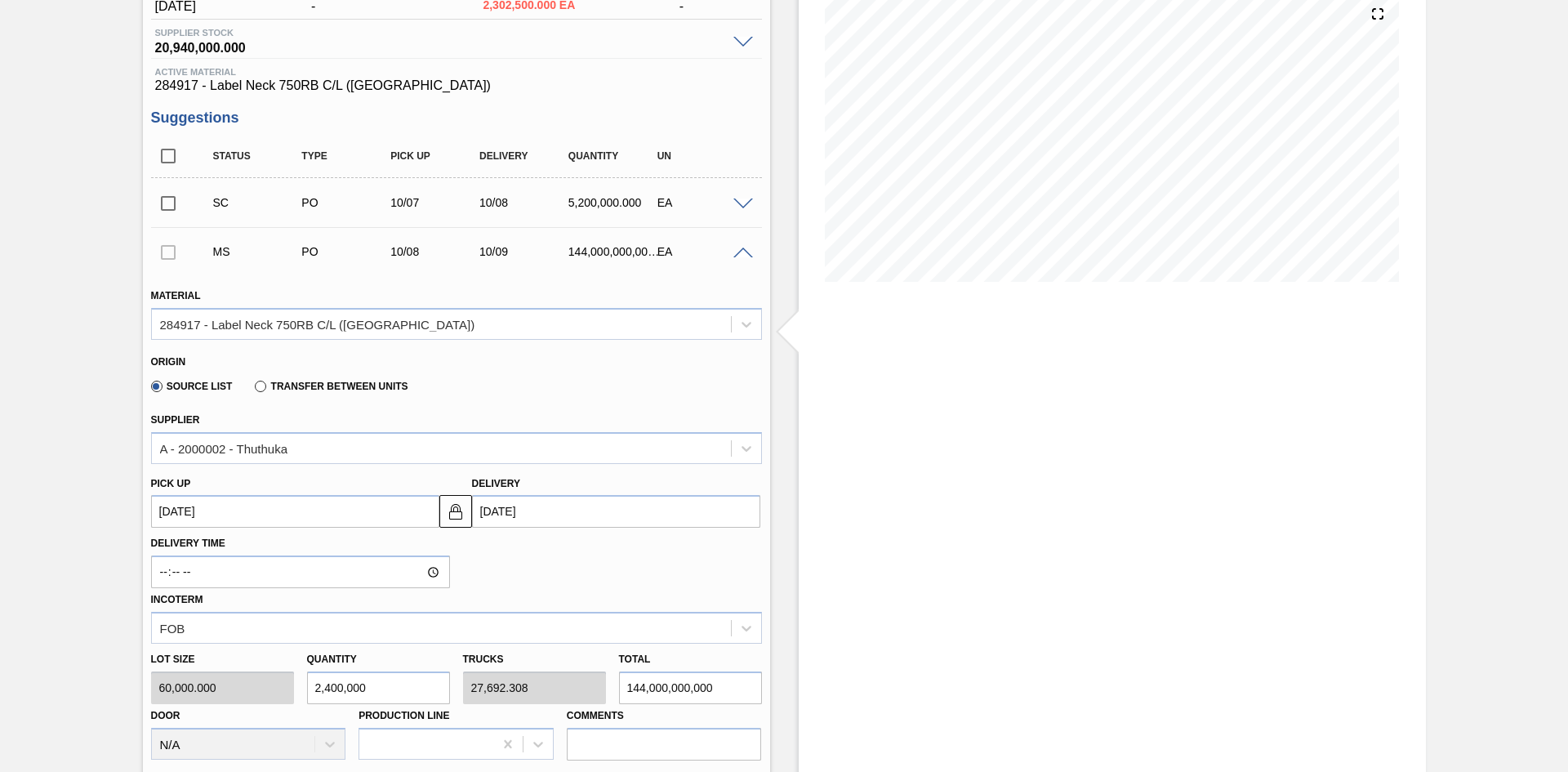
click at [386, 624] on input "2,400,000" at bounding box center [378, 688] width 143 height 33
click at [256, 624] on div "Lot size 60,000.000 Quantity 2,400,000 Trucks 27,692.308 Total 144,000,000,000 …" at bounding box center [457, 701] width 624 height 116
type input "1"
type input "0.012"
type input "60,000"
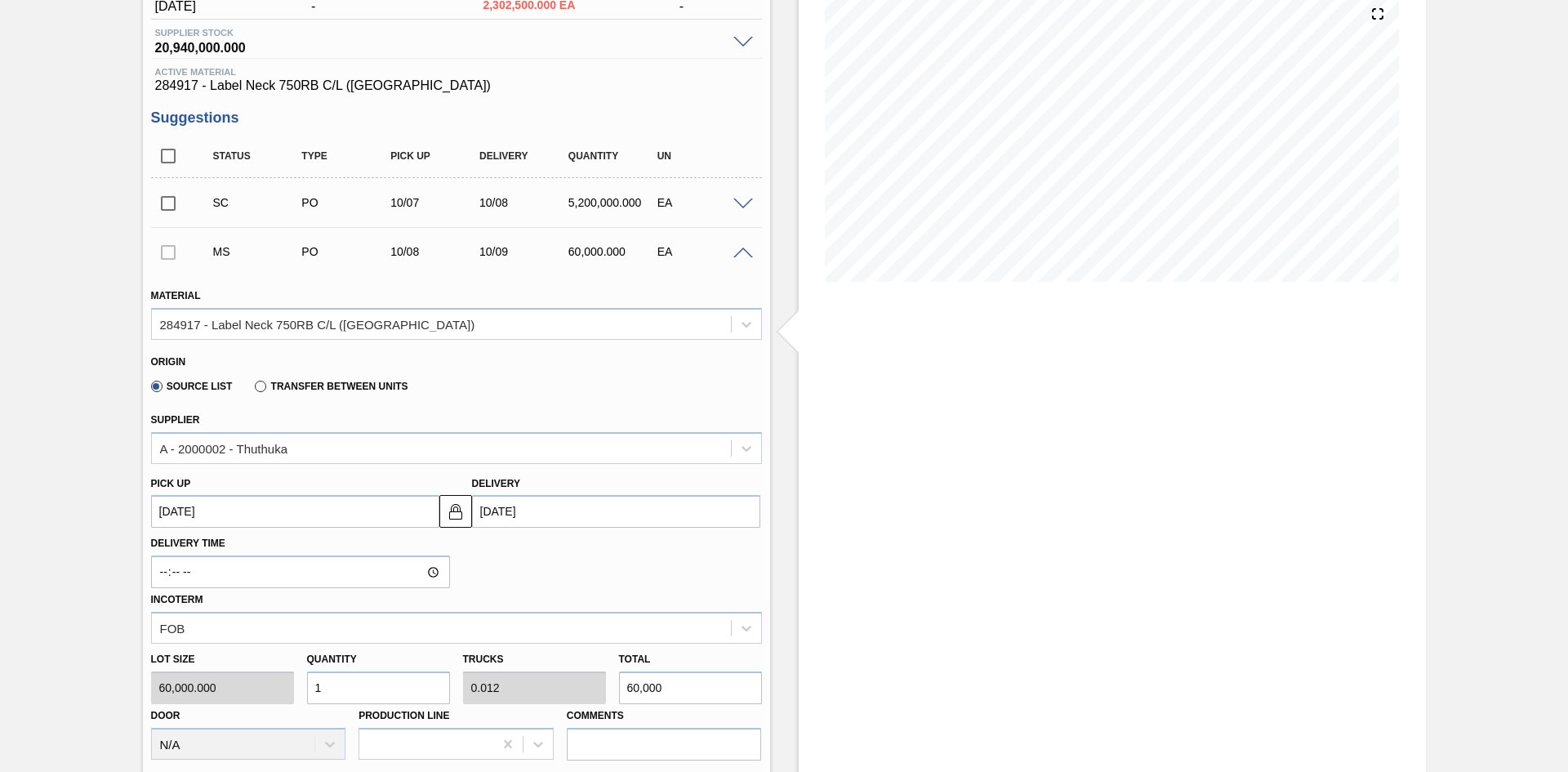
type input "18"
type input "0.208"
type input "1,080,000"
type input "180"
type input "2.077"
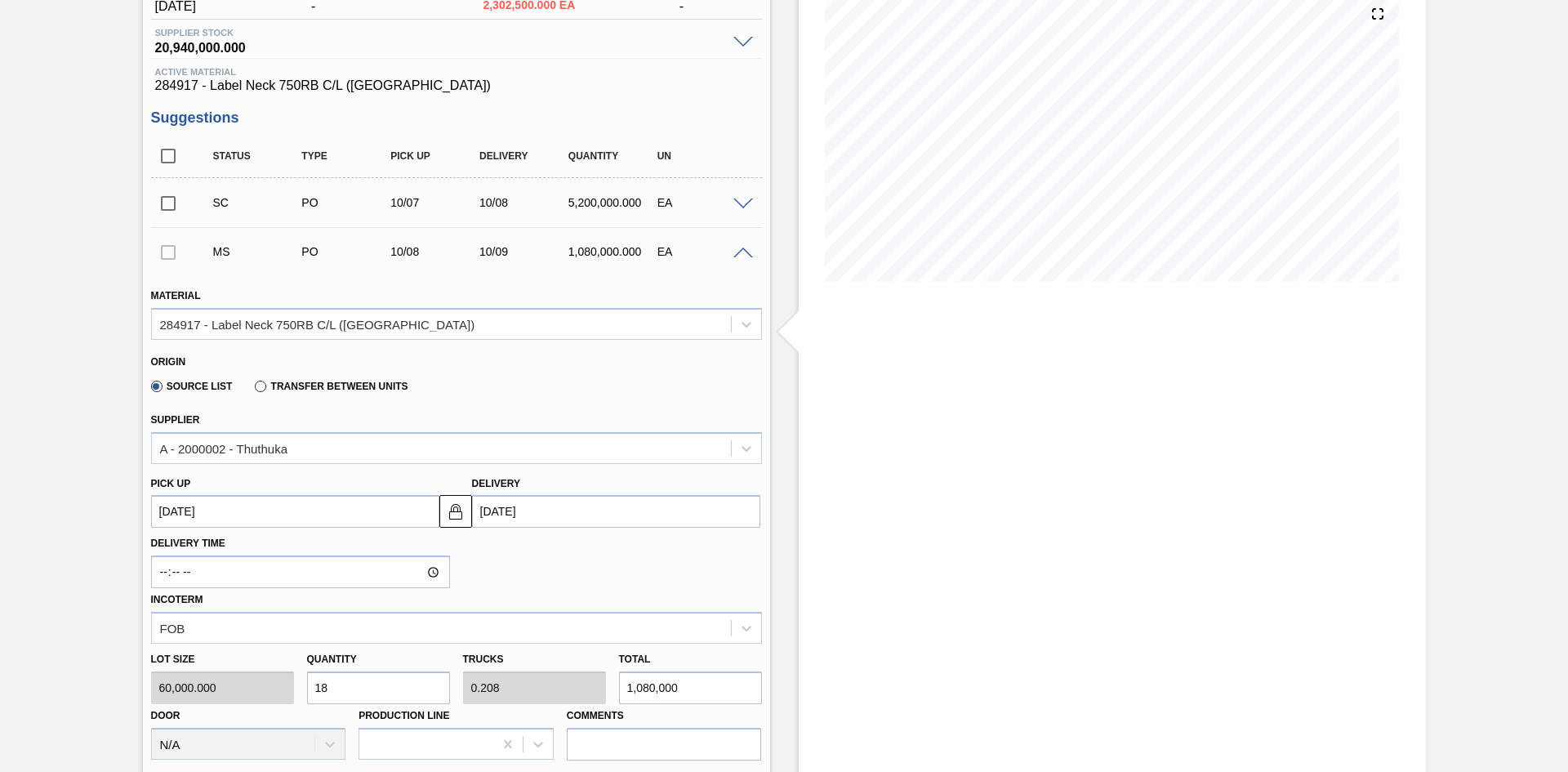
type input "10,800,000"
type input "1,800"
type input "20.769"
type input "108,000,000"
type input "18,000"
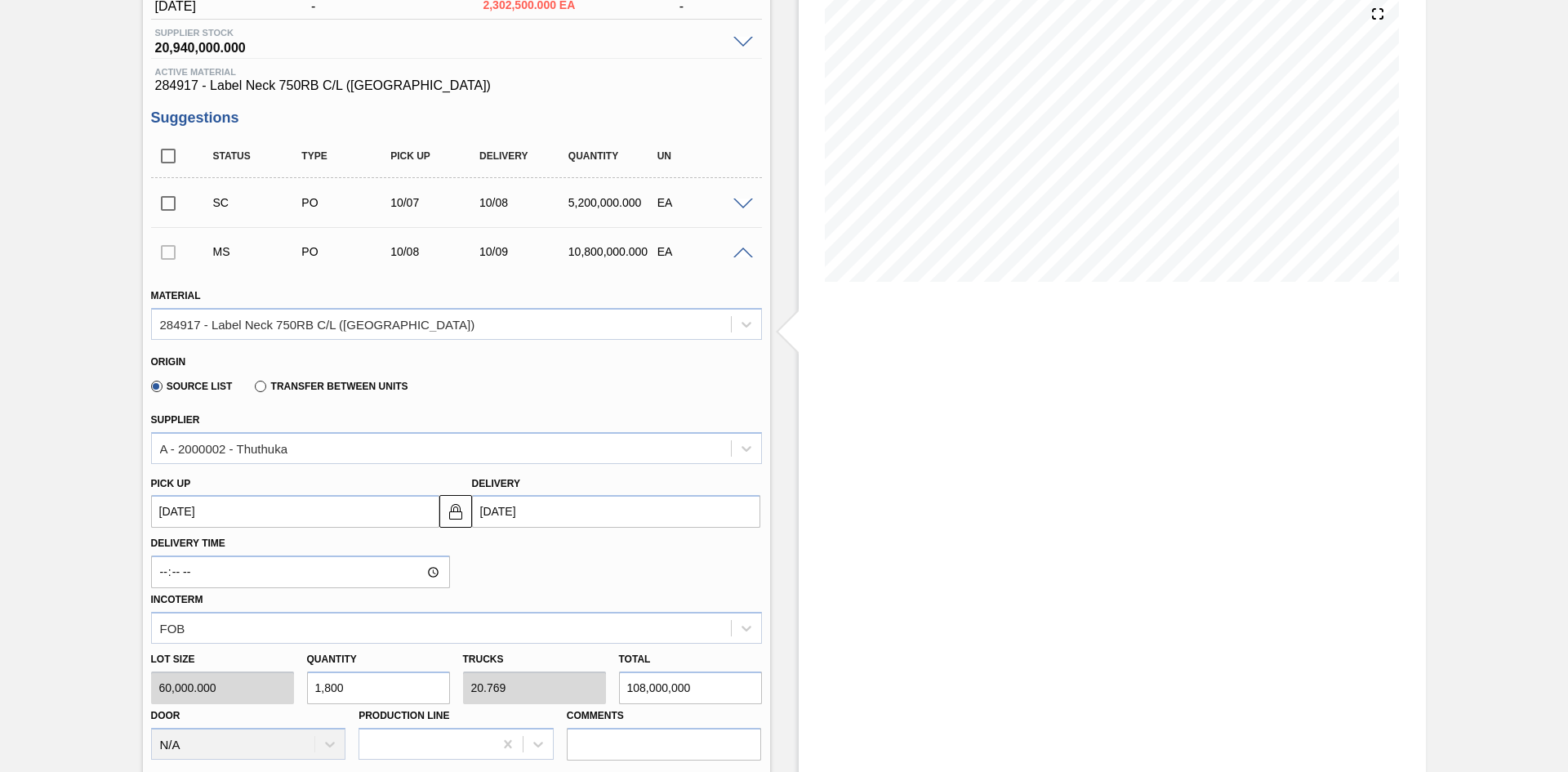
type input "207.692"
type input "1,080,000,000"
type input "180,000"
type input "2,076.923"
type input "10,800,000,000"
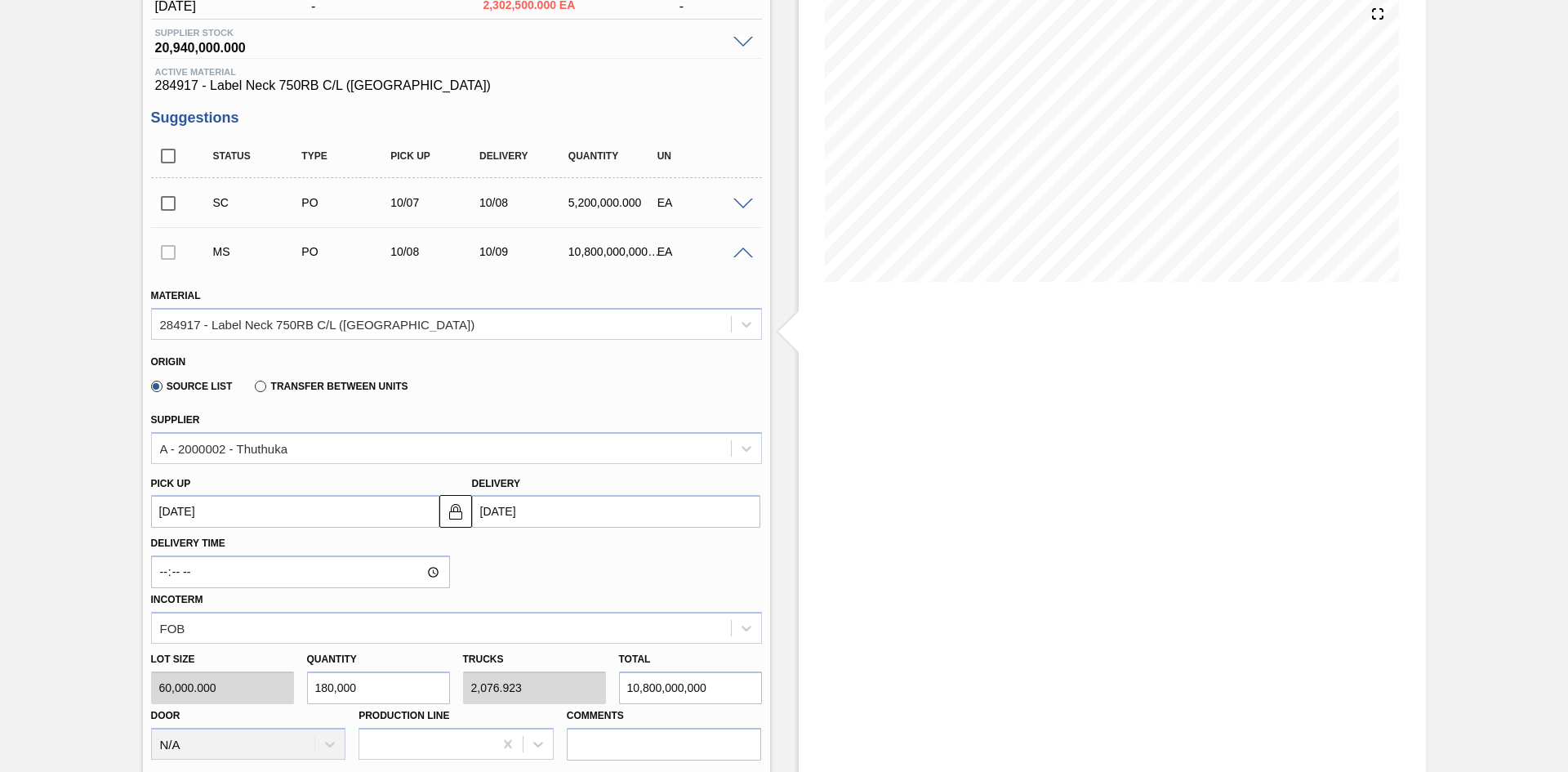
type input "1,800,000"
type input "20,769.231"
type input "108,000,000,000"
type input "1,800,000"
click at [1085, 577] on div "Stock From 10/06/2025 to 10/20/2025 Filter 10/20 Stock Projection 7,502,500 SAP…" at bounding box center [1112, 542] width 628 height 1312
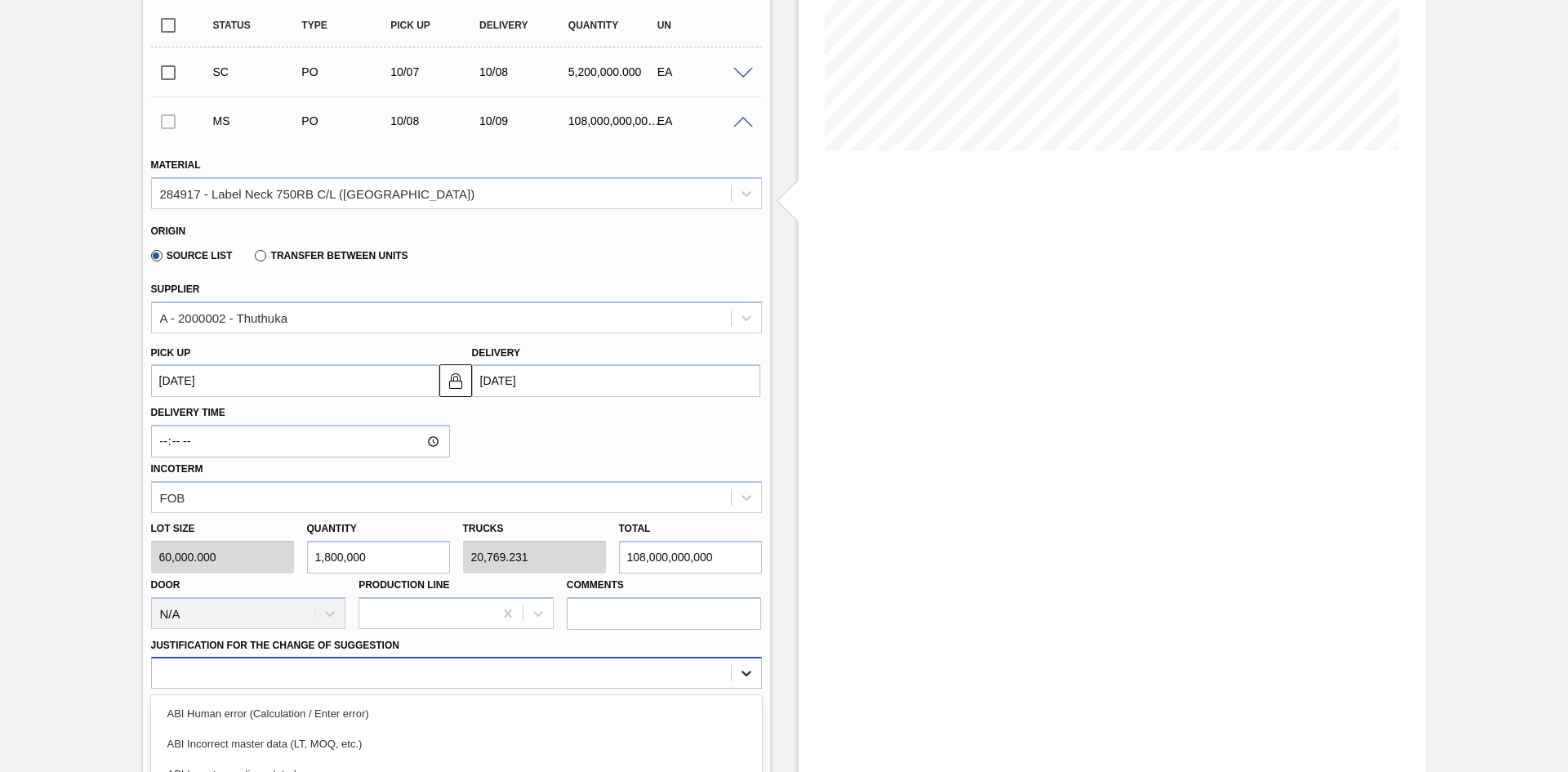
scroll to position [501, 0]
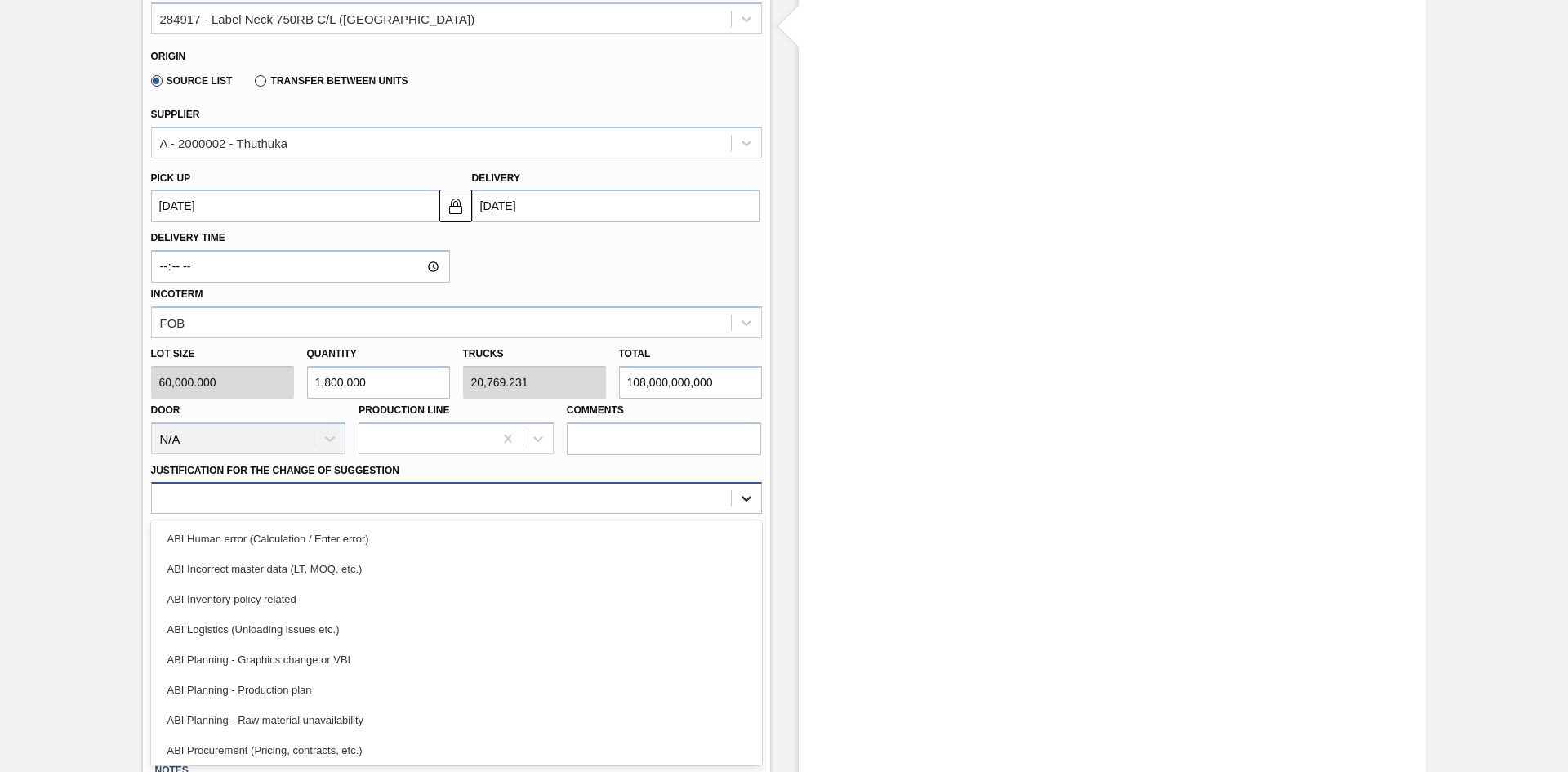
click at [737, 514] on div "option ABI Planning - Graphics change or VBI focused, 5 of 18. 18 results avail…" at bounding box center [457, 498] width 611 height 32
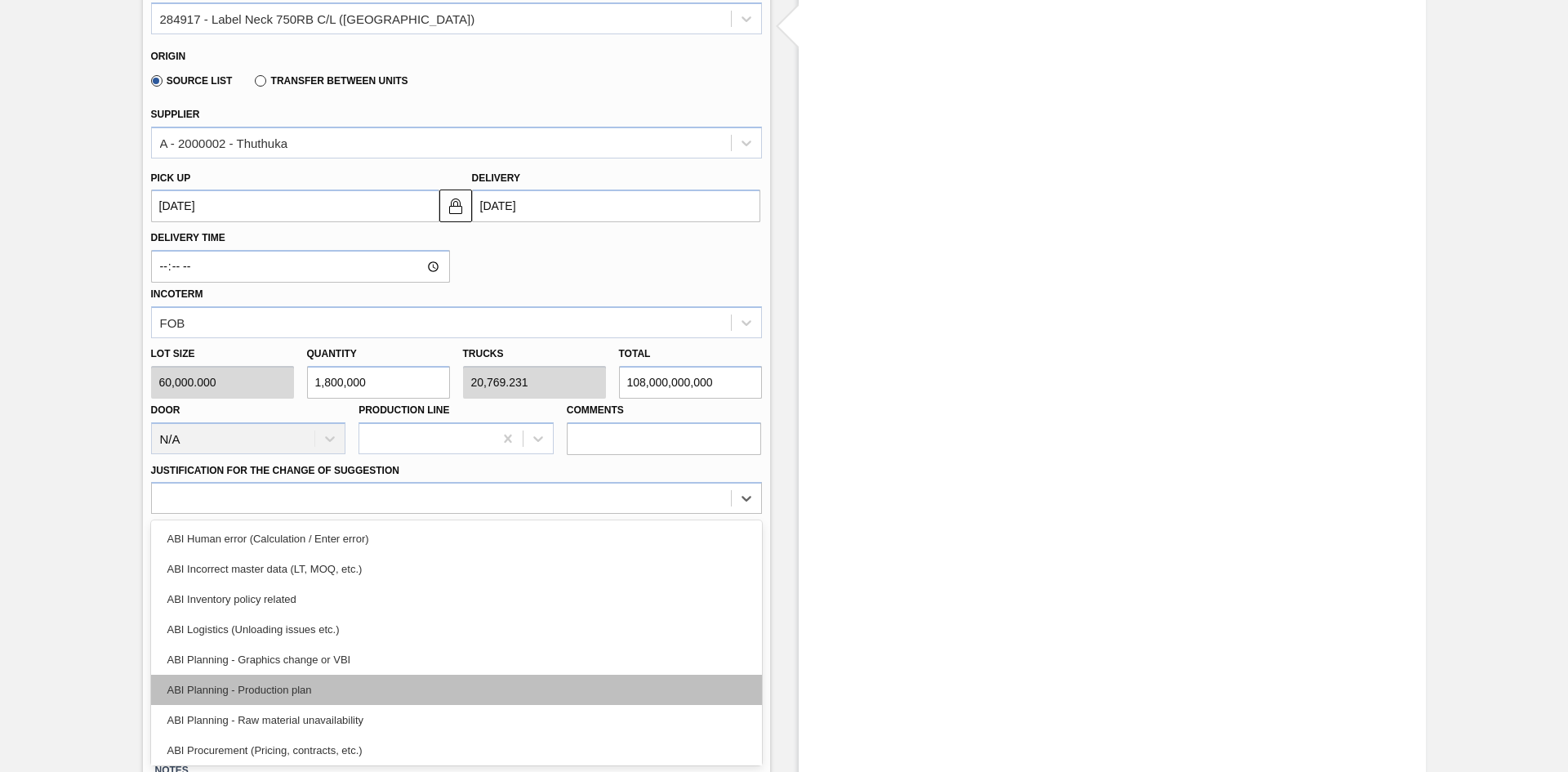
click at [452, 624] on div "ABI Planning - Production plan" at bounding box center [457, 689] width 611 height 31
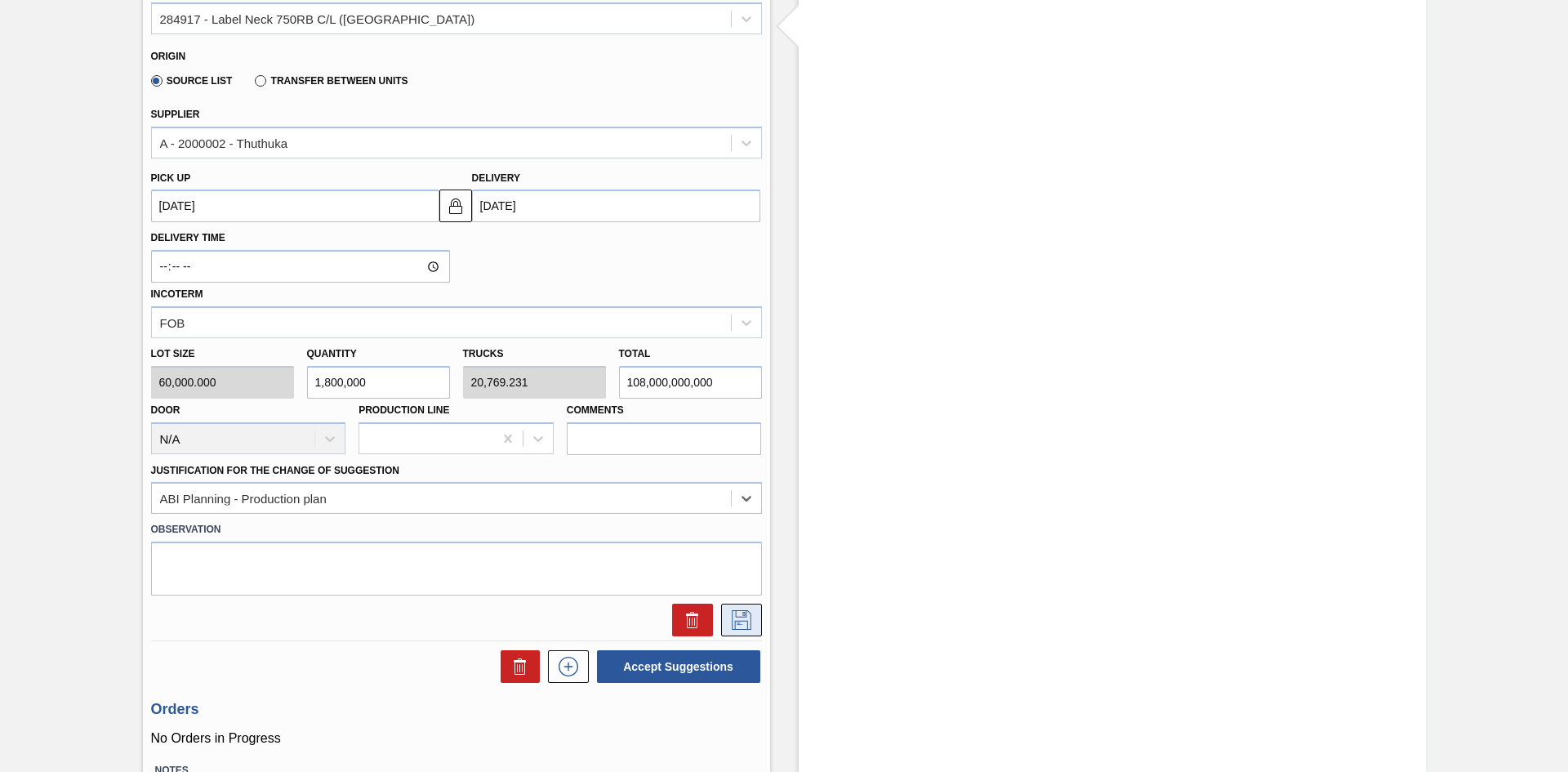
click at [743, 613] on icon at bounding box center [741, 618] width 8 height 13
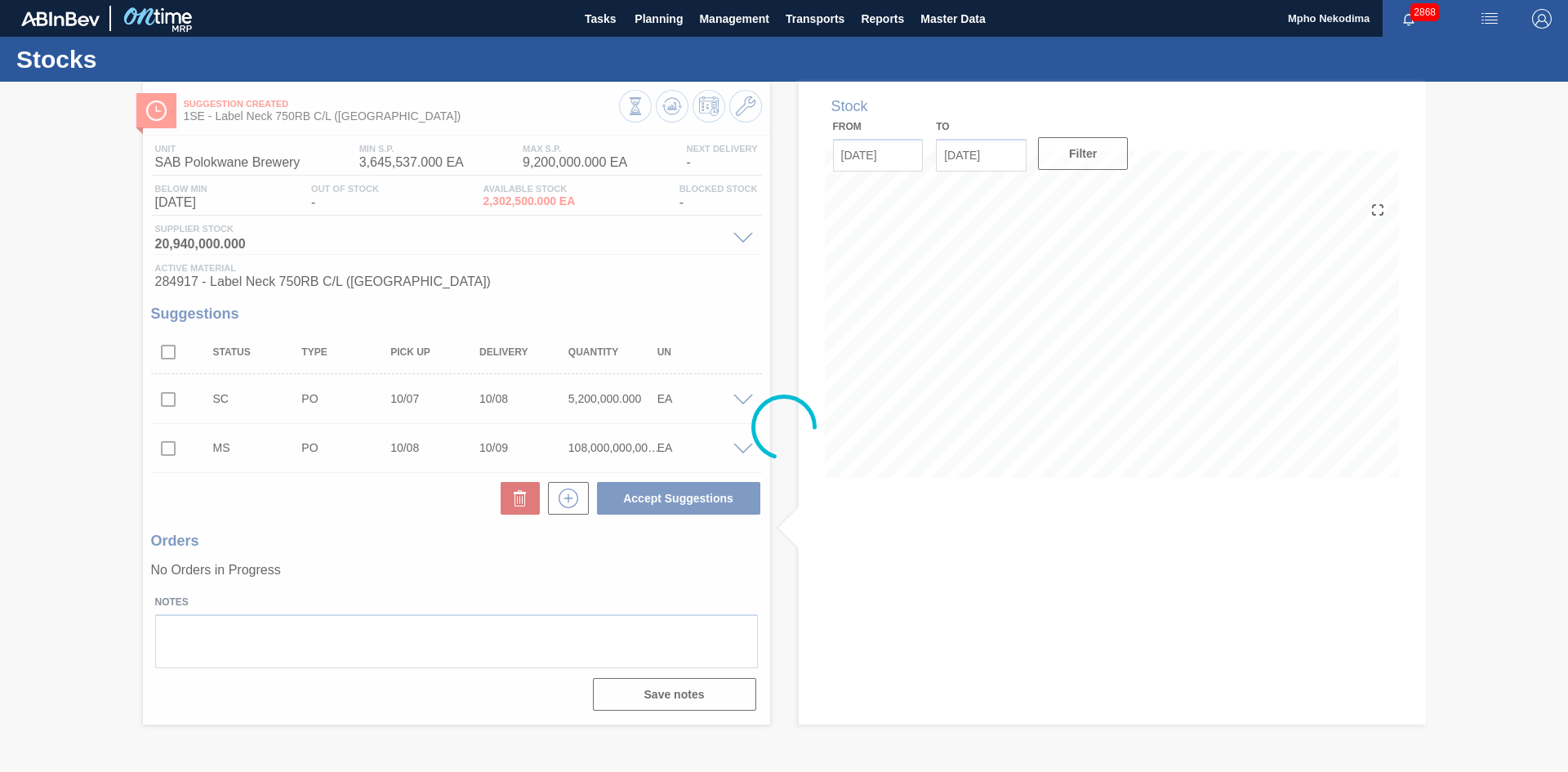
scroll to position [0, 0]
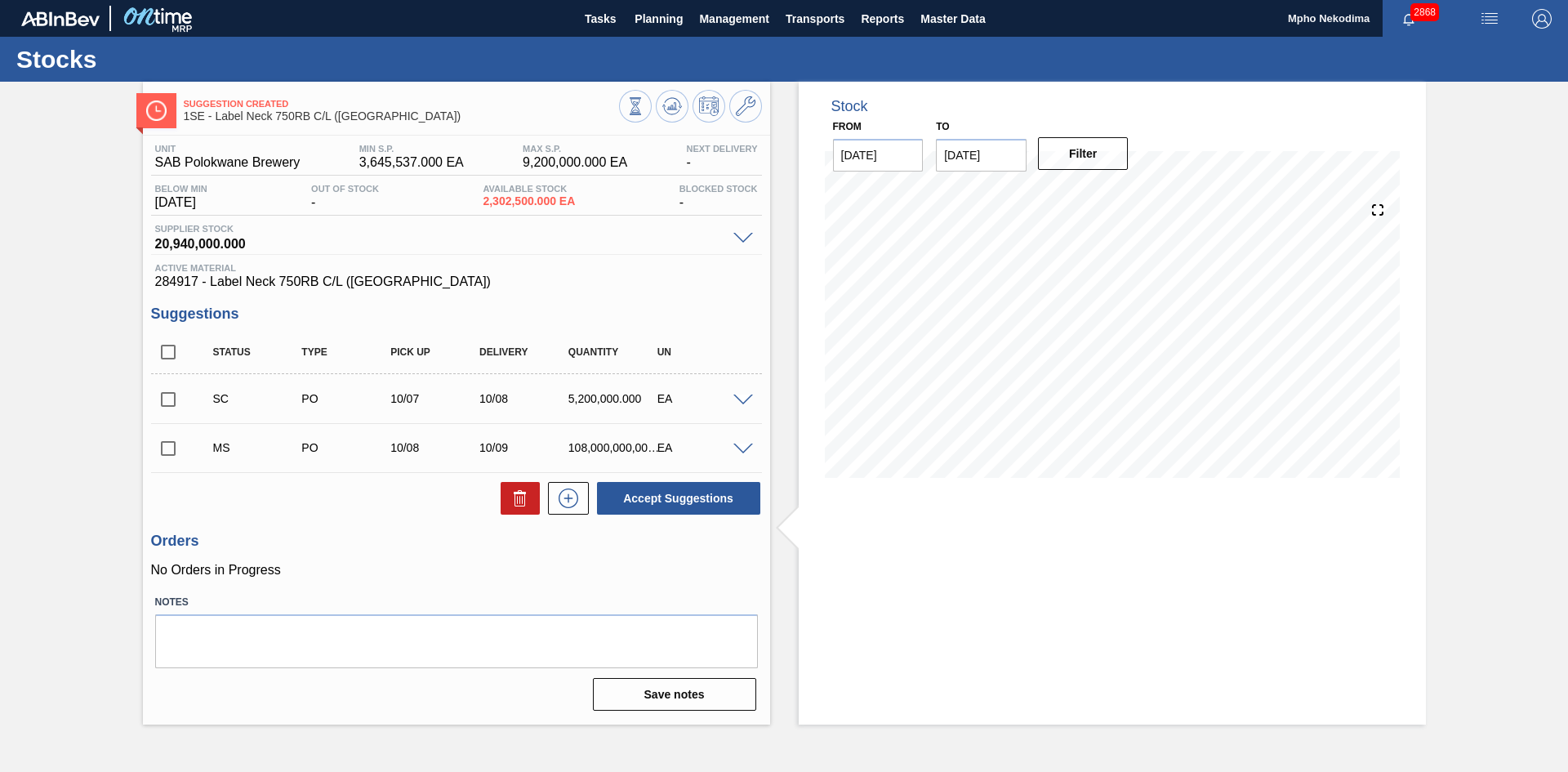
click at [165, 448] on input "checkbox" at bounding box center [168, 448] width 35 height 35
checkbox input "true"
click at [706, 497] on button "Accept Suggestions" at bounding box center [679, 499] width 163 height 33
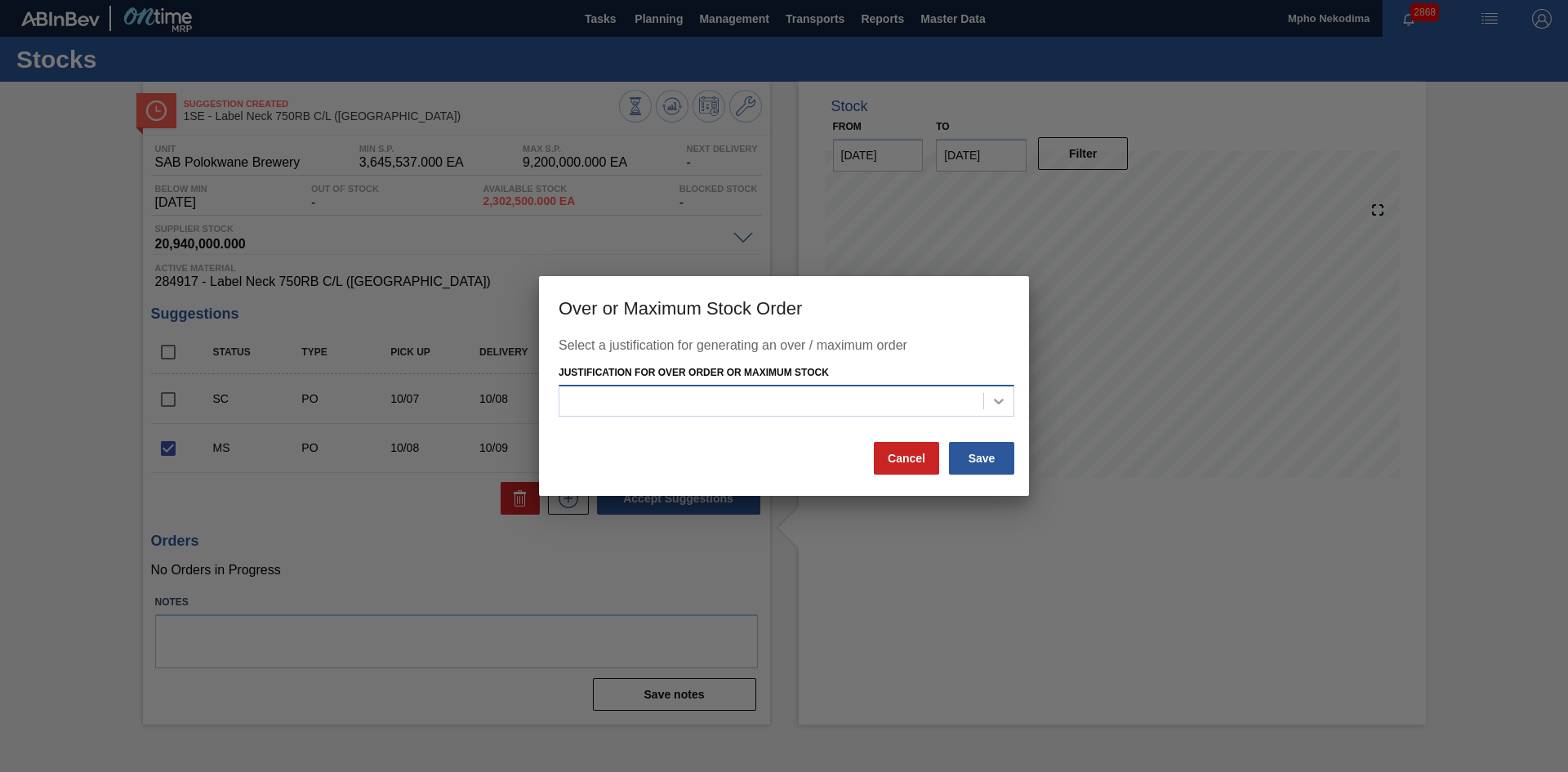
click at [1003, 399] on icon at bounding box center [999, 401] width 17 height 17
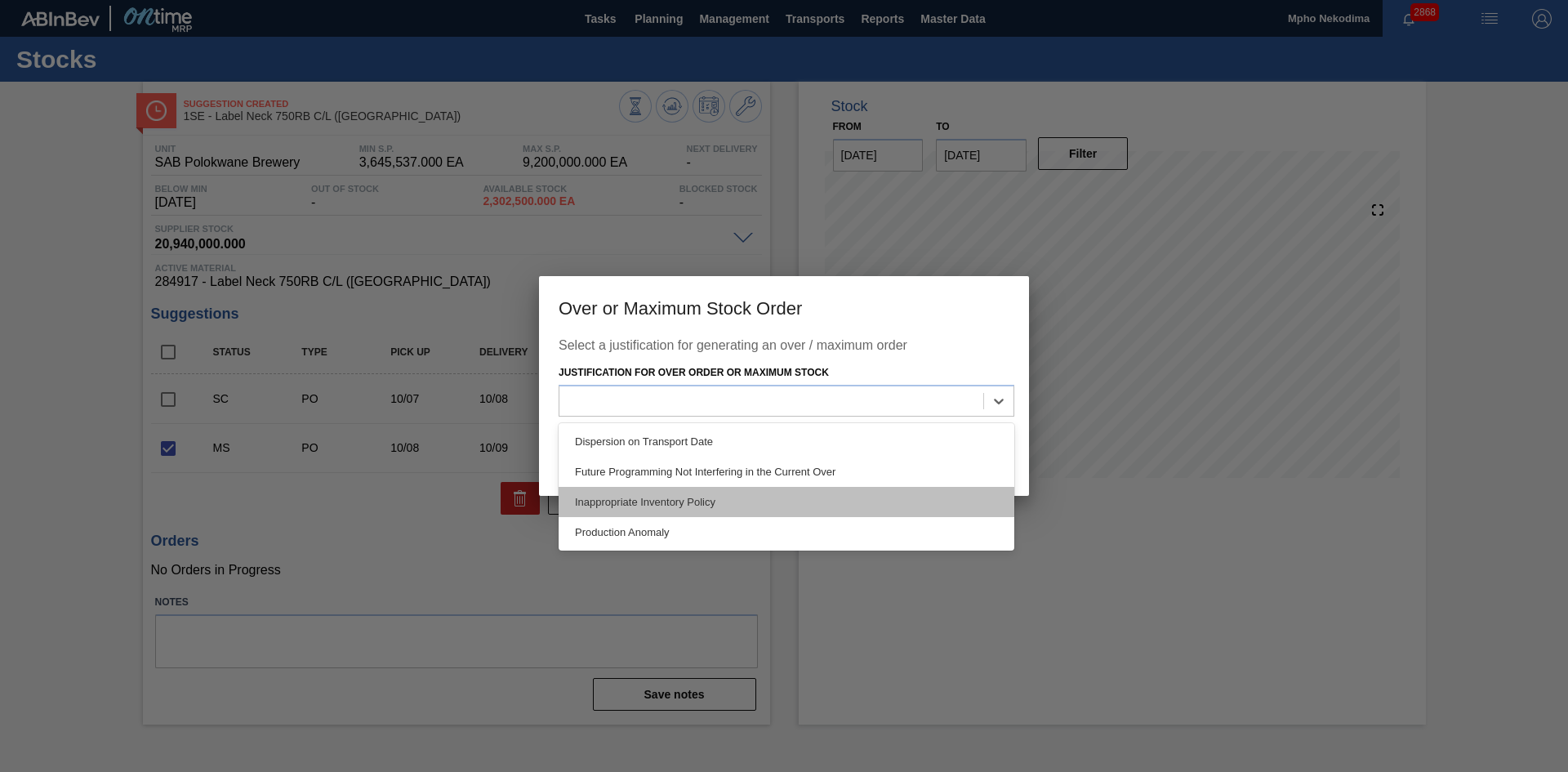
click at [727, 508] on div "Inappropriate Inventory Policy" at bounding box center [787, 501] width 456 height 31
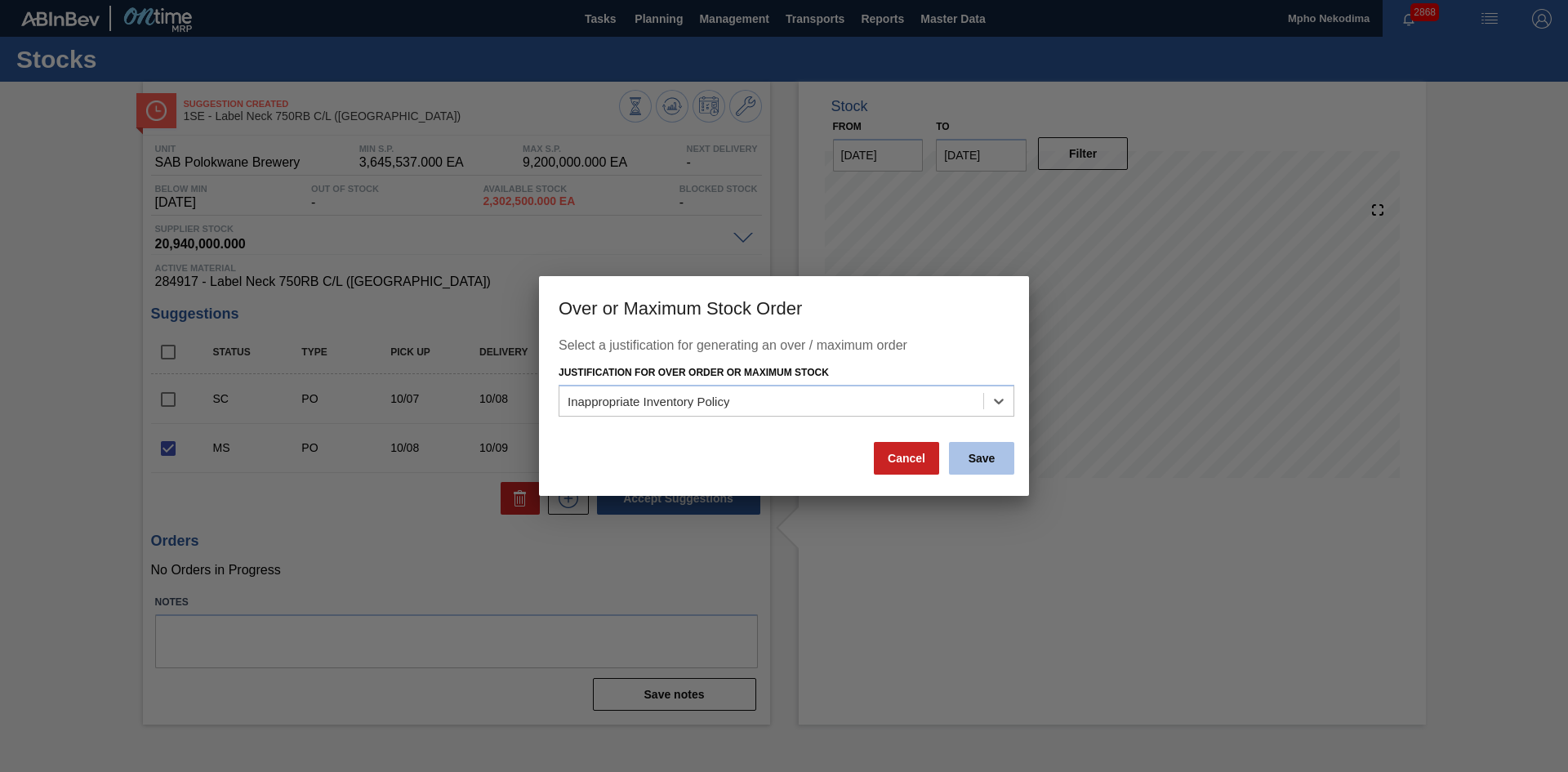
click at [976, 462] on button "Save" at bounding box center [981, 458] width 65 height 33
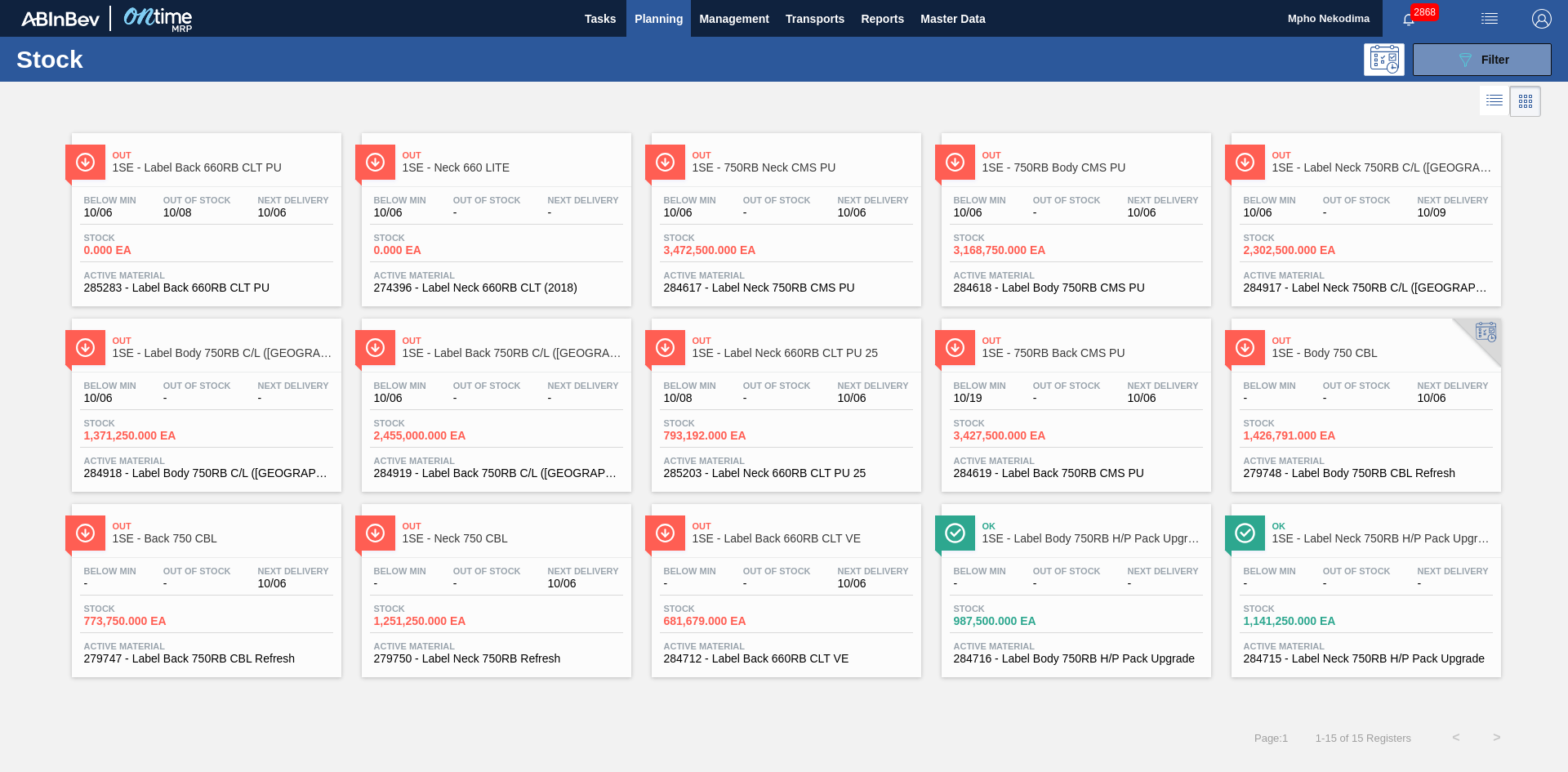
click at [182, 358] on span "1SE - Label Body 750RB C/L ([GEOGRAPHIC_DATA])" at bounding box center [222, 353] width 220 height 12
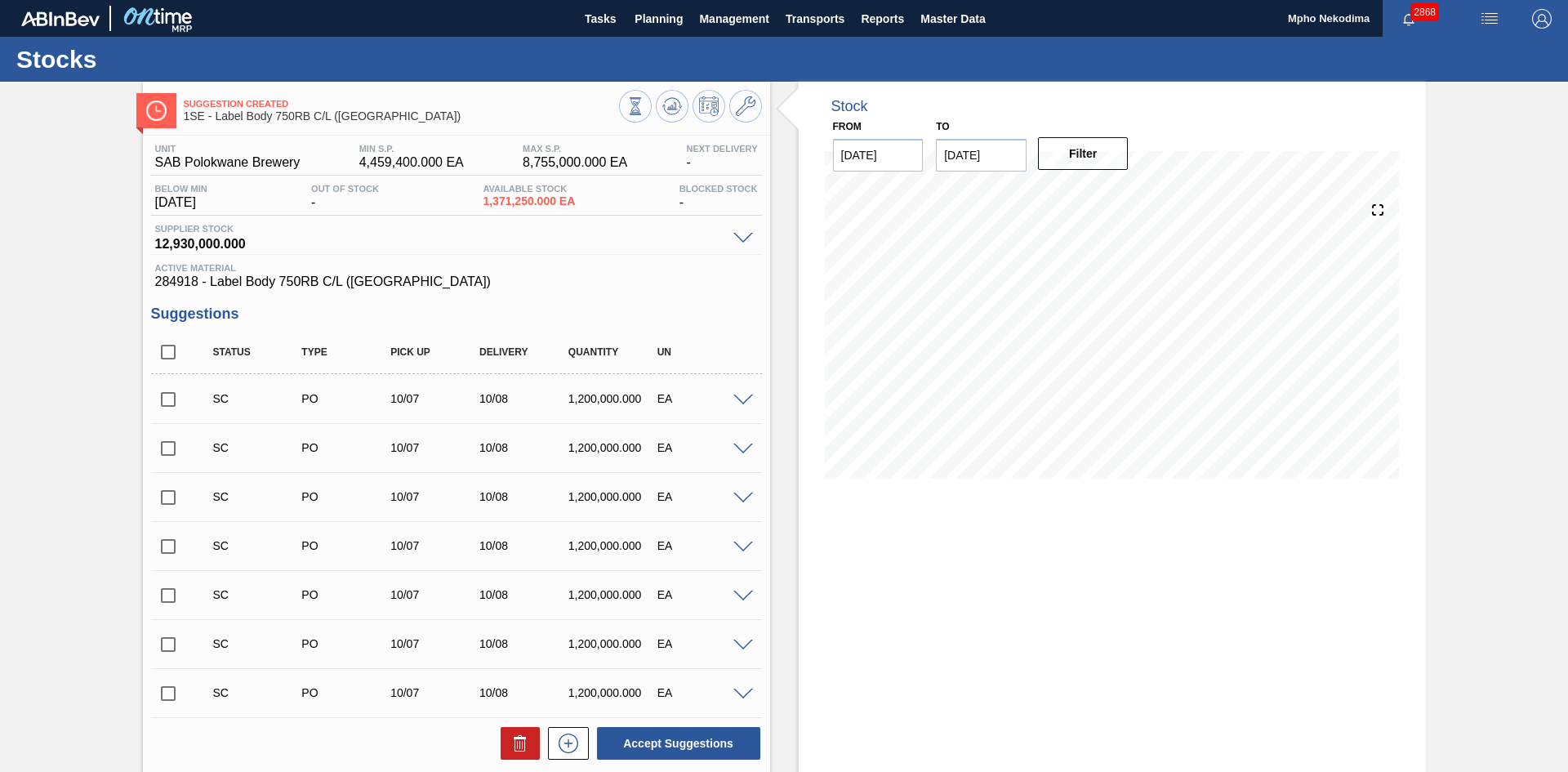
click at [1283, 584] on div "Stock From 10/06/2025 to 10/20/2025 Filter 10/19 Stock Projection 9,771,250 SAP…" at bounding box center [1112, 525] width 628 height 888
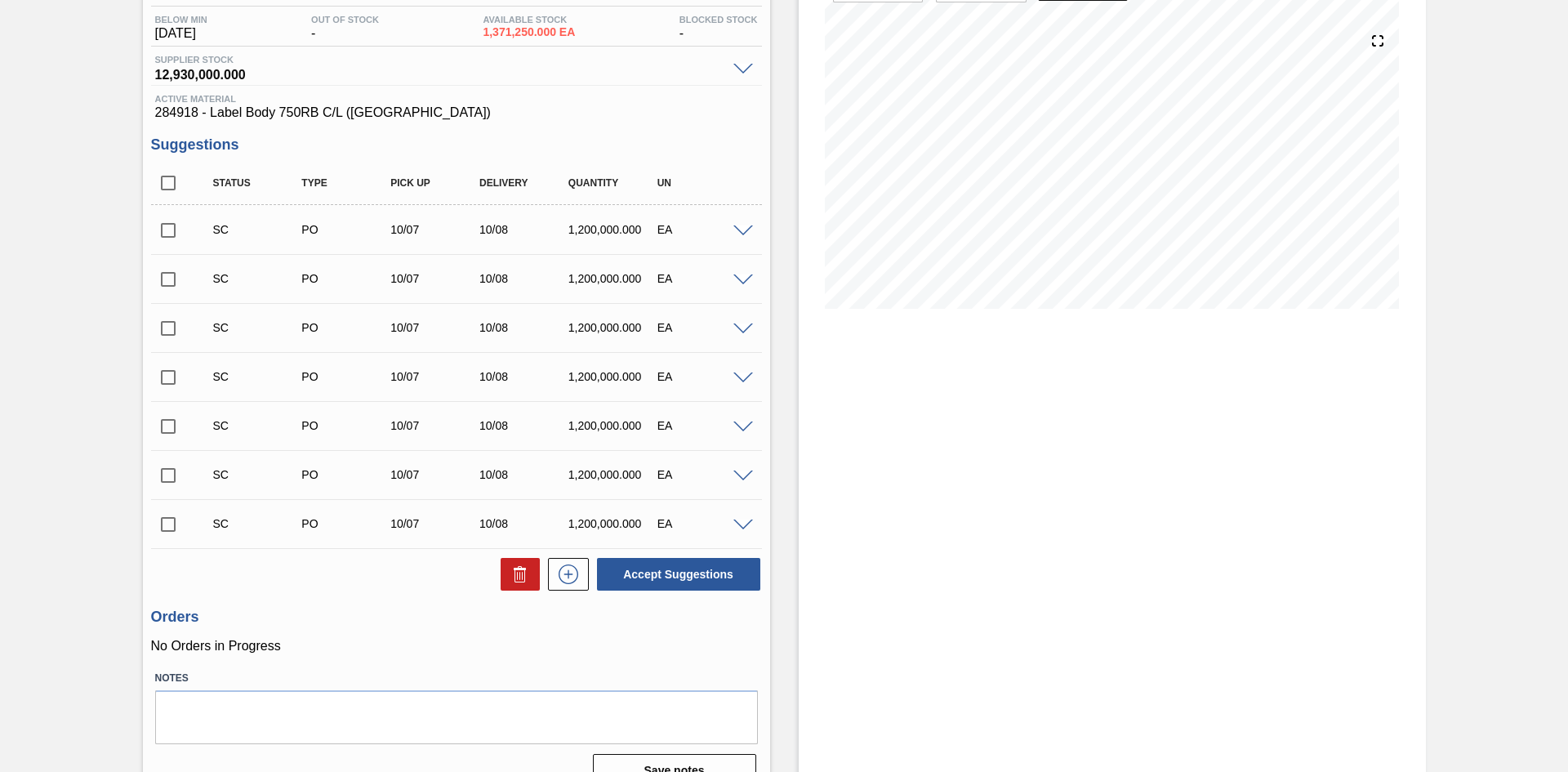
scroll to position [197, 0]
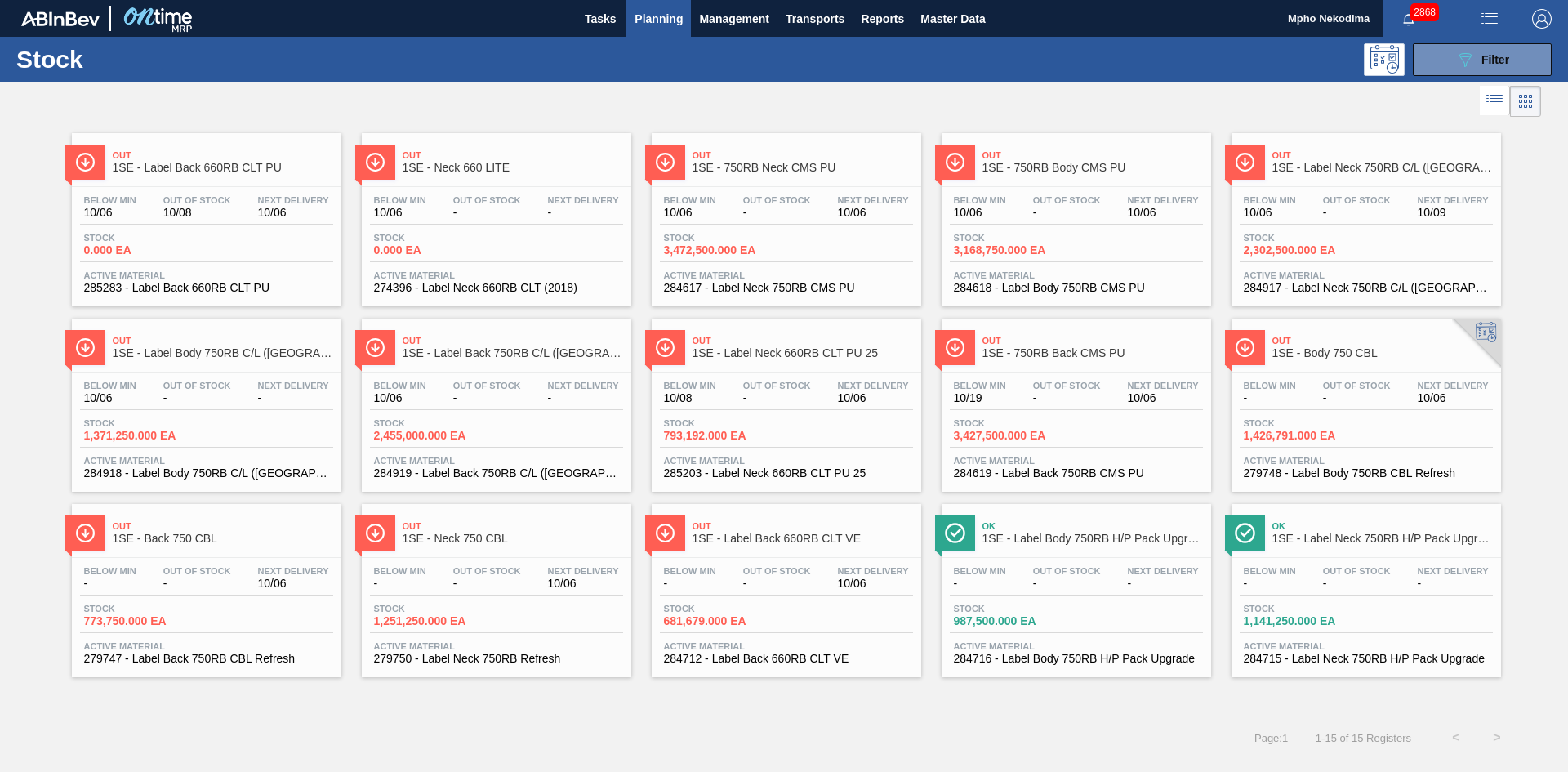
click at [561, 96] on div at bounding box center [770, 101] width 1541 height 39
click at [1306, 273] on div "Out 1SE - Label Back 660RB CLT PU Below Min 10/06 Out Of Stock 10/08 Next Deliv…" at bounding box center [784, 399] width 1568 height 557
click at [1306, 294] on div "Out 1SE - Label Back 660RB CLT PU Below Min 10/06 Out Of Stock 10/08 Next Deliv…" at bounding box center [784, 399] width 1568 height 557
click at [508, 348] on span "1SE - Label Back 750RB C/L ([GEOGRAPHIC_DATA])" at bounding box center [513, 353] width 220 height 12
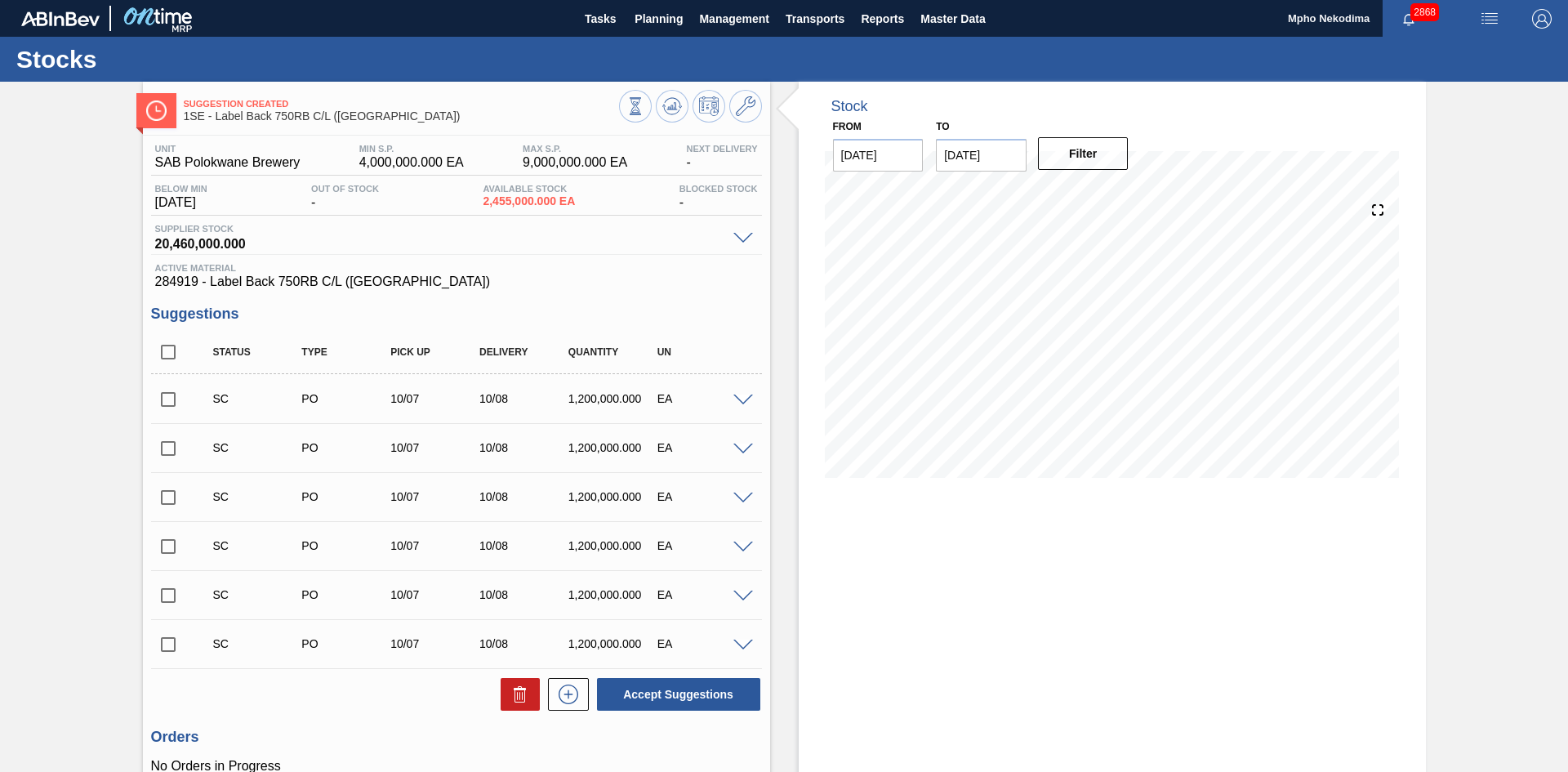
click at [855, 590] on div "Stock From 10/06/2025 to 10/20/2025 Filter" at bounding box center [1112, 501] width 628 height 839
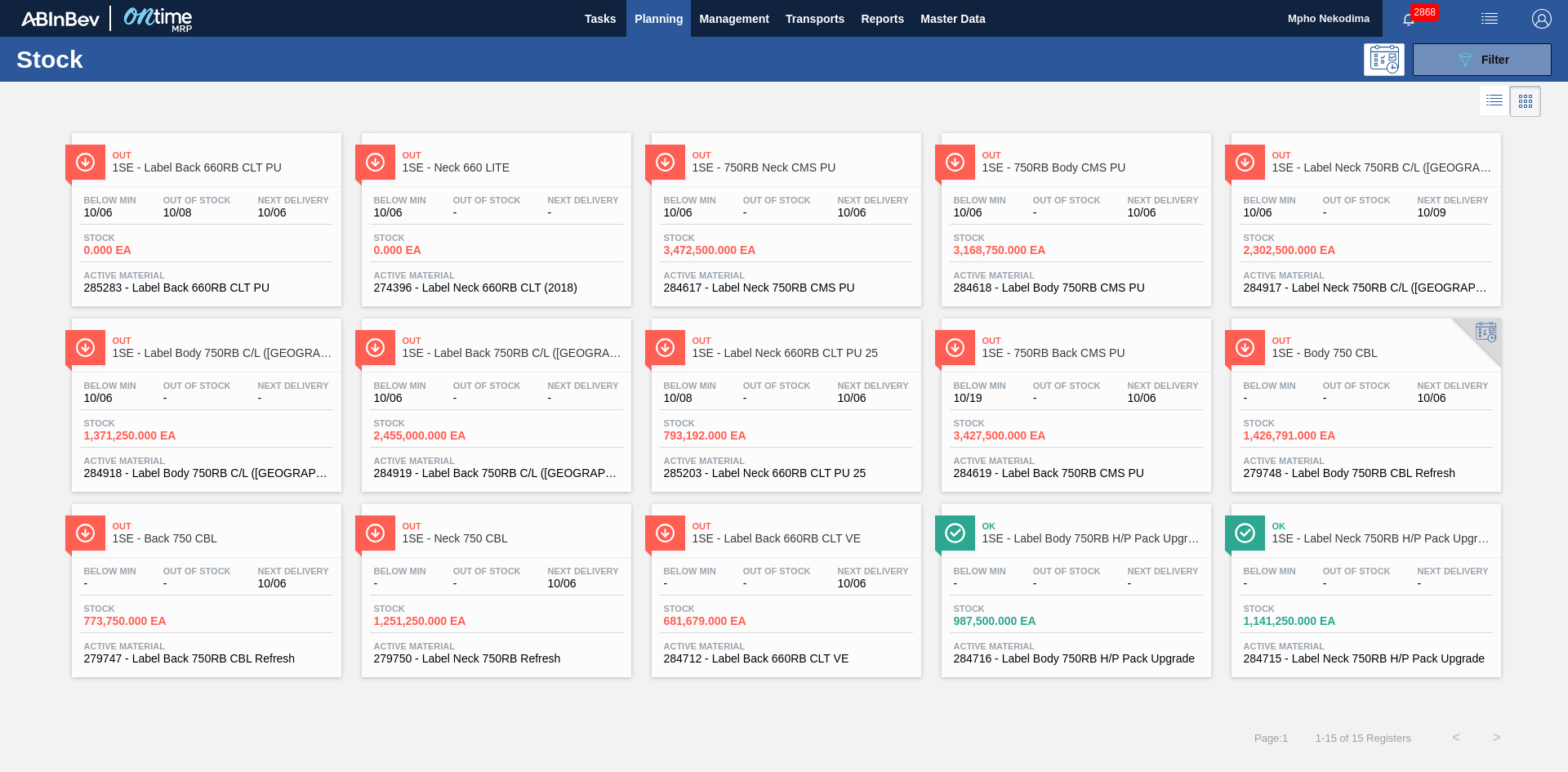
click at [1306, 284] on span "284917 - Label Neck 750RB C/L ([GEOGRAPHIC_DATA])" at bounding box center [1366, 287] width 245 height 12
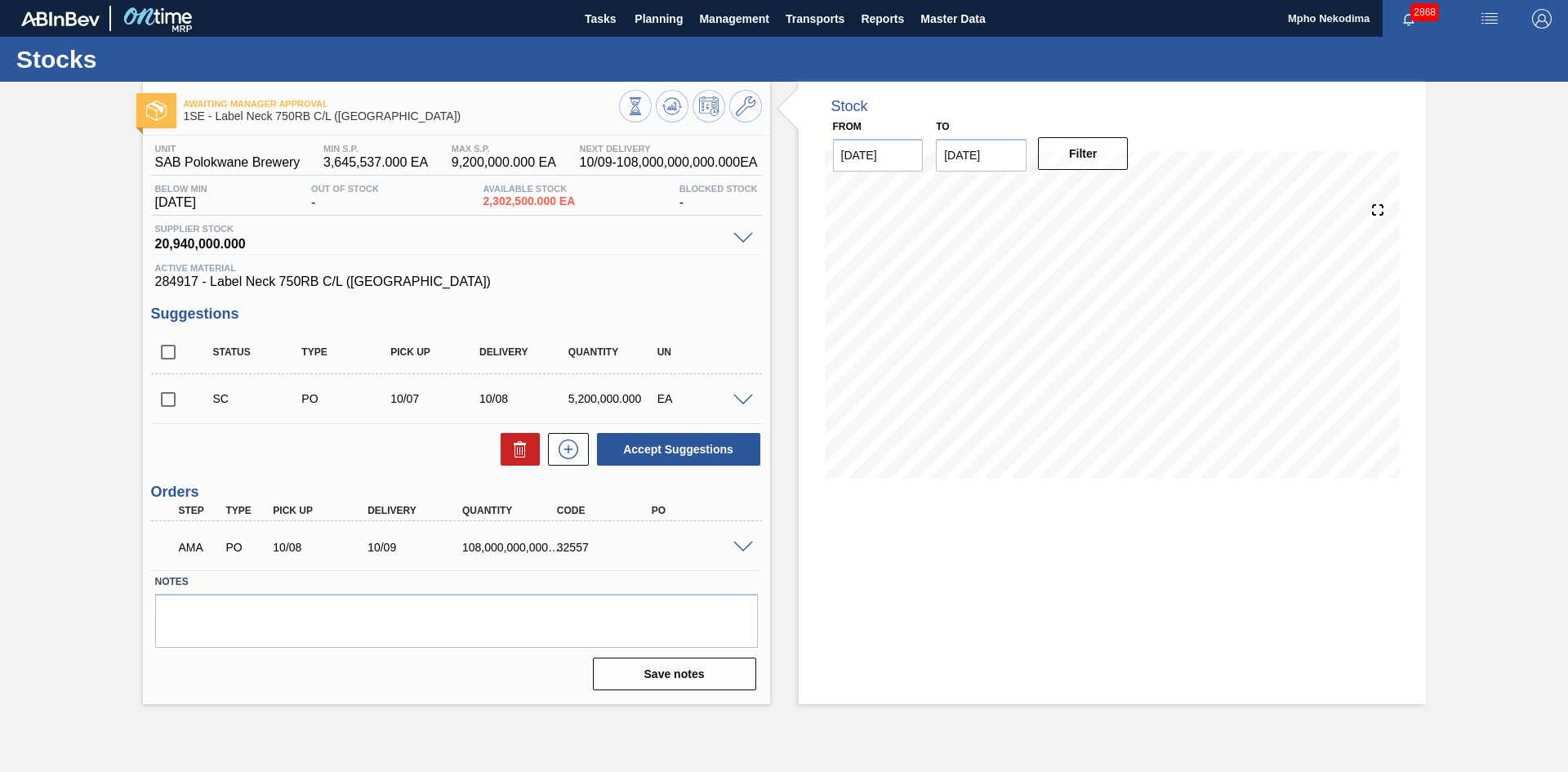
click at [751, 542] on span at bounding box center [743, 547] width 20 height 12
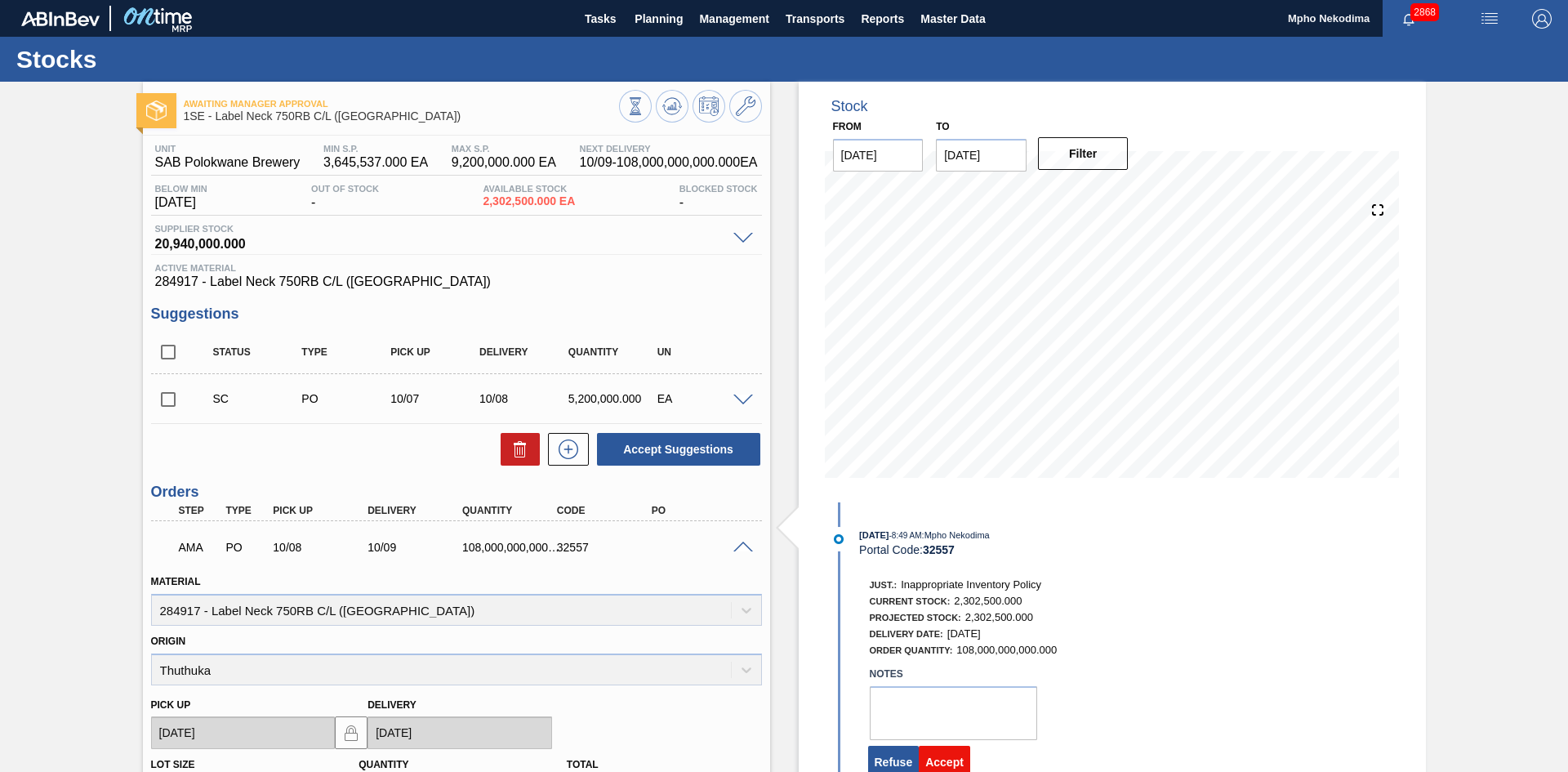
click at [946, 624] on button "Accept" at bounding box center [945, 762] width 51 height 33
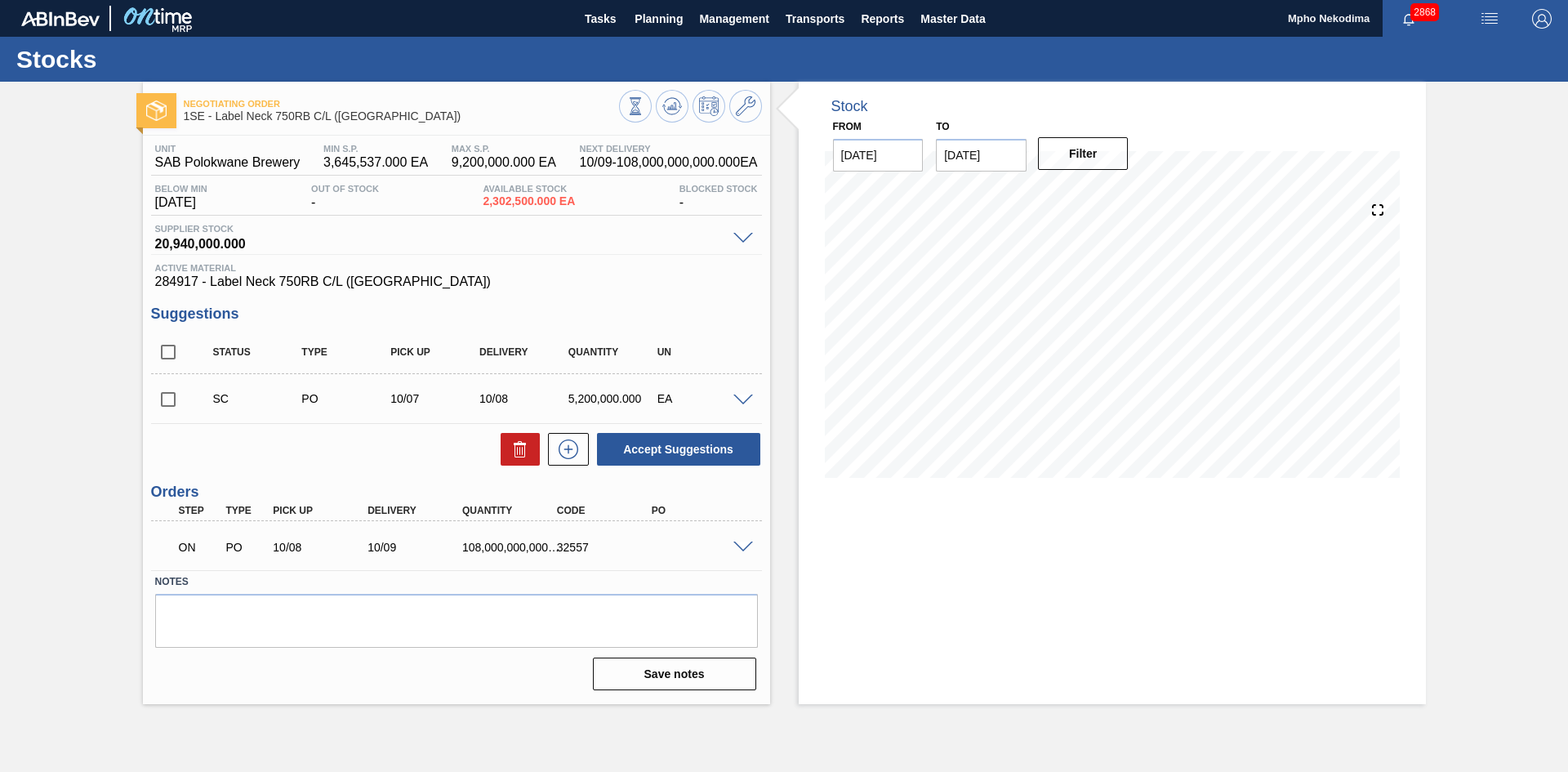
click at [637, 548] on div "32557" at bounding box center [606, 547] width 107 height 13
click at [739, 545] on span at bounding box center [743, 547] width 20 height 12
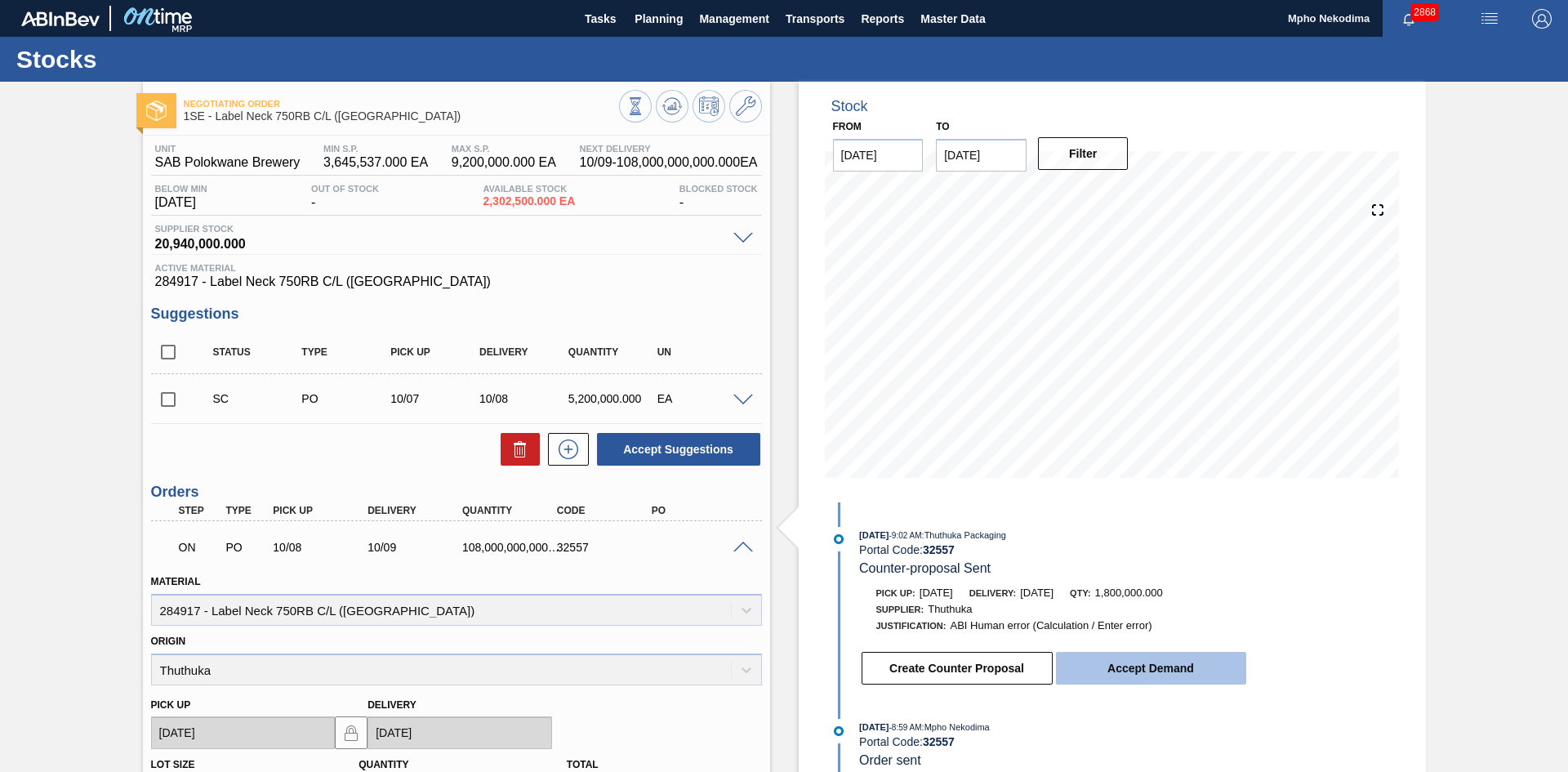
click at [1181, 661] on button "Accept Demand" at bounding box center [1151, 668] width 190 height 33
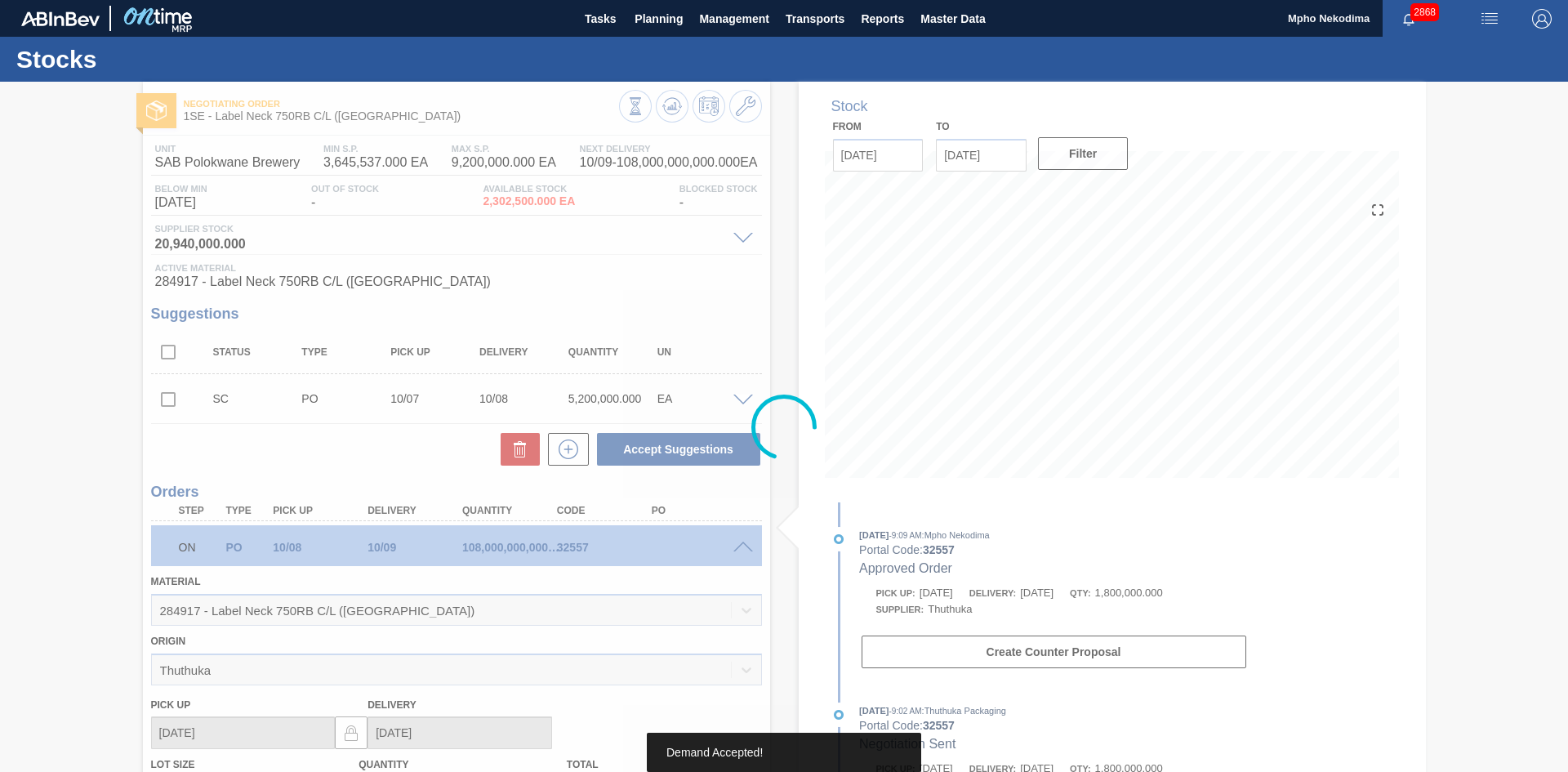
type input "30"
type input "1,800,000"
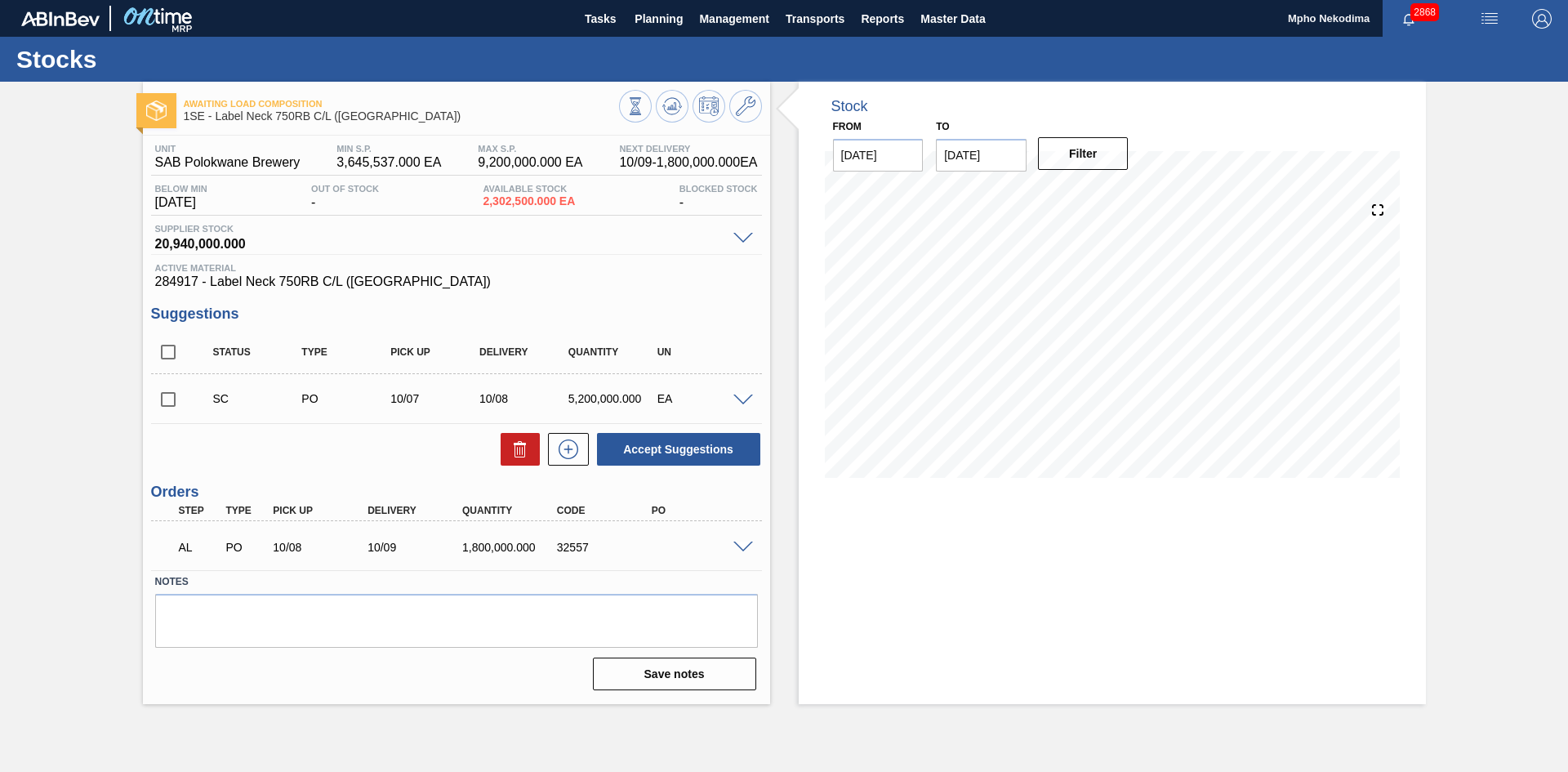
click at [705, 284] on span "284917 - Label Neck 750RB C/L ([GEOGRAPHIC_DATA])" at bounding box center [457, 282] width 603 height 15
click at [746, 547] on span at bounding box center [743, 547] width 20 height 12
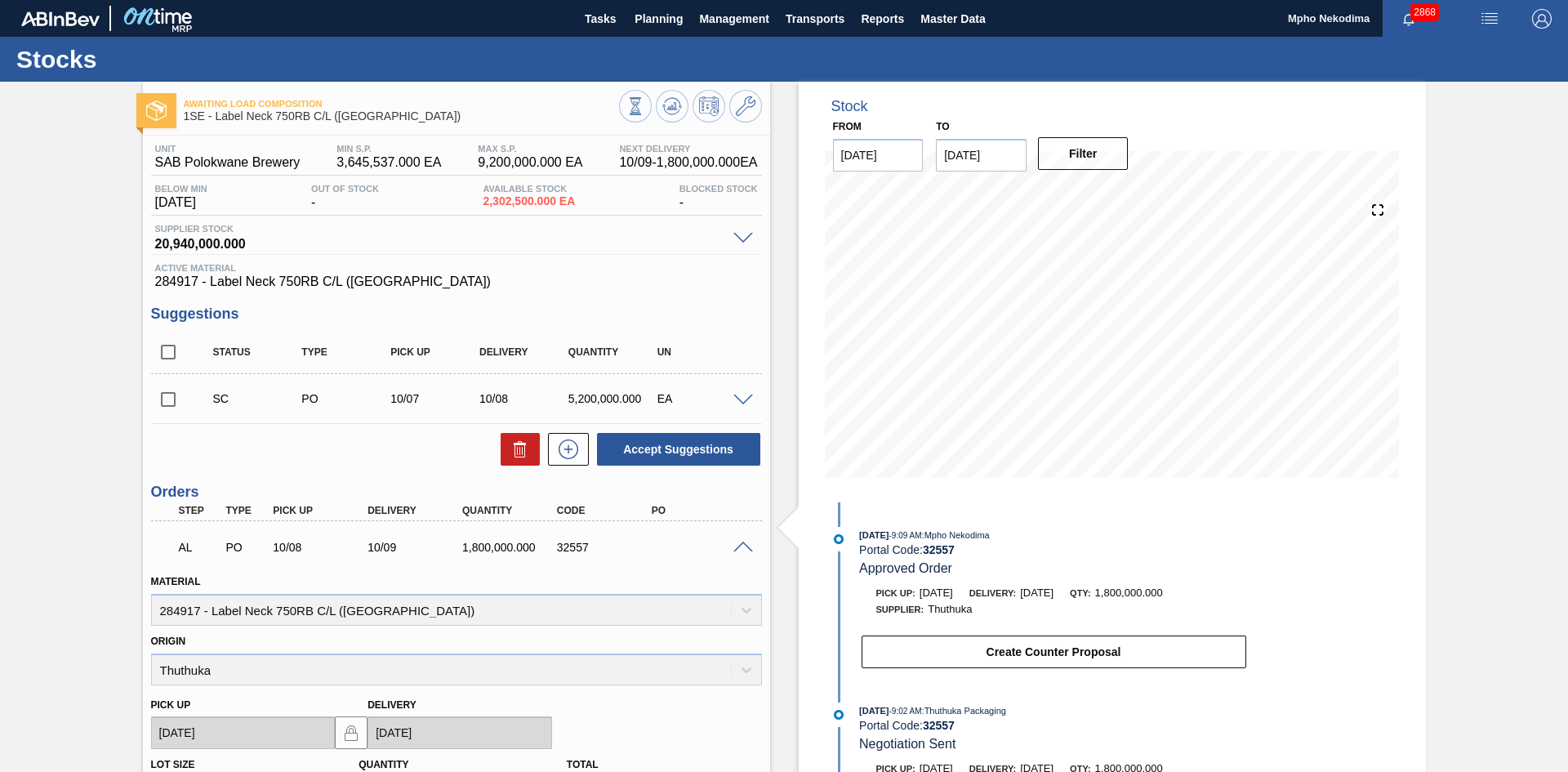
click at [1324, 627] on div "Stock From [DATE] to [DATE] Filter 10/14 Stock Projection 108,007,502,500 SAP P…" at bounding box center [1112, 590] width 628 height 1018
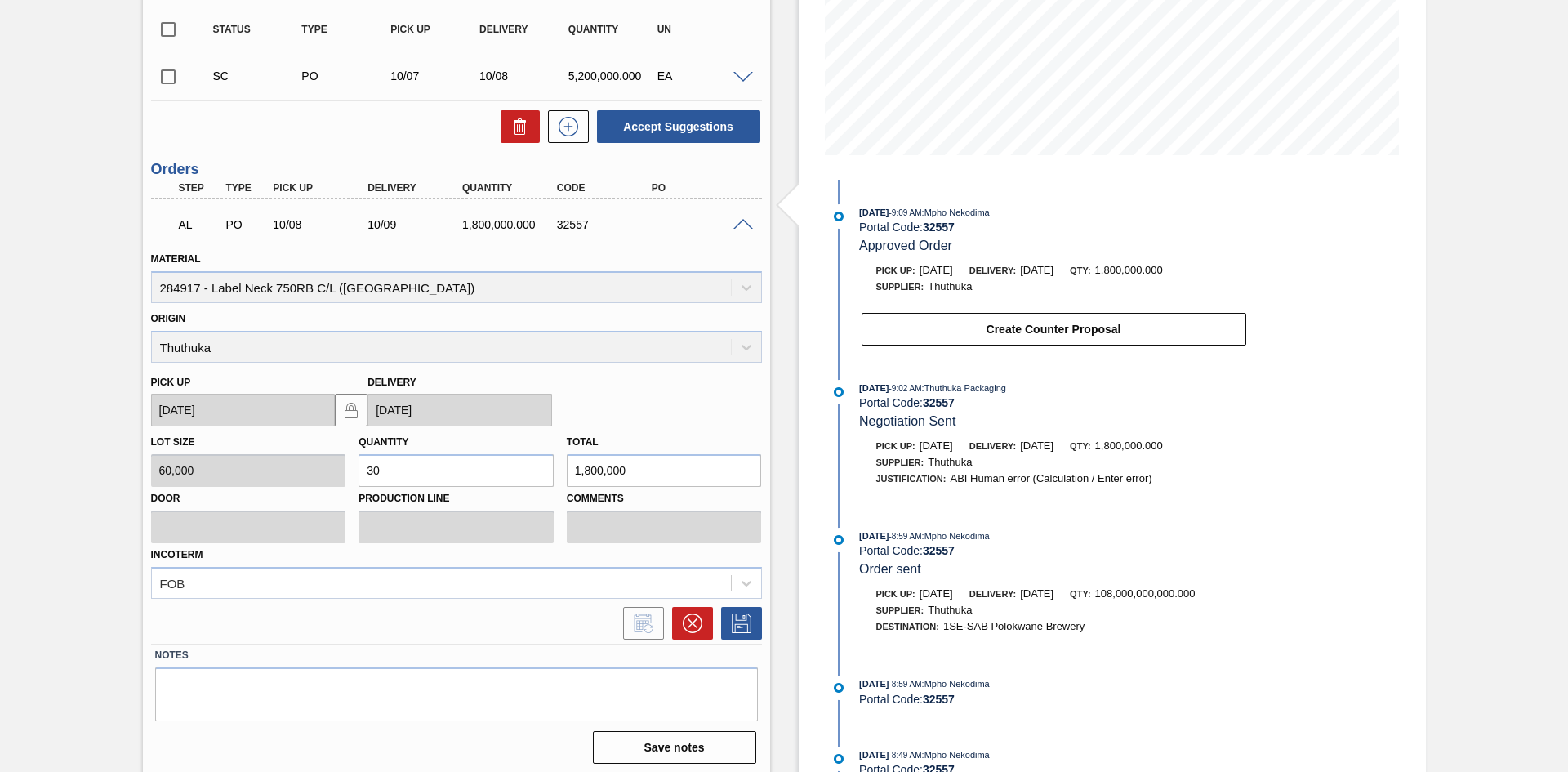
scroll to position [329, 0]
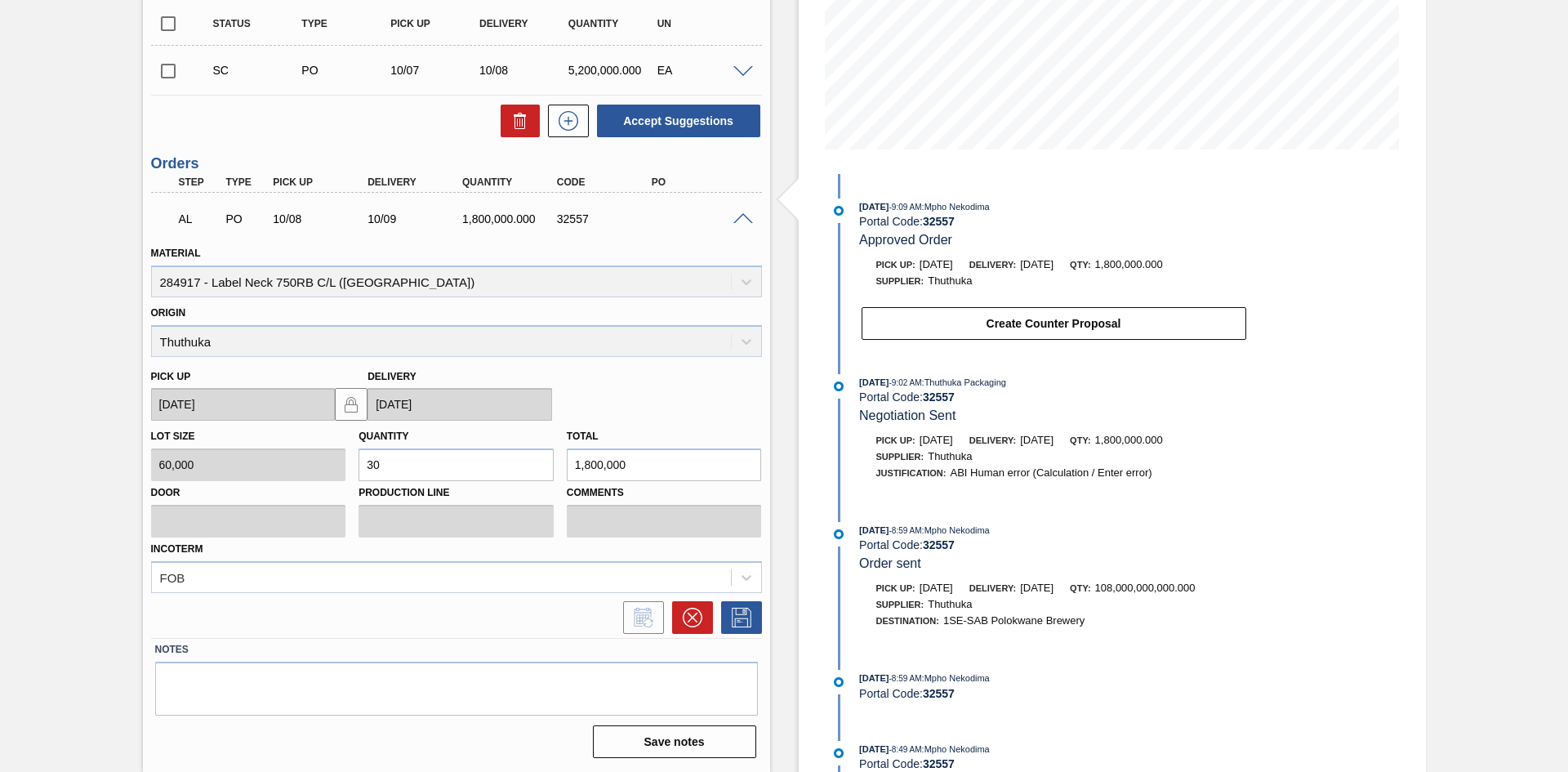
click at [1295, 490] on div "Stock From 10/06/2025 to 10/20/2025 Filter 10/14 Stock Projection 108,007,502,5…" at bounding box center [1112, 262] width 628 height 1018
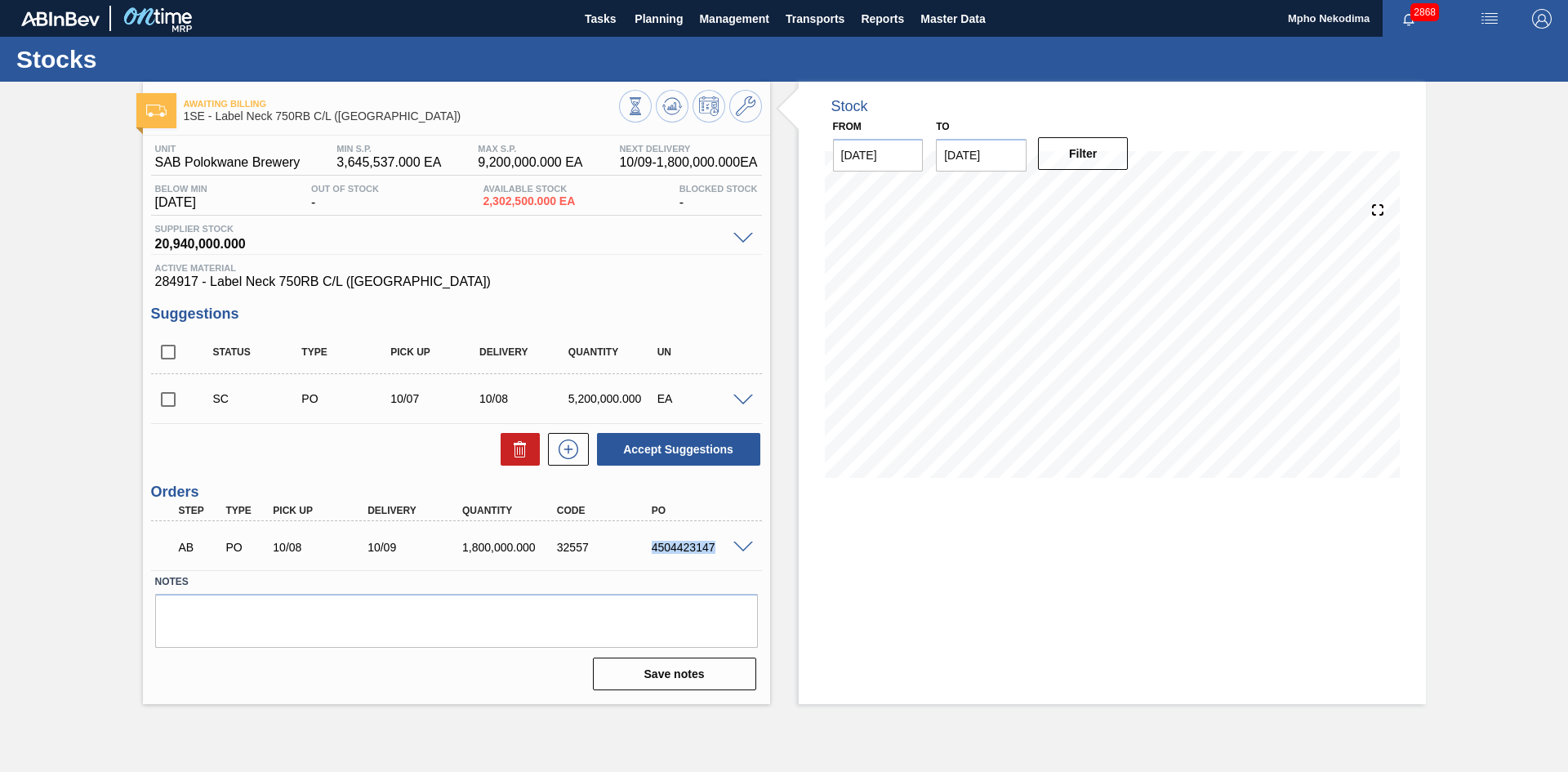
drag, startPoint x: 651, startPoint y: 547, endPoint x: 714, endPoint y: 545, distance: 63.0
click at [714, 545] on div "4504423147" at bounding box center [700, 547] width 107 height 13
copy div "4504423147"
click at [680, 558] on div "AB PO 10/08 10/09 1,800,000.000 32557 4504423147" at bounding box center [452, 546] width 567 height 33
drag, startPoint x: 651, startPoint y: 548, endPoint x: 713, endPoint y: 540, distance: 62.5
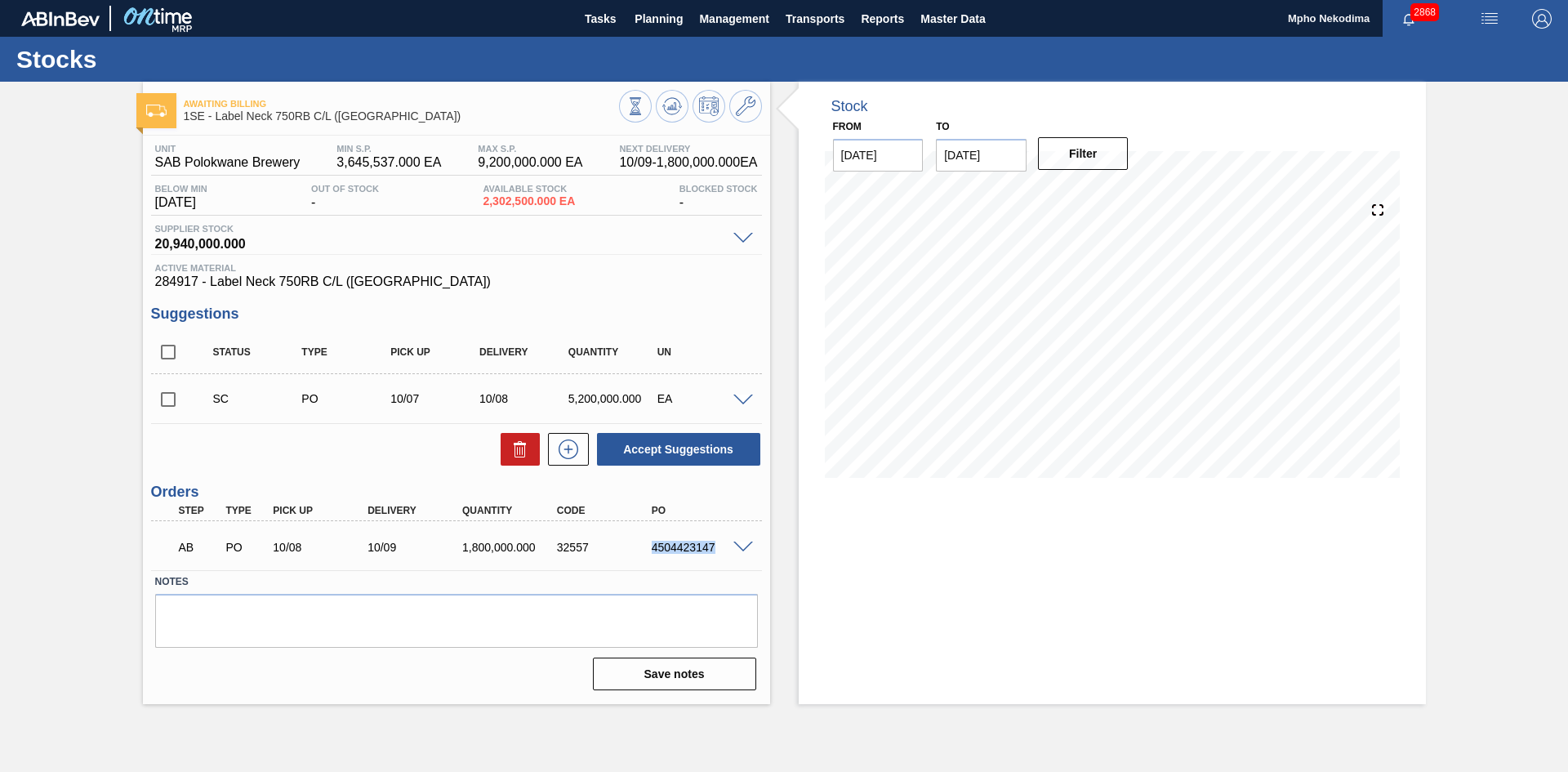
click at [713, 540] on div "AB PO 10/08 10/09 1,800,000.000 32557 4504423147" at bounding box center [452, 546] width 567 height 33
copy div "4504423147"
click at [690, 275] on span "284917 - Label Neck 750RB C/L ([GEOGRAPHIC_DATA])" at bounding box center [457, 282] width 603 height 15
